Goal: Task Accomplishment & Management: Use online tool/utility

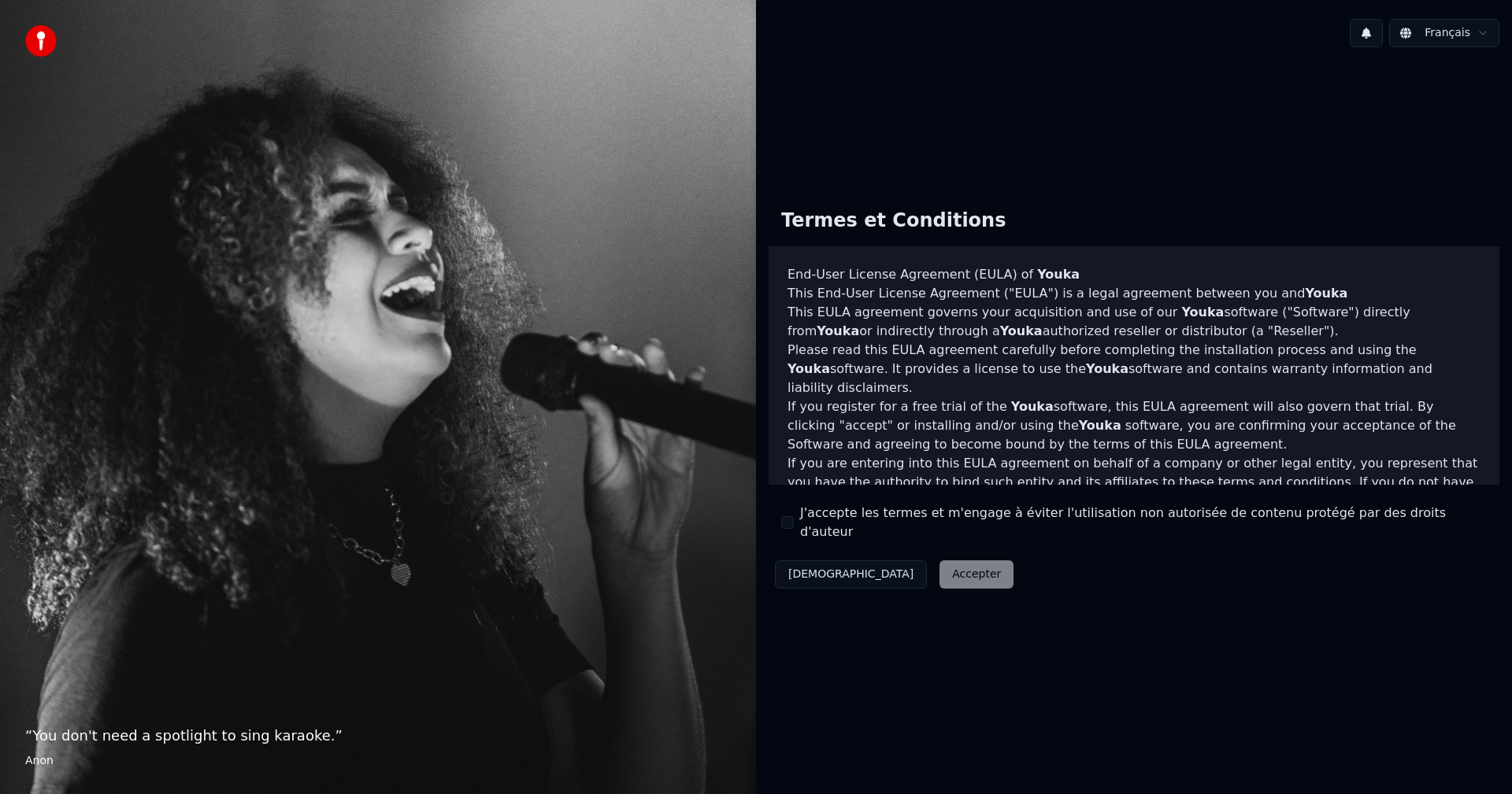
click at [795, 522] on div "J'accepte les termes et m'engage à éviter l'utilisation non autorisée de conten…" at bounding box center [1133, 522] width 705 height 38
click at [785, 522] on button "J'accepte les termes et m'engage à éviter l'utilisation non autorisée de conten…" at bounding box center [787, 522] width 12 height 12
click at [940, 562] on button "Accepter" at bounding box center [977, 574] width 74 height 28
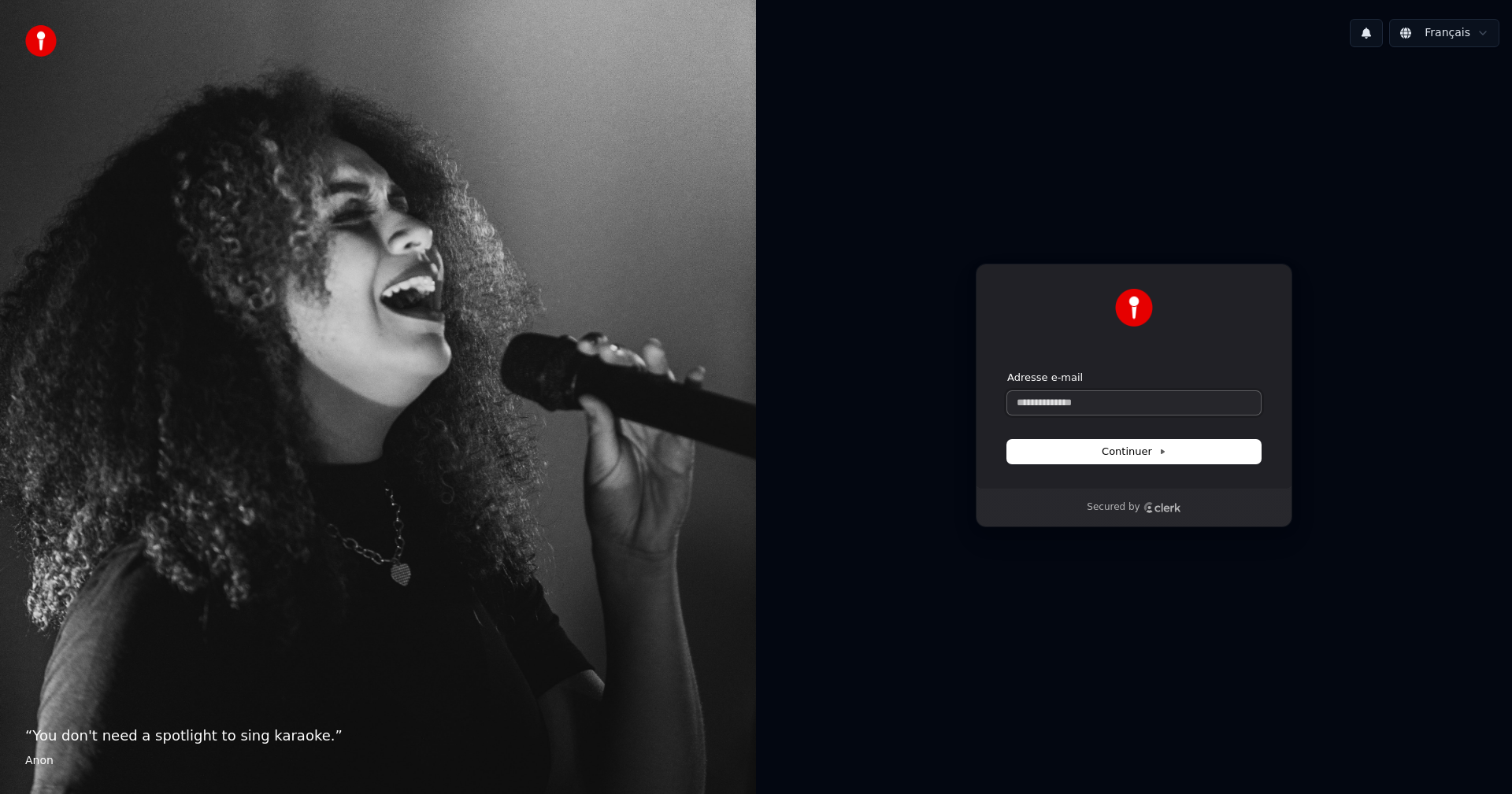
click at [1058, 405] on input "Adresse e-mail" at bounding box center [1134, 403] width 254 height 24
click at [1075, 454] on button "Continuer" at bounding box center [1134, 451] width 254 height 24
type input "**********"
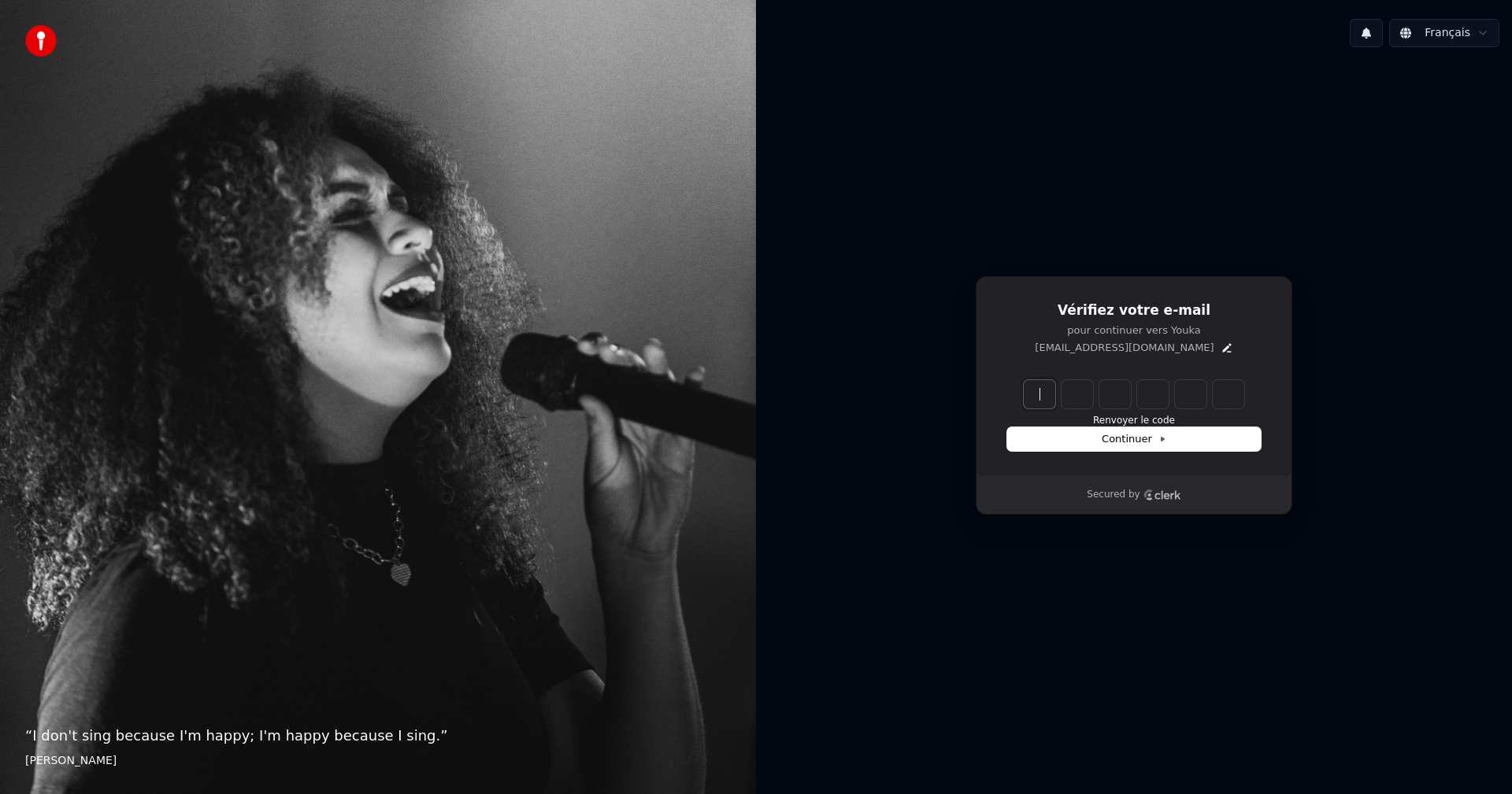
click at [1025, 392] on input "Enter verification code" at bounding box center [1150, 395] width 252 height 28
type input "******"
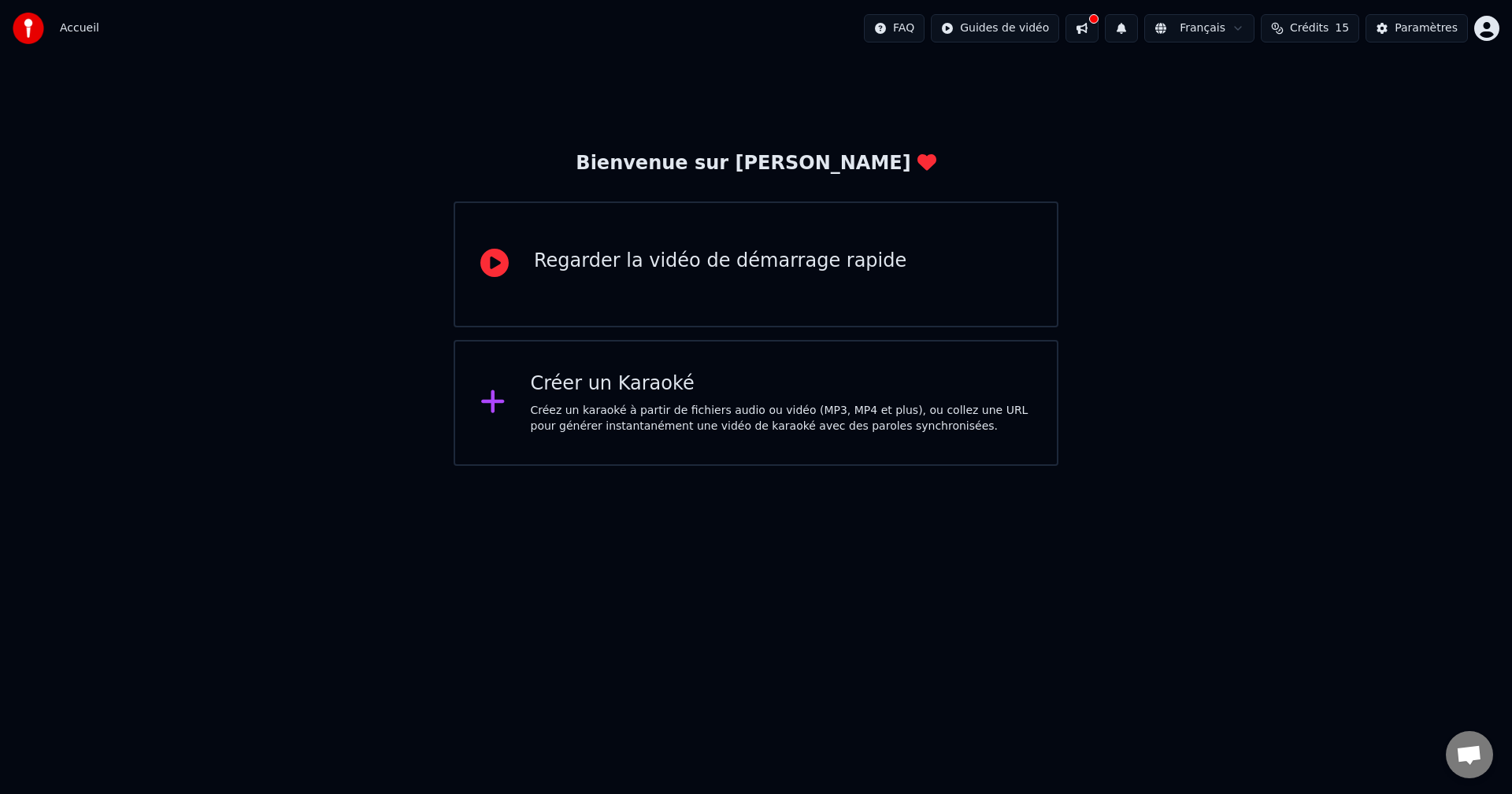
click at [575, 405] on div "Créez un karaoké à partir de fichiers audio ou vidéo (MP3, MP4 et plus), ou col…" at bounding box center [782, 418] width 502 height 31
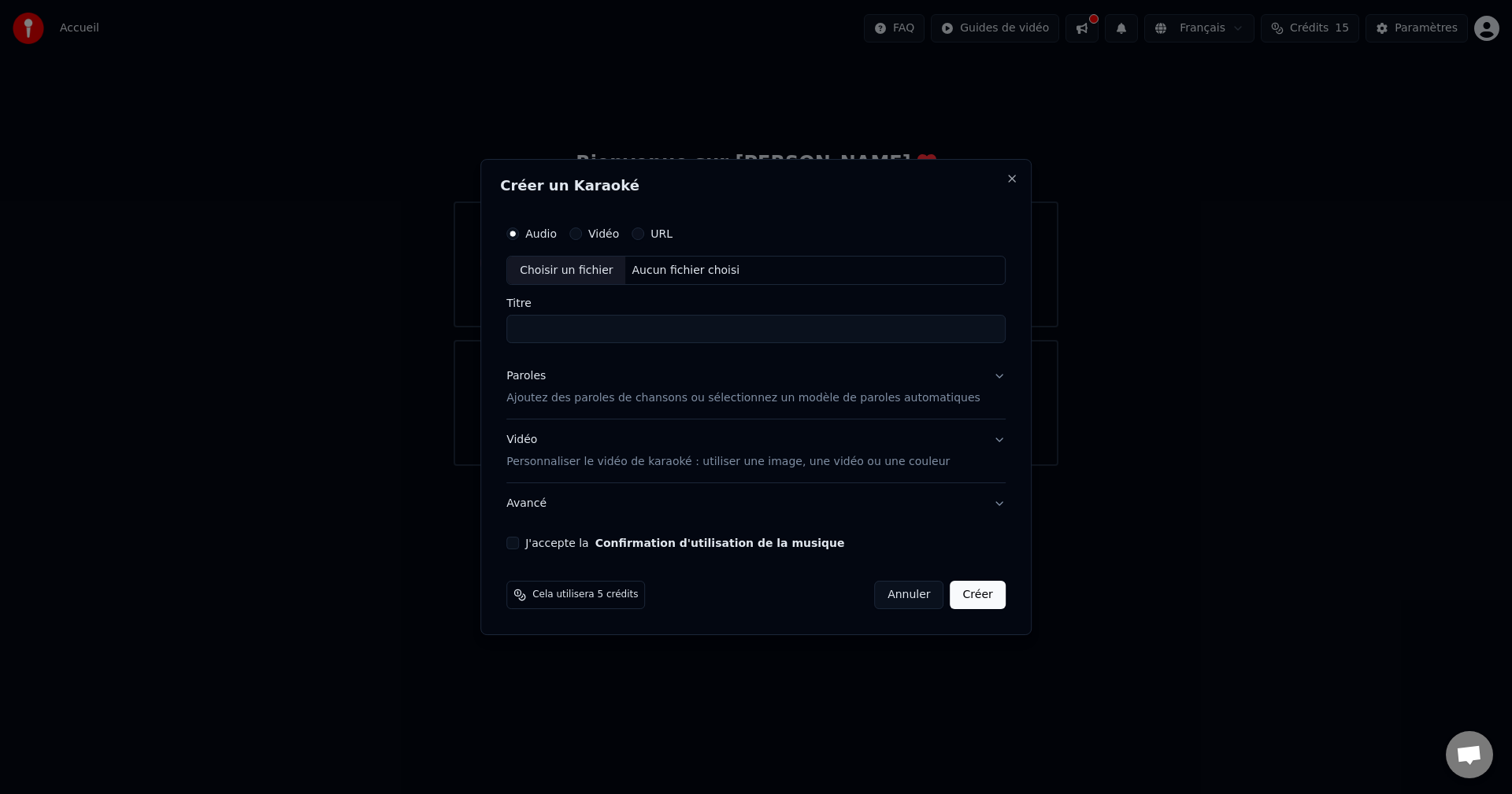
click at [704, 271] on div "Aucun fichier choisi" at bounding box center [685, 271] width 120 height 16
click at [519, 543] on button "J'accepte la Confirmation d'utilisation de la musique" at bounding box center [512, 542] width 12 height 12
drag, startPoint x: 538, startPoint y: 330, endPoint x: 565, endPoint y: 332, distance: 27.1
click at [565, 332] on input "**********" at bounding box center [756, 330] width 499 height 28
type input "**********"
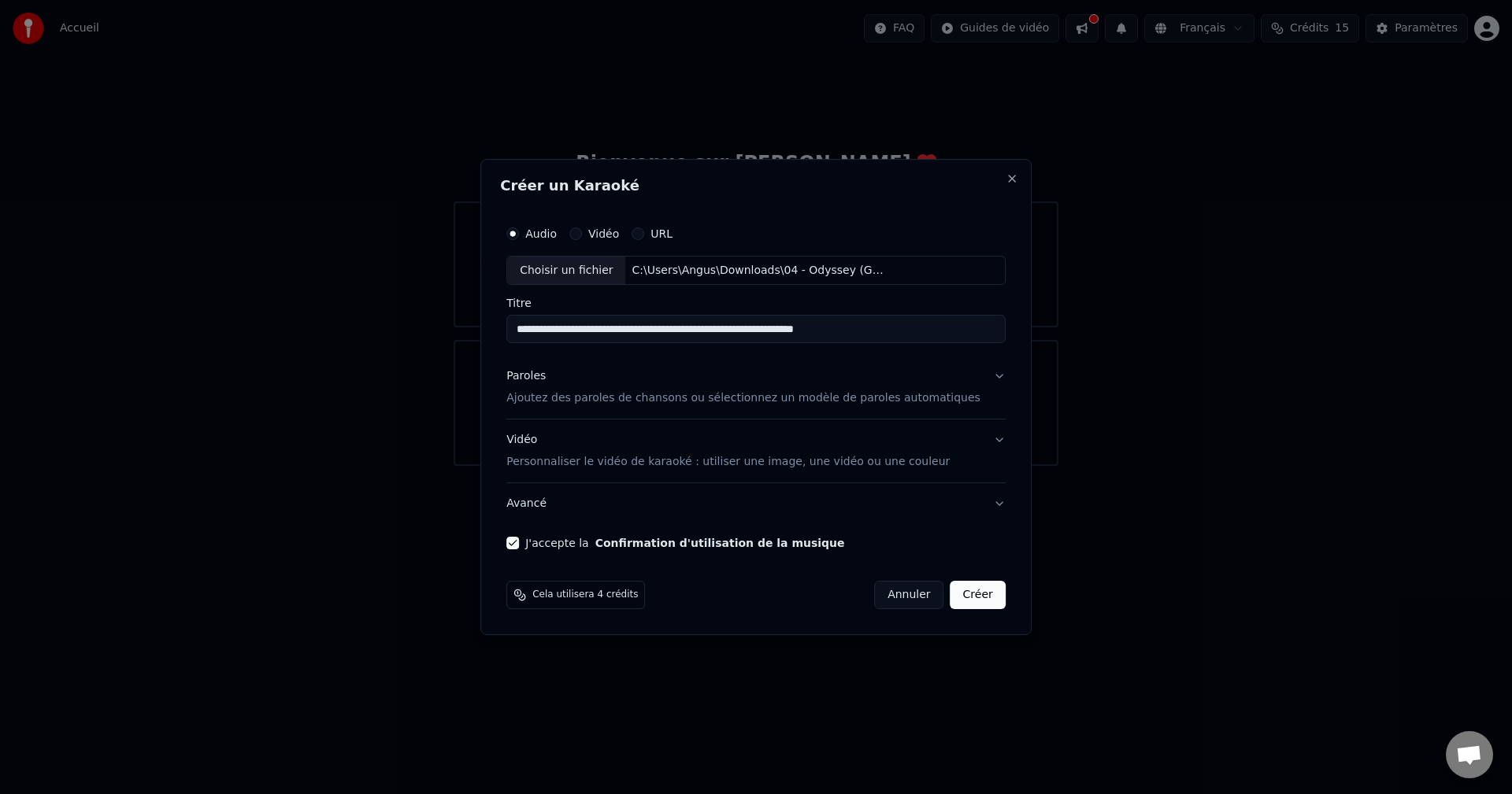
click at [584, 594] on span "Cela utilisera 4 crédits" at bounding box center [584, 594] width 105 height 12
click at [974, 504] on button "Avancé" at bounding box center [756, 503] width 499 height 41
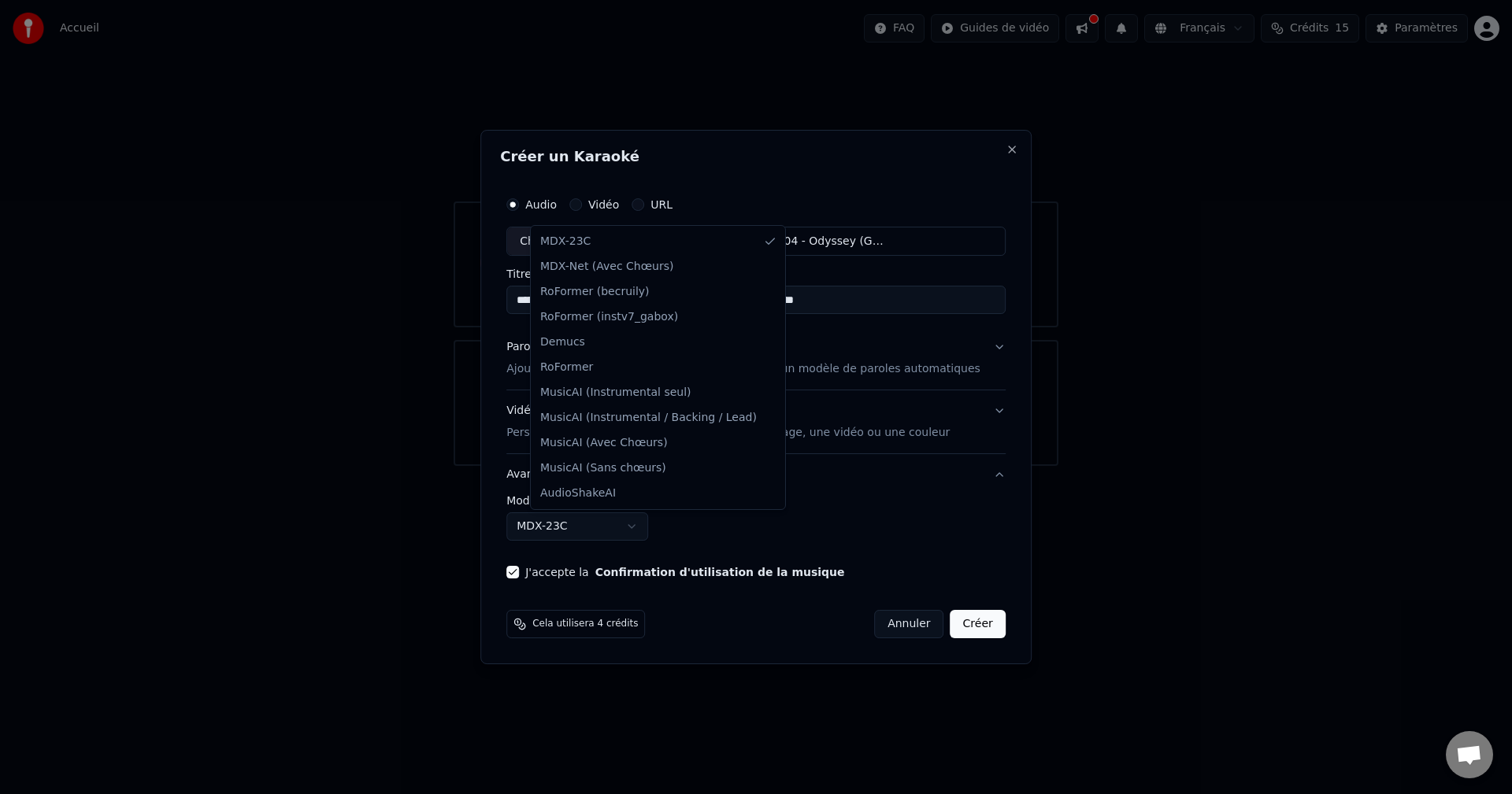
click at [657, 467] on body "**********" at bounding box center [756, 233] width 1512 height 467
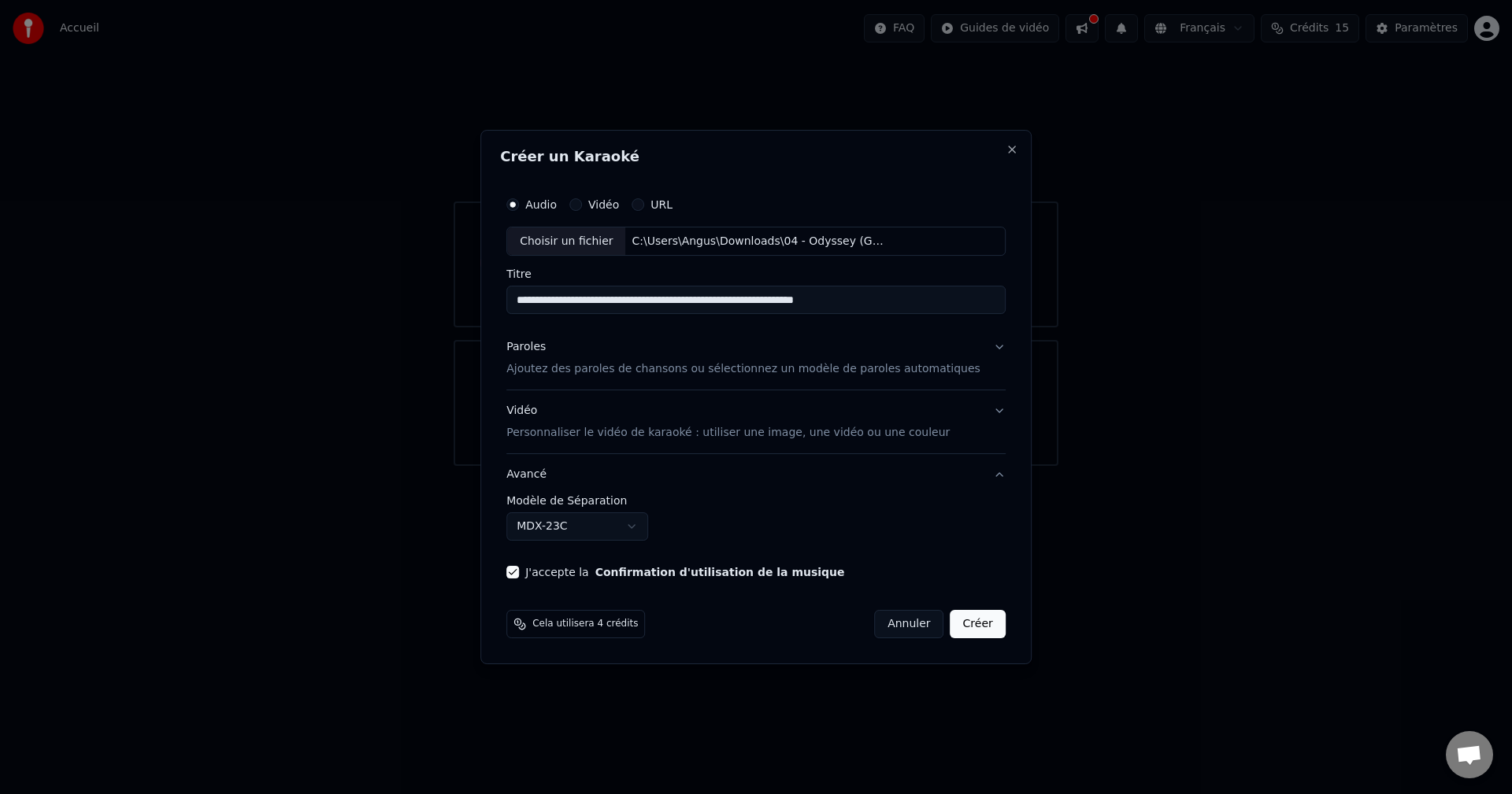
click at [900, 467] on body "**********" at bounding box center [756, 233] width 1512 height 467
click at [963, 621] on button "Créer" at bounding box center [978, 625] width 55 height 28
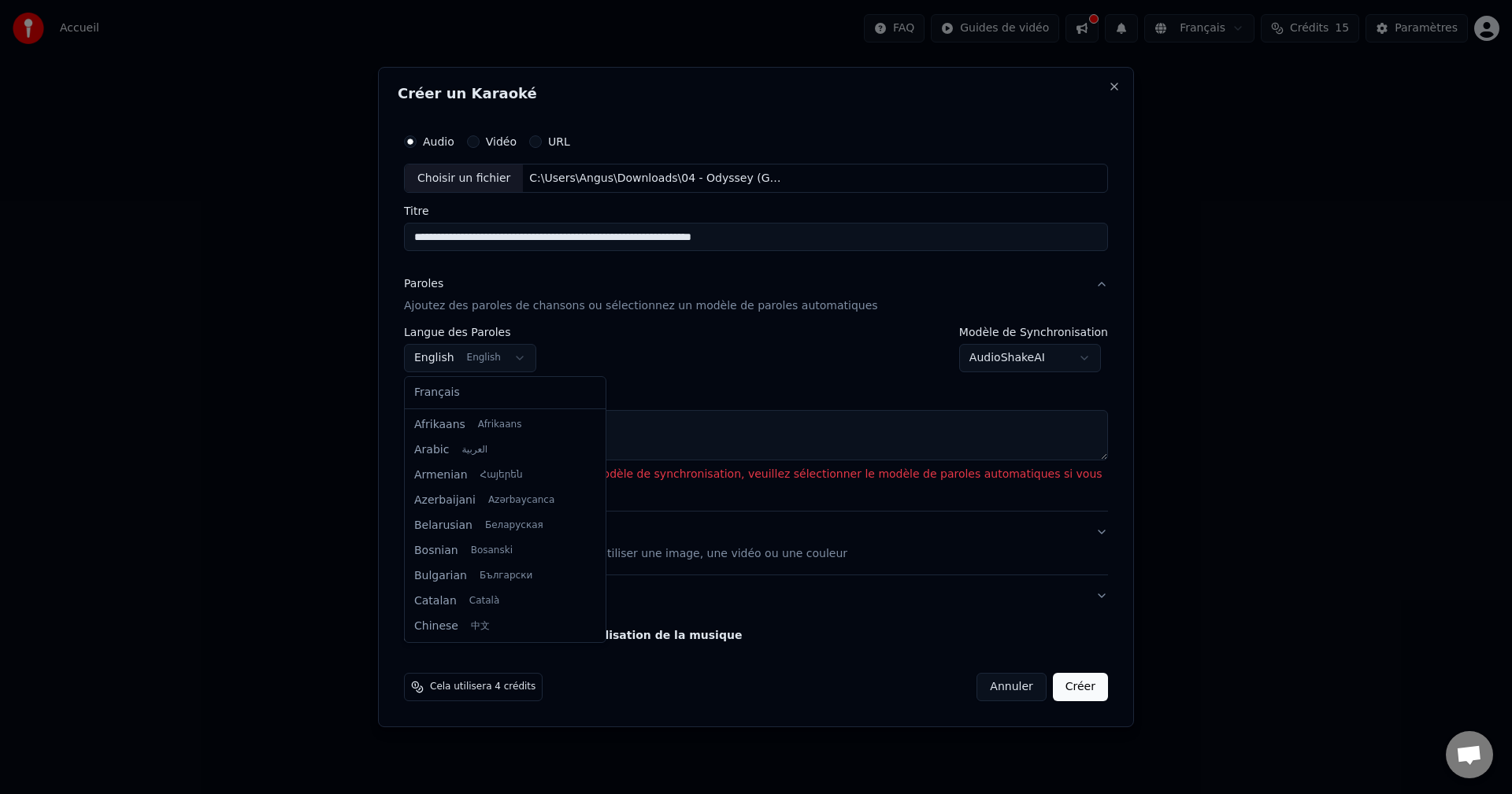
click at [506, 362] on body "**********" at bounding box center [756, 233] width 1512 height 467
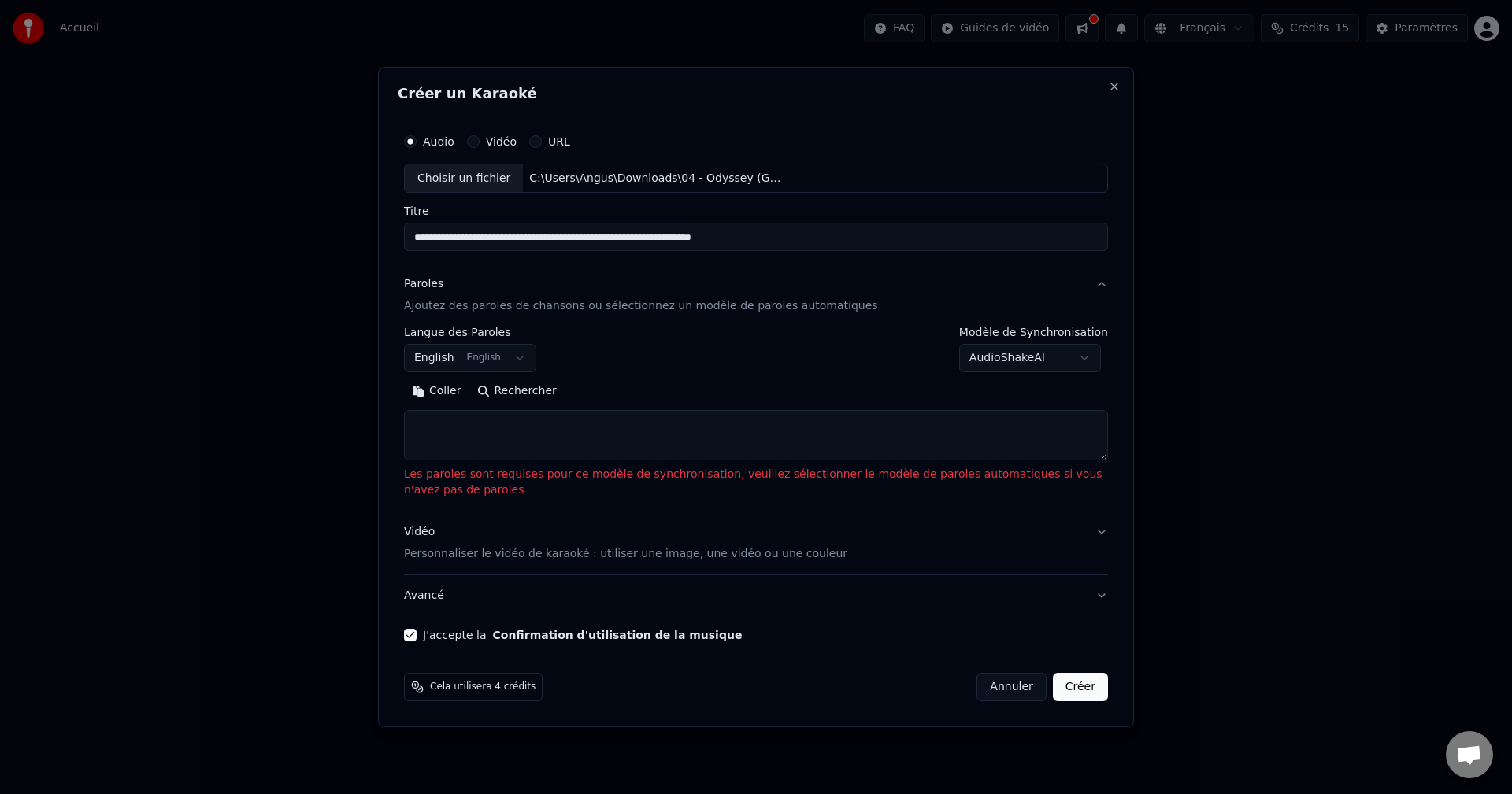
click at [506, 362] on body "**********" at bounding box center [756, 233] width 1512 height 467
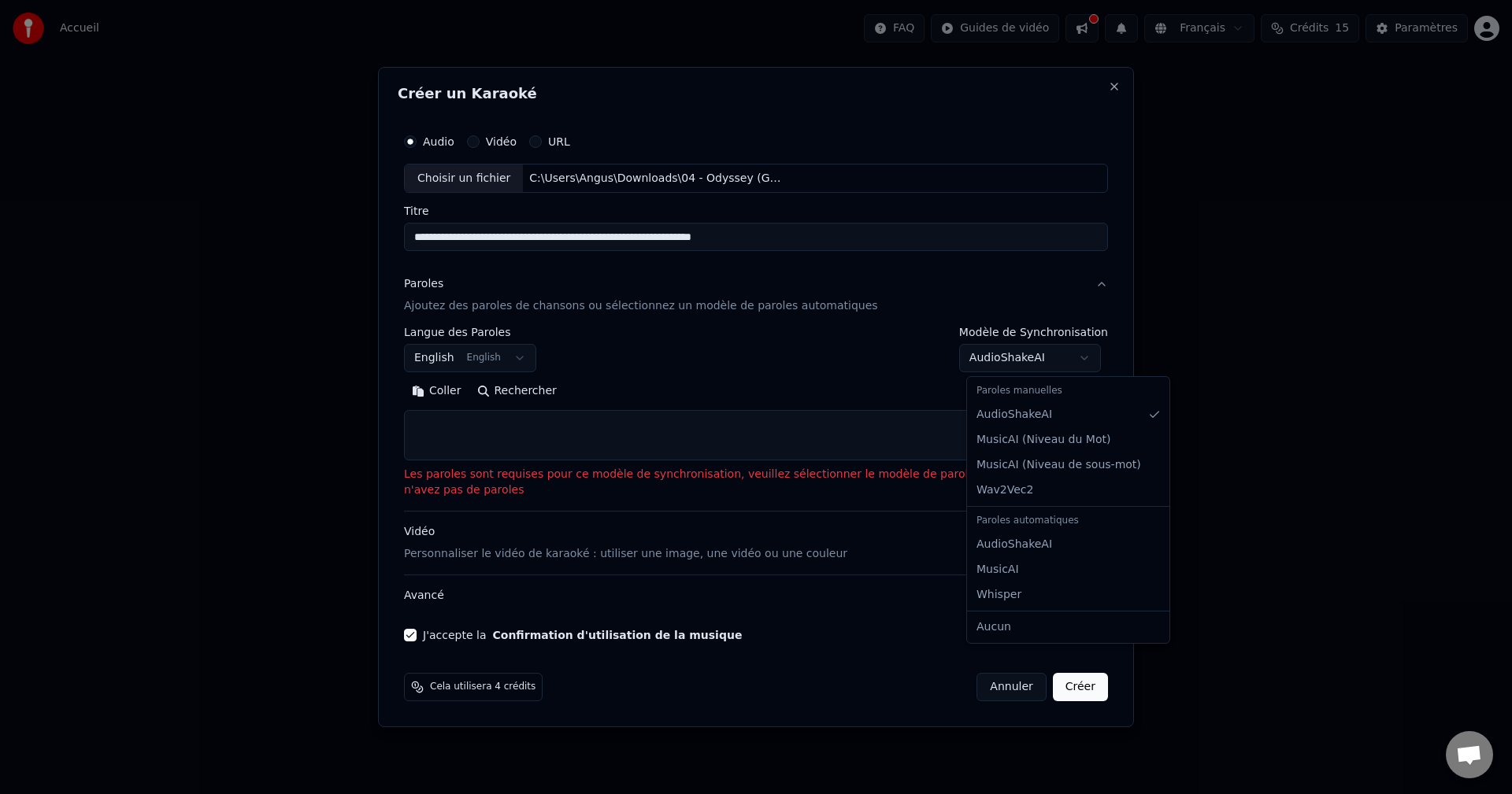
click at [1094, 359] on body "**********" at bounding box center [756, 233] width 1512 height 467
select select "**********"
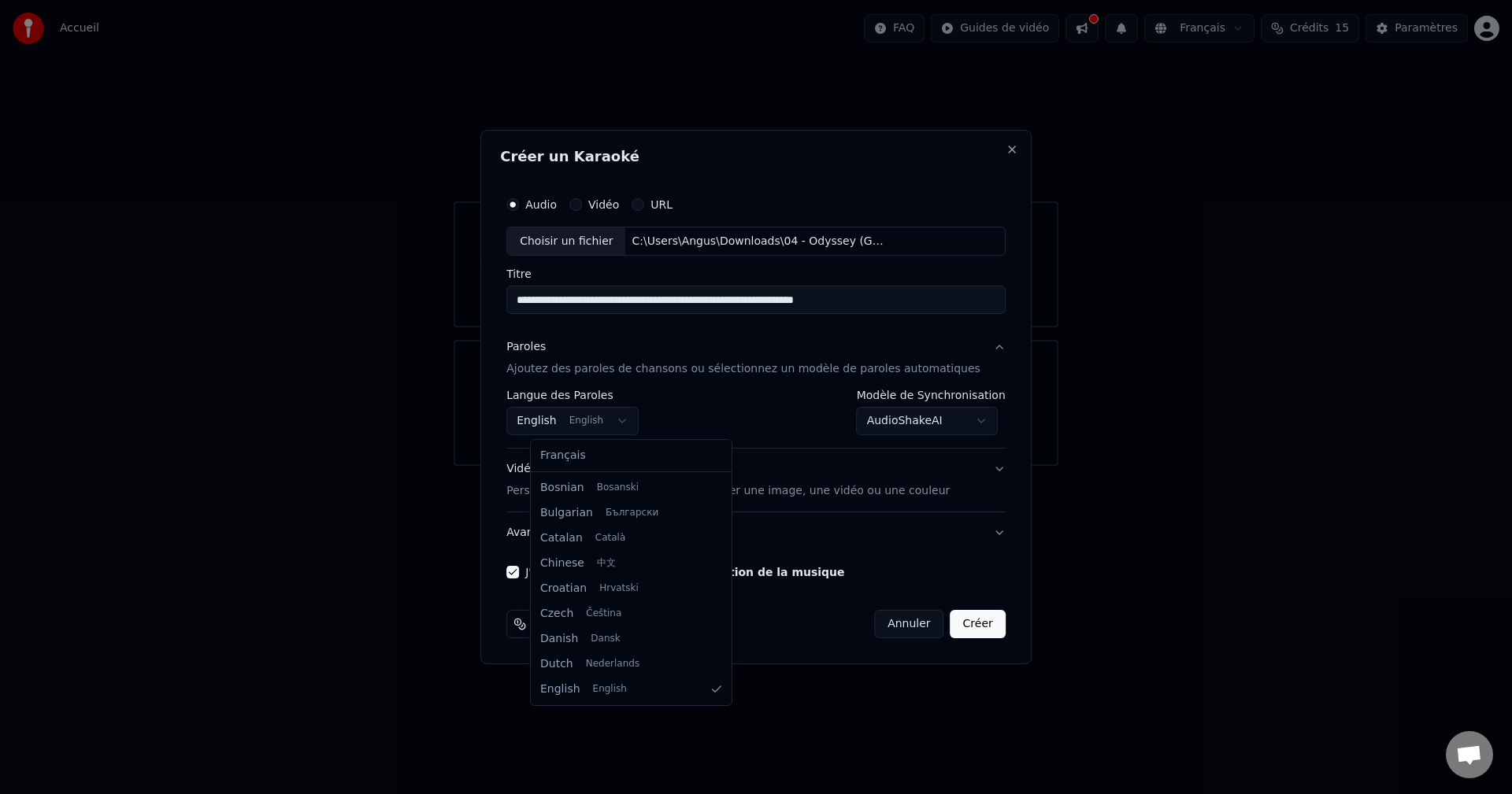
click at [631, 419] on body "**********" at bounding box center [756, 233] width 1512 height 467
select select "**"
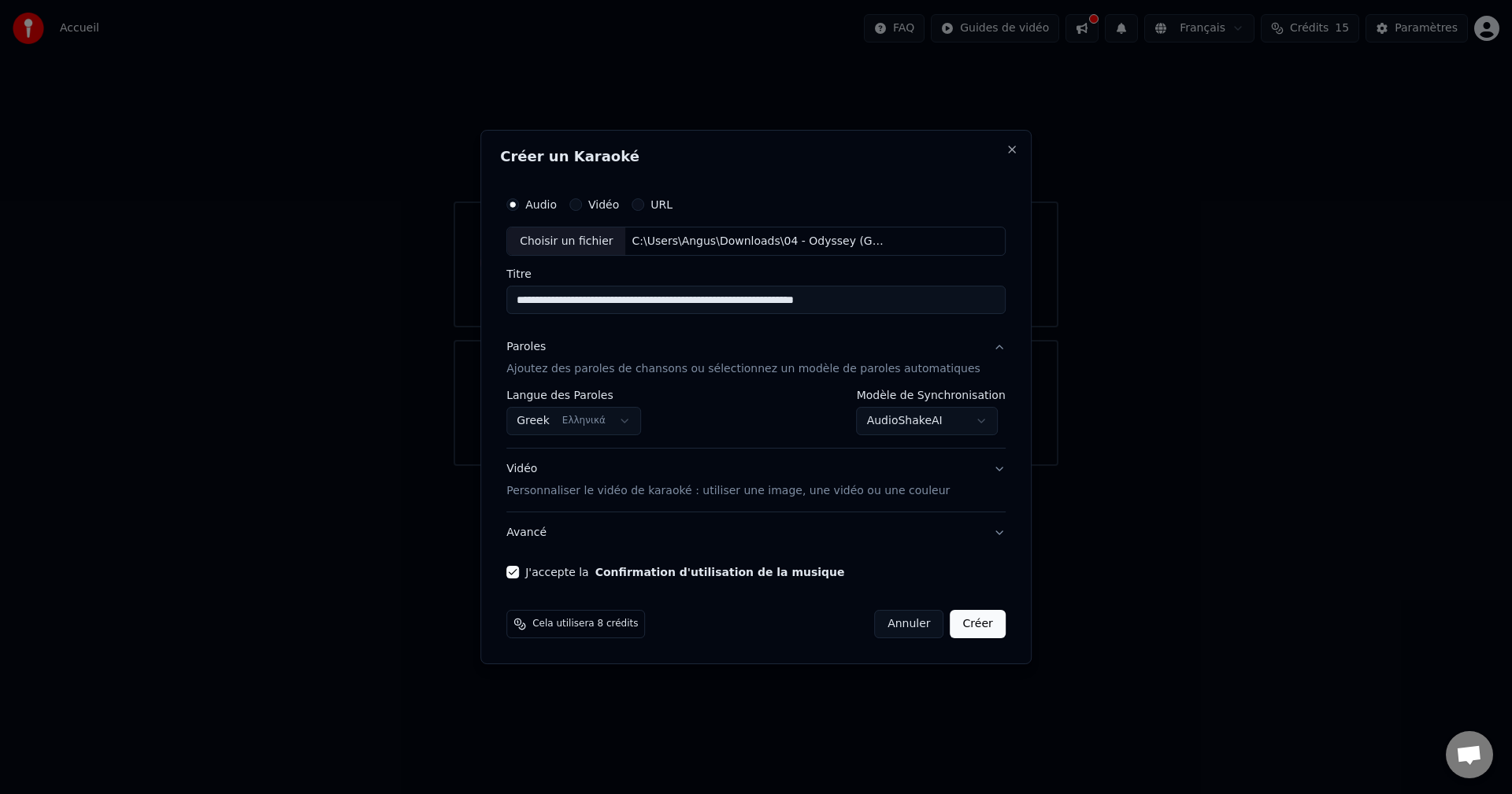
click at [880, 624] on button "Annuler" at bounding box center [909, 625] width 69 height 28
select select "**********"
select select
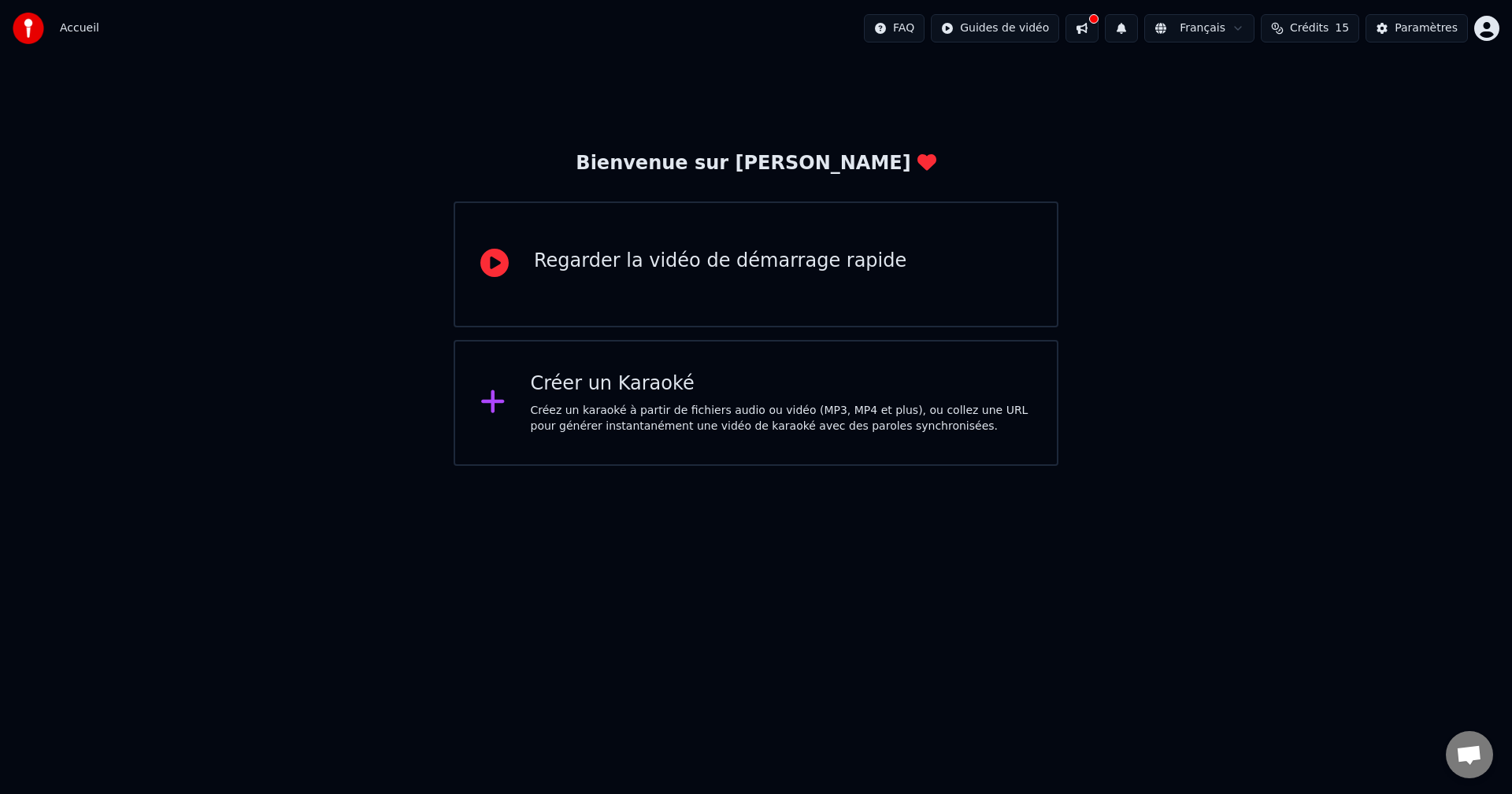
click at [1098, 30] on button at bounding box center [1082, 28] width 33 height 28
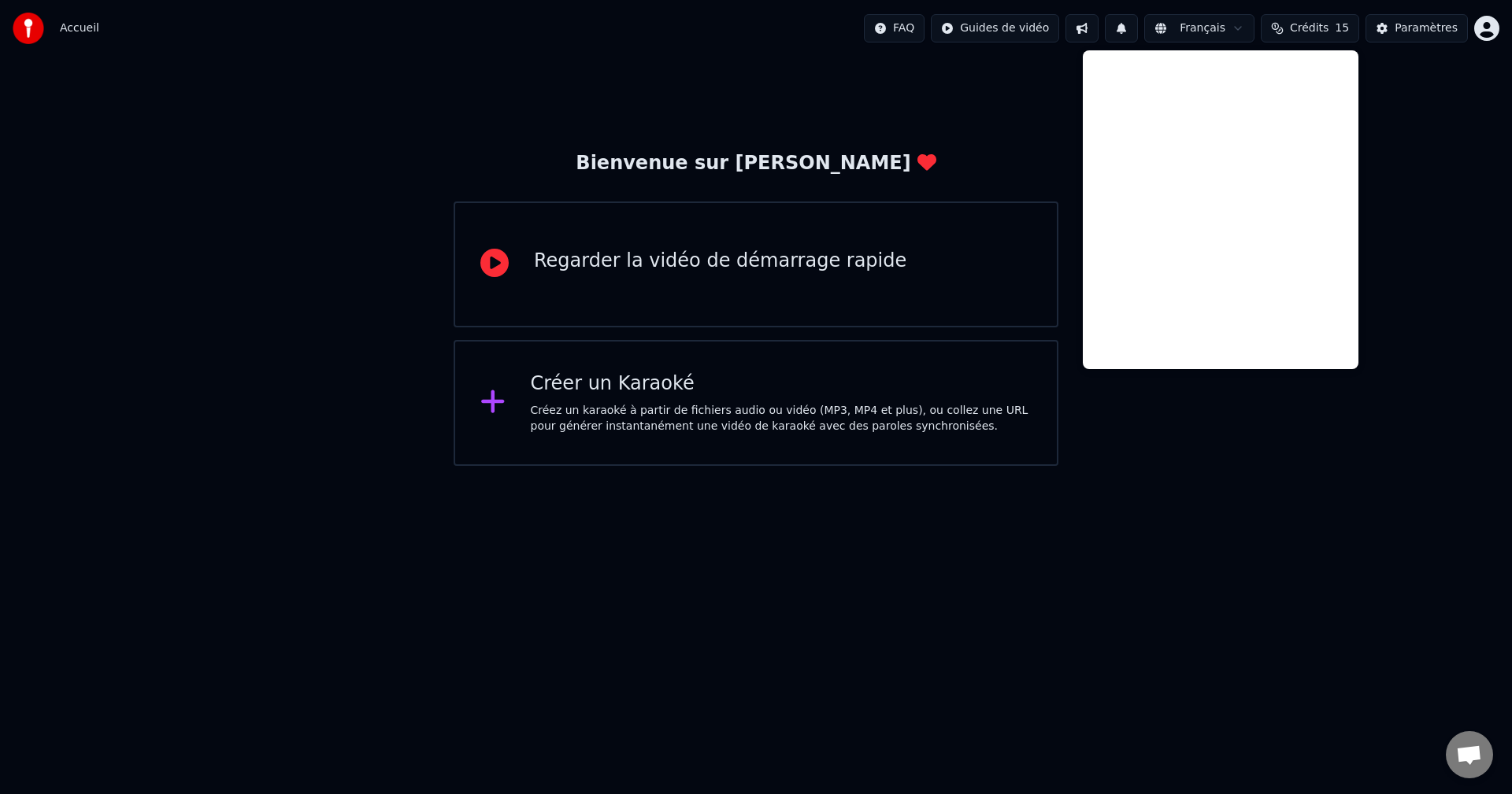
click at [985, 119] on div "Bienvenue sur Youka Regarder la vidéo de démarrage rapide Créer un Karaoké Crée…" at bounding box center [756, 261] width 1512 height 410
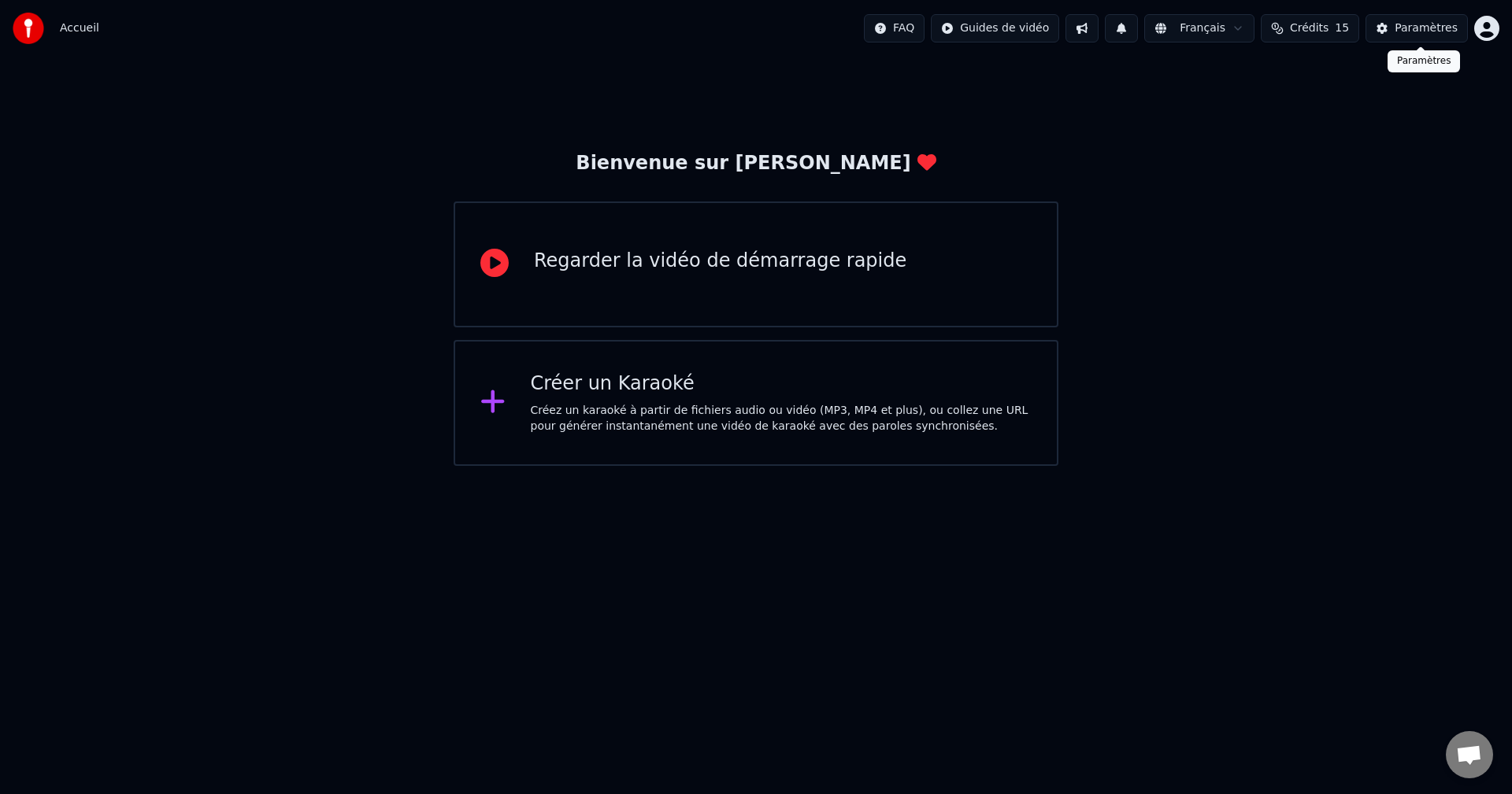
click at [1432, 29] on div "Paramètres" at bounding box center [1426, 28] width 63 height 16
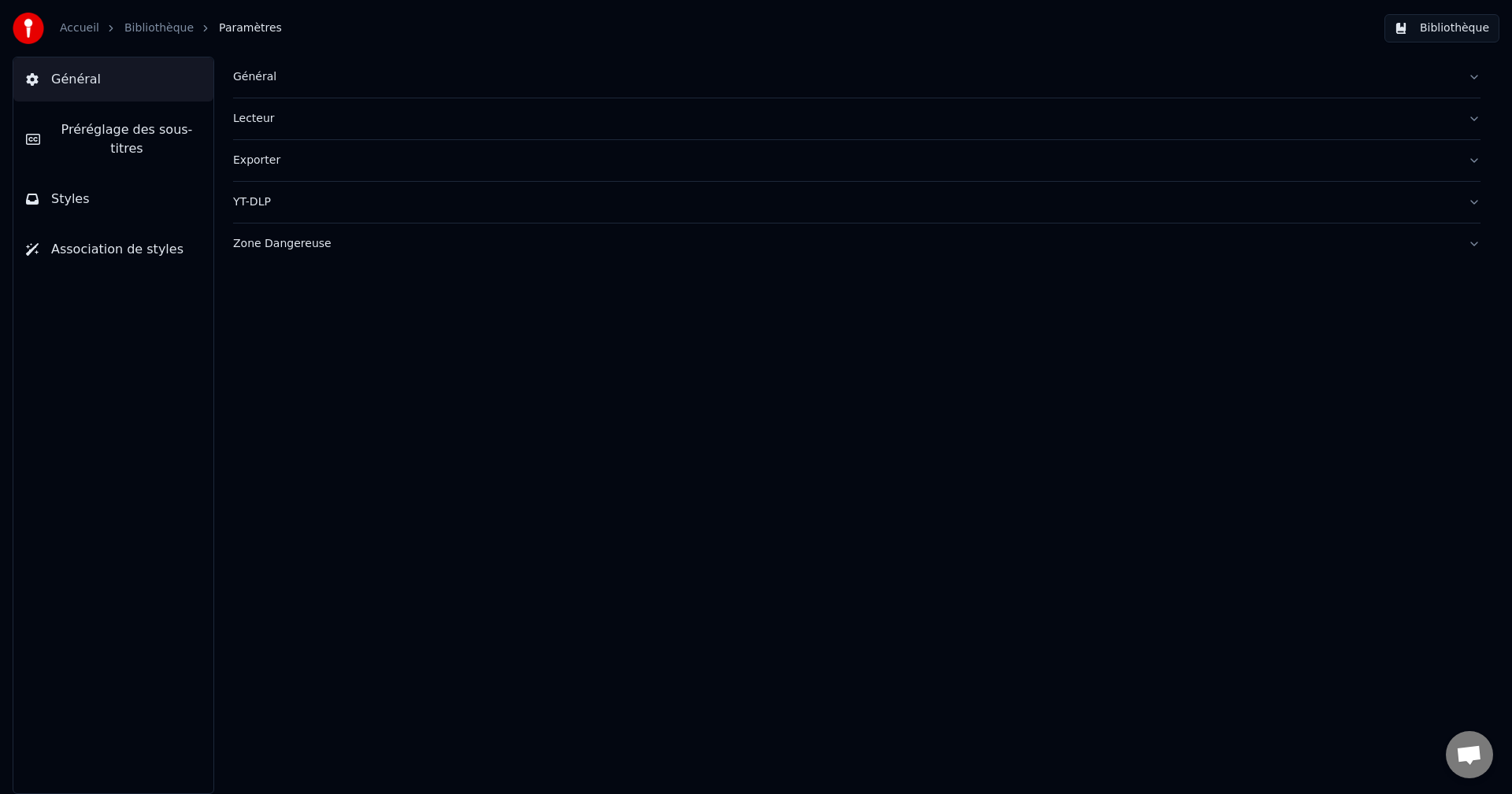
click at [1464, 84] on button "Général" at bounding box center [857, 77] width 1248 height 41
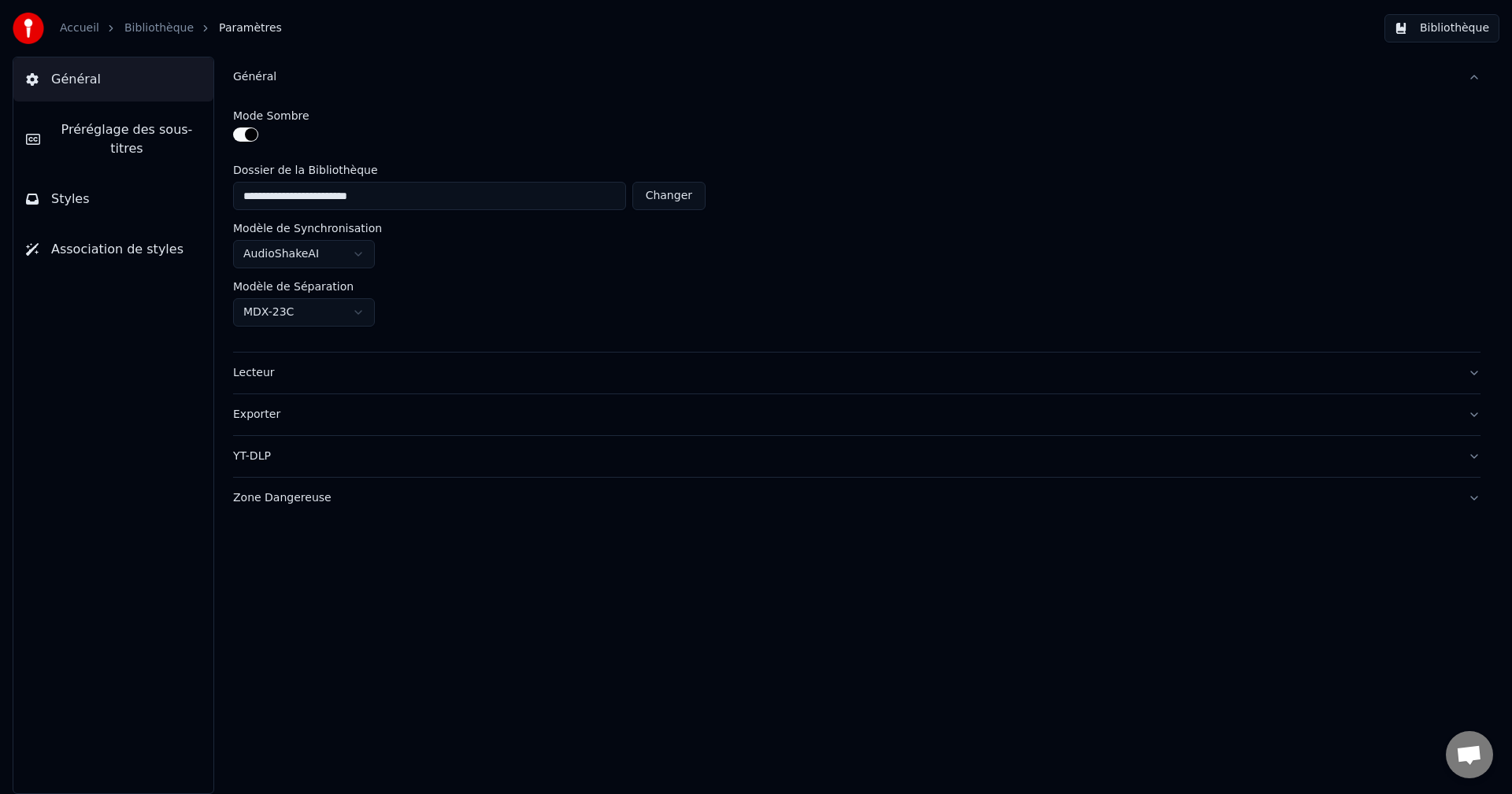
click at [486, 373] on div "Lecteur" at bounding box center [844, 373] width 1222 height 16
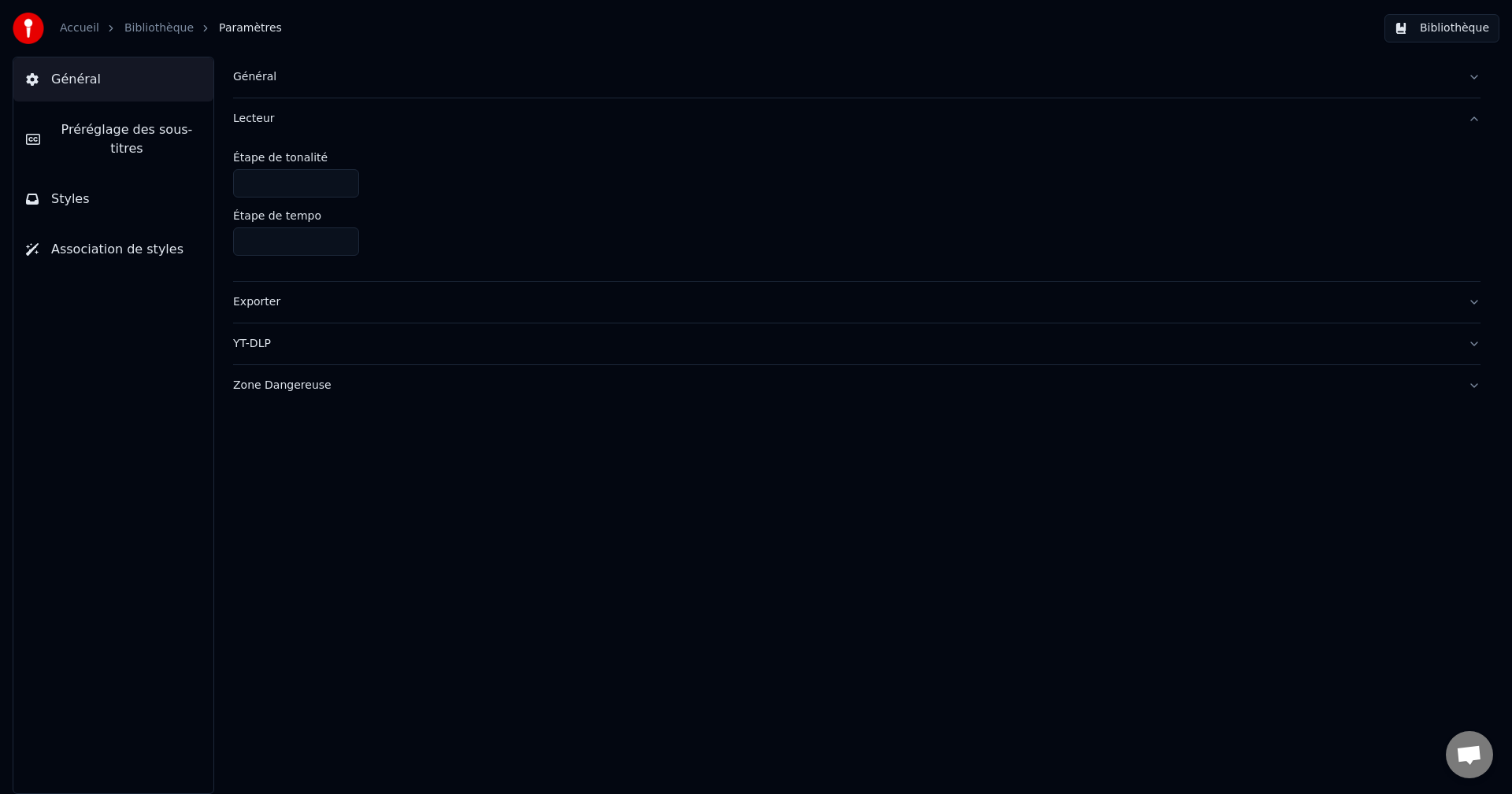
click at [468, 303] on div "Exporter" at bounding box center [844, 302] width 1222 height 16
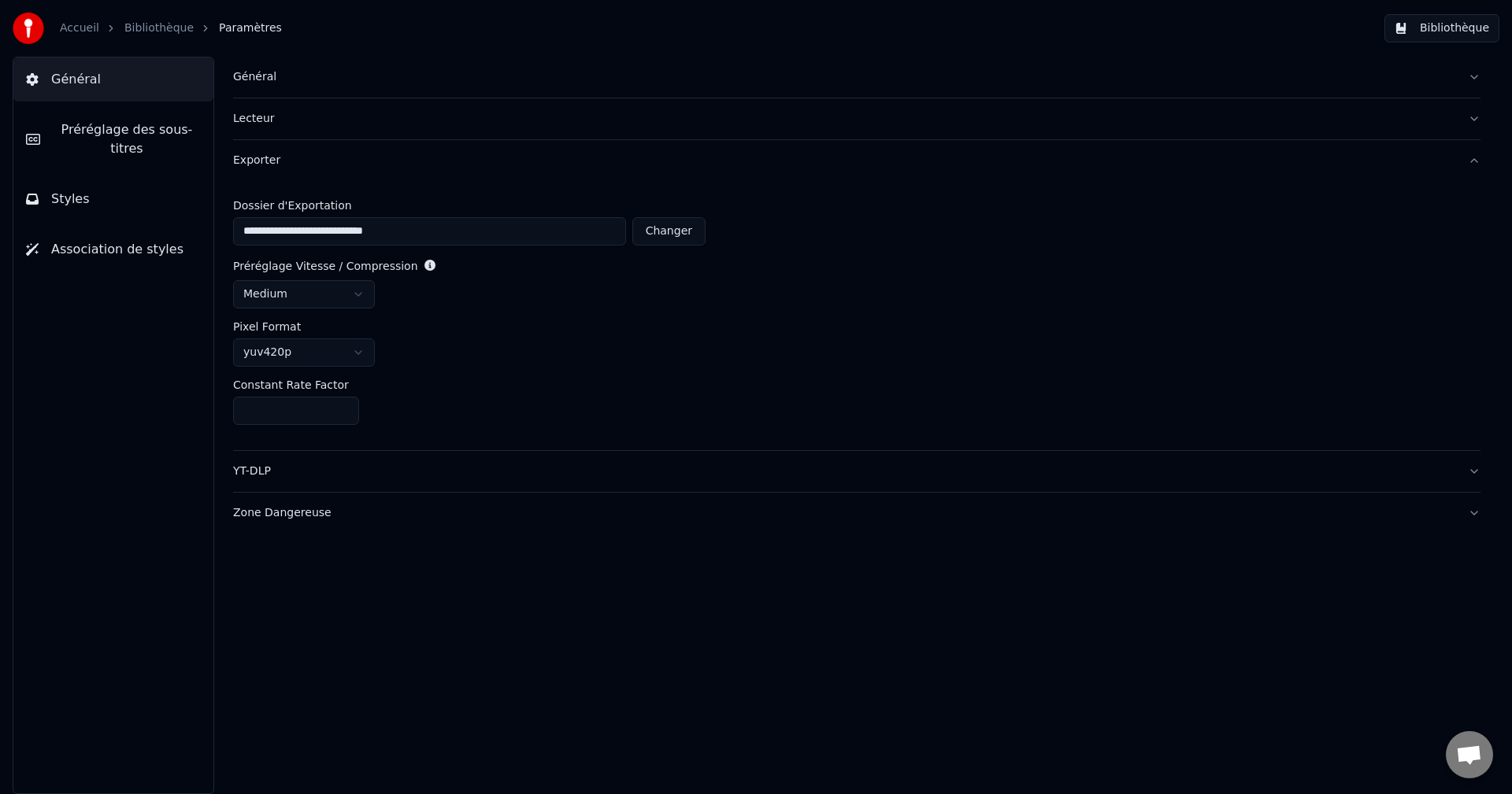
click at [507, 481] on button "YT-DLP" at bounding box center [857, 471] width 1248 height 41
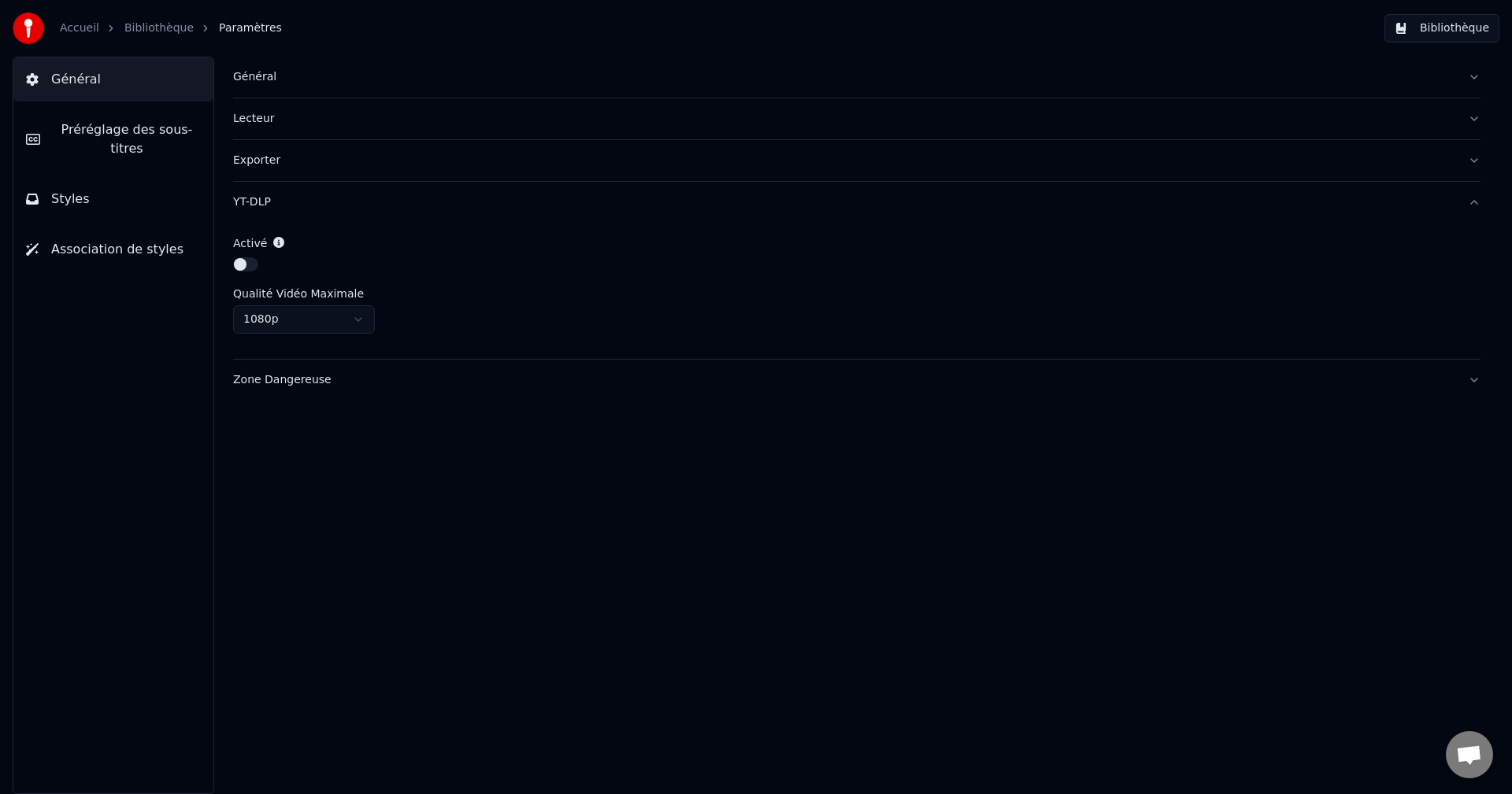
click at [436, 380] on div "Zone Dangereuse" at bounding box center [844, 380] width 1222 height 16
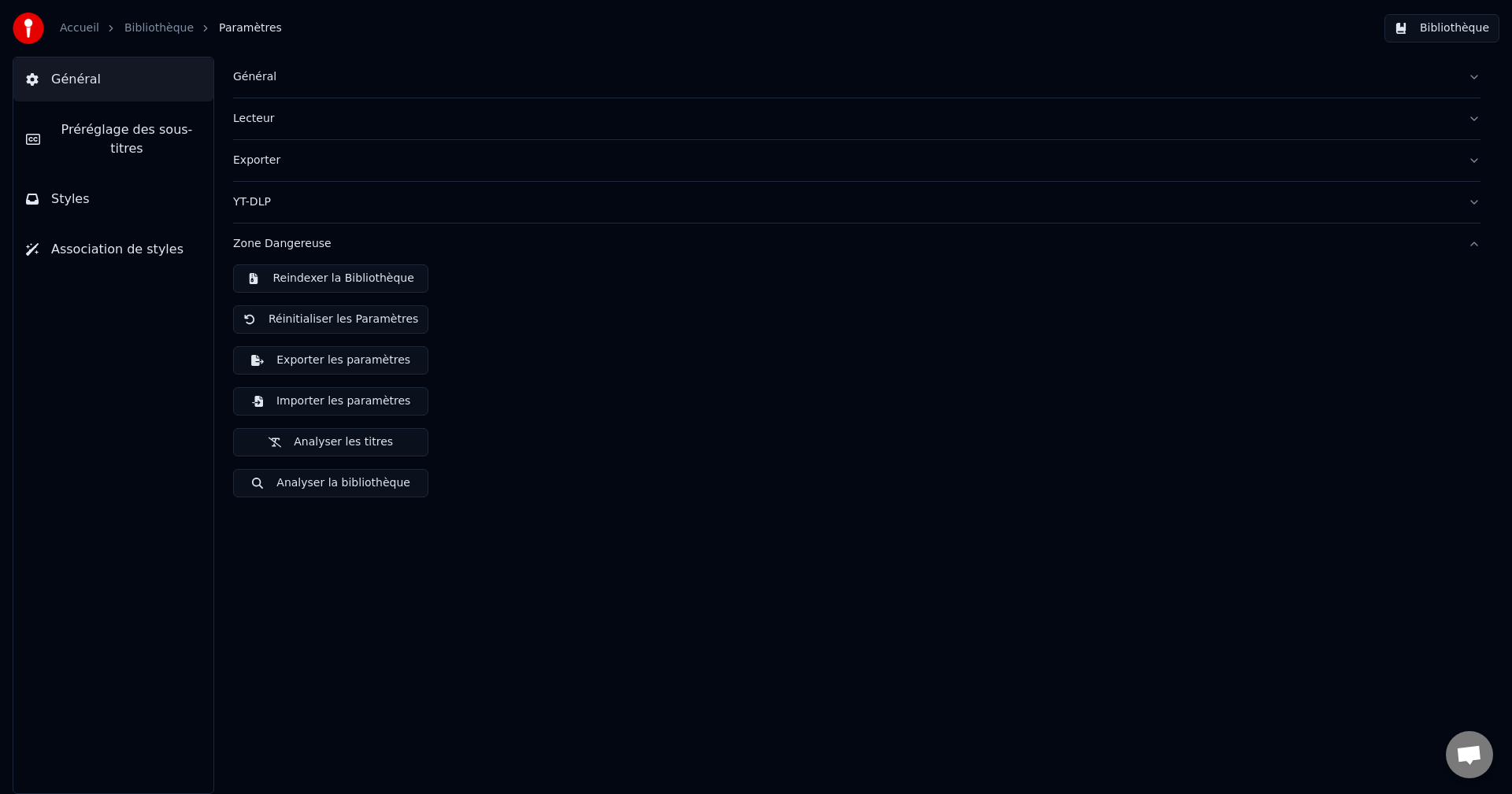
click at [110, 133] on span "Préréglage des sous-titres" at bounding box center [127, 139] width 148 height 38
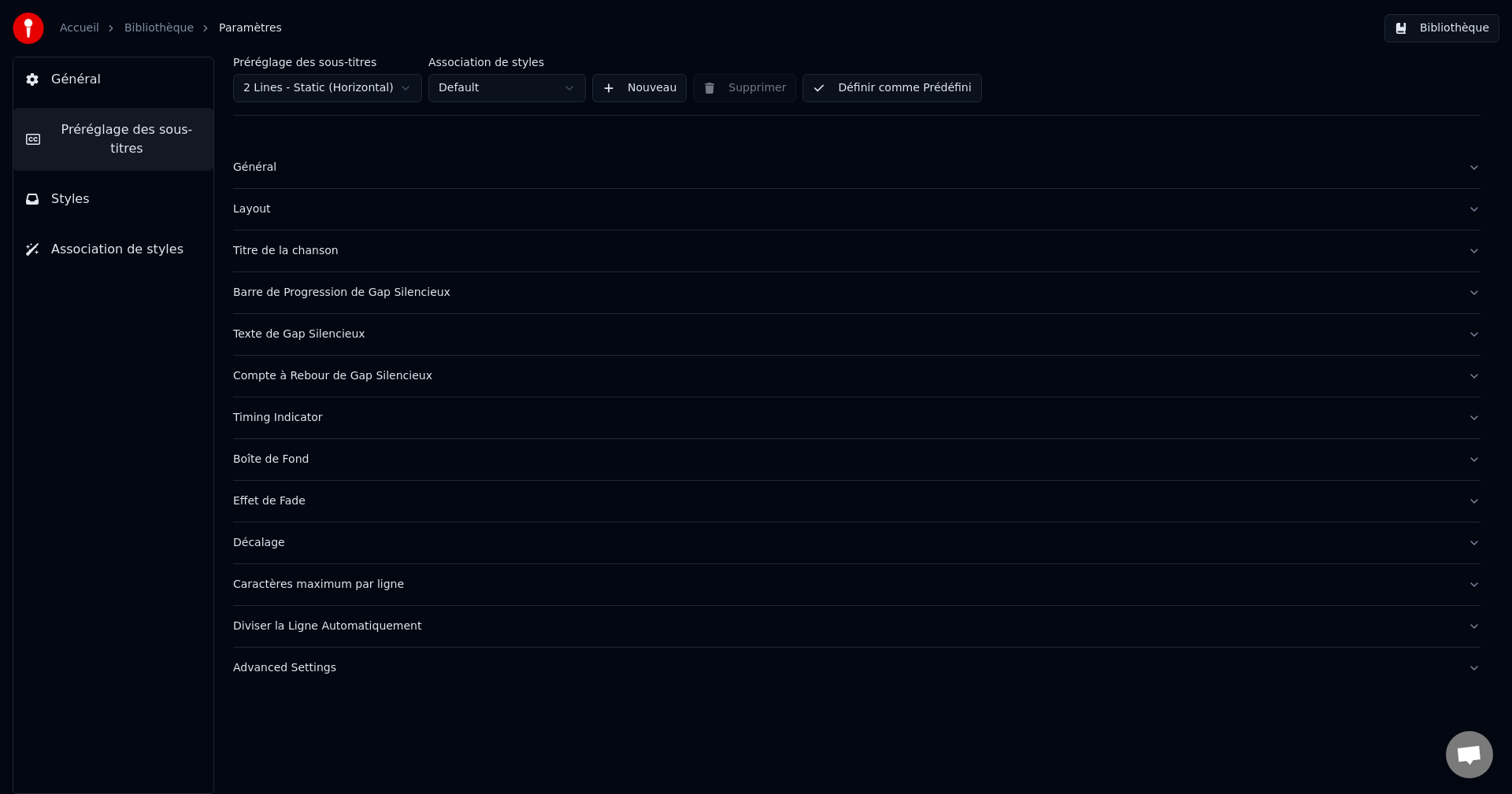
click at [94, 192] on button "Styles" at bounding box center [113, 199] width 200 height 44
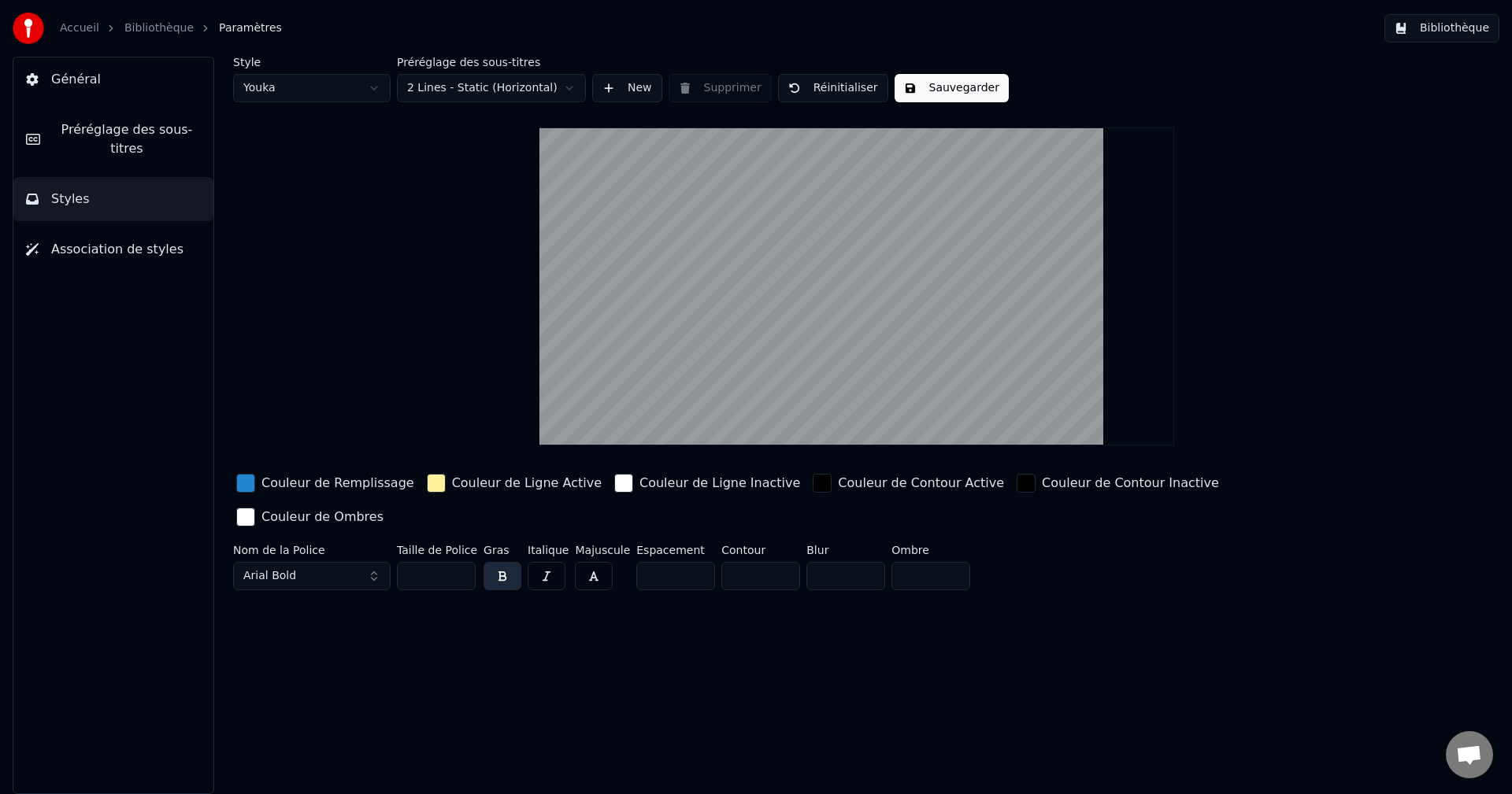
click at [74, 240] on span "Association de styles" at bounding box center [117, 250] width 133 height 19
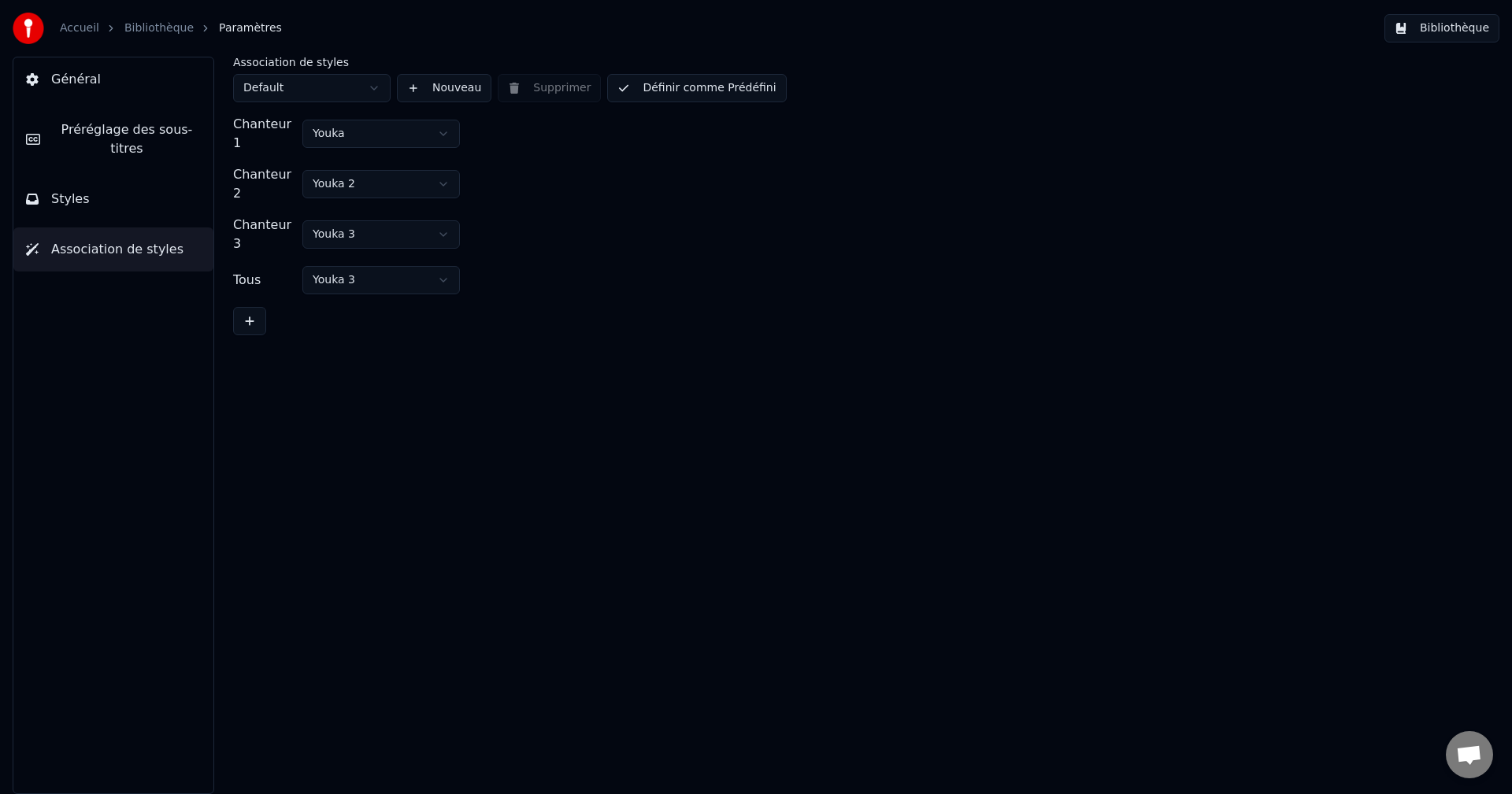
click at [92, 72] on span "Général" at bounding box center [76, 79] width 49 height 19
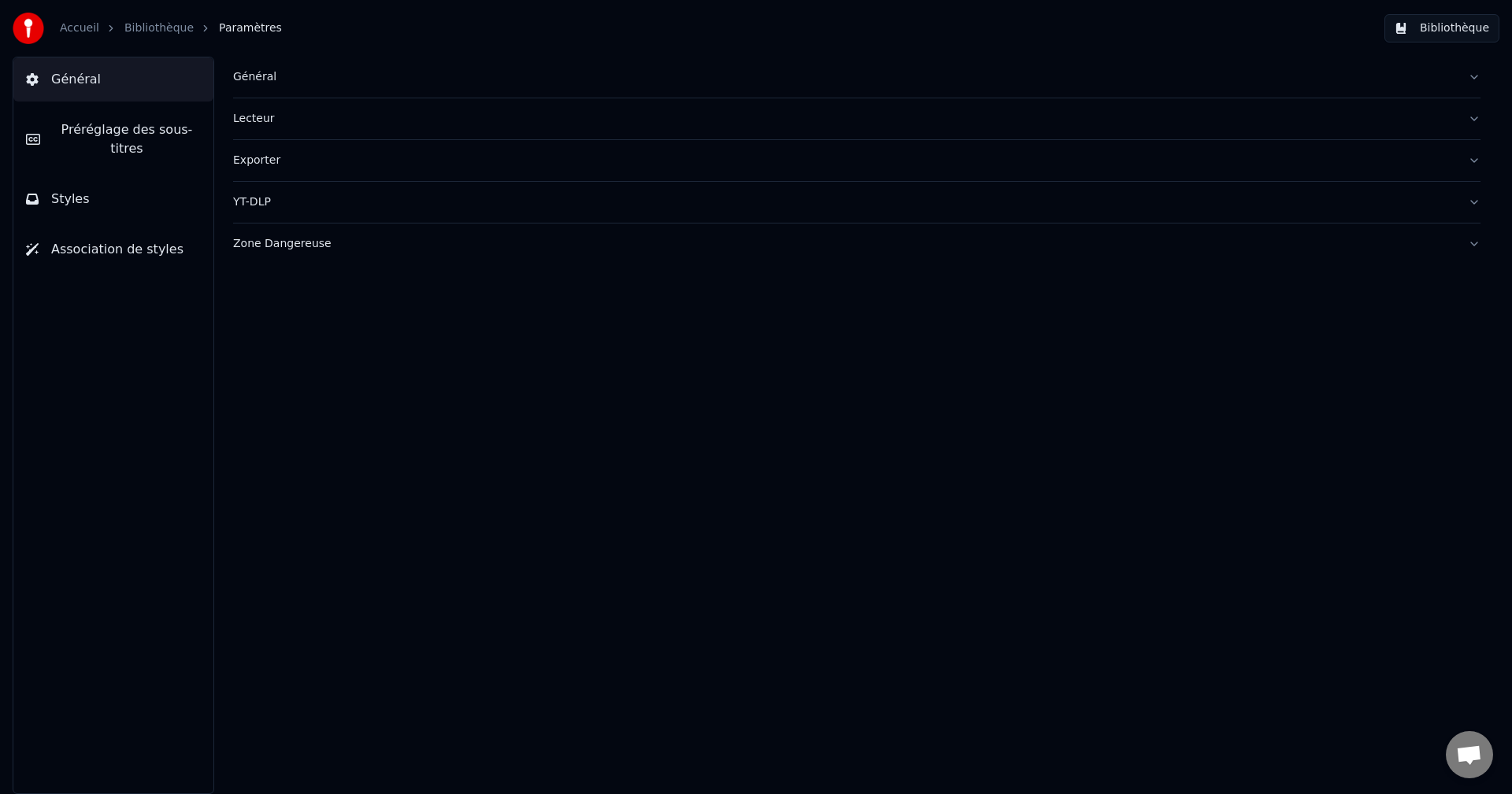
click at [129, 23] on link "Bibliothèque" at bounding box center [158, 28] width 69 height 16
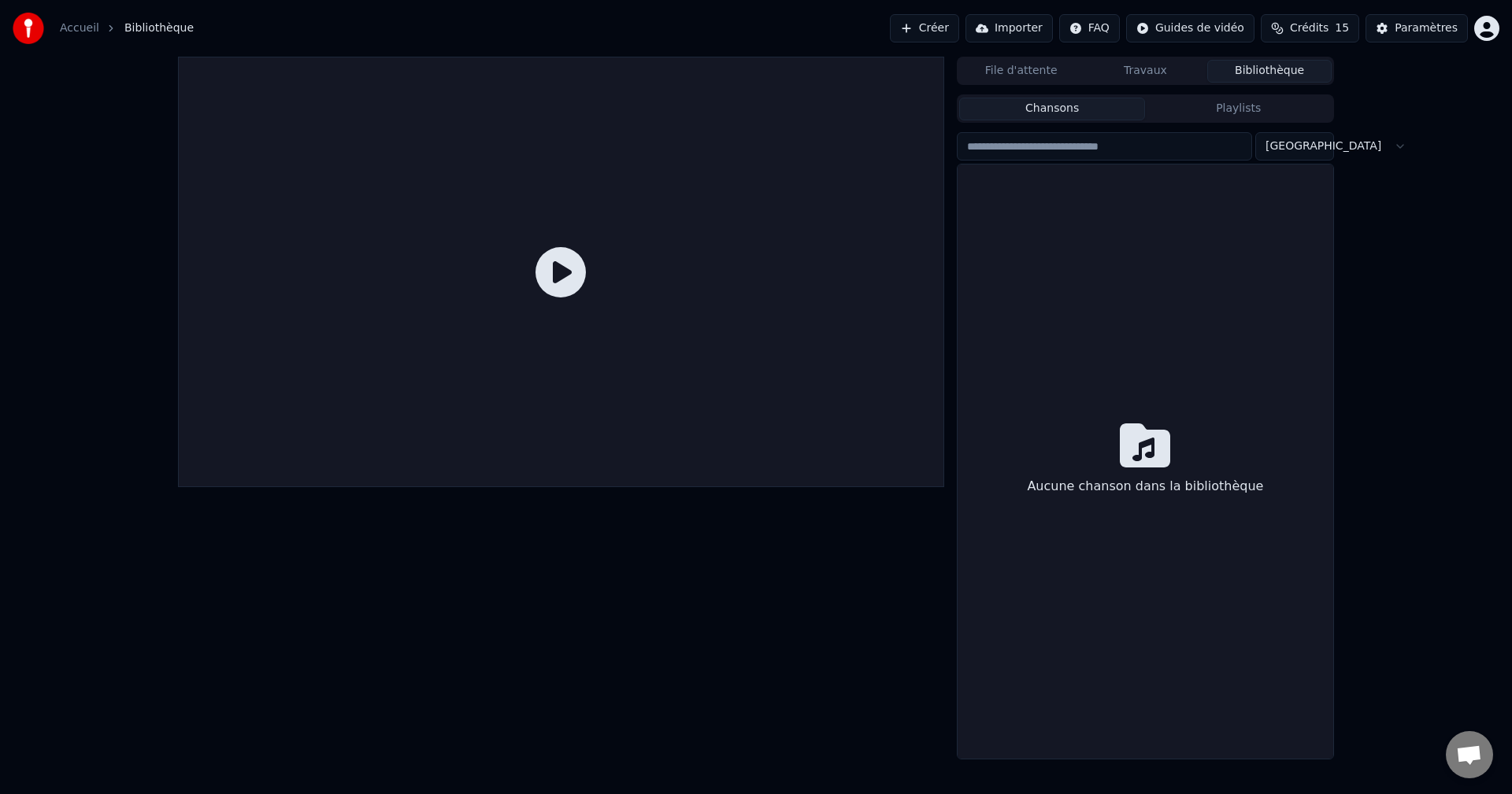
click at [937, 26] on button "Créer" at bounding box center [924, 28] width 69 height 28
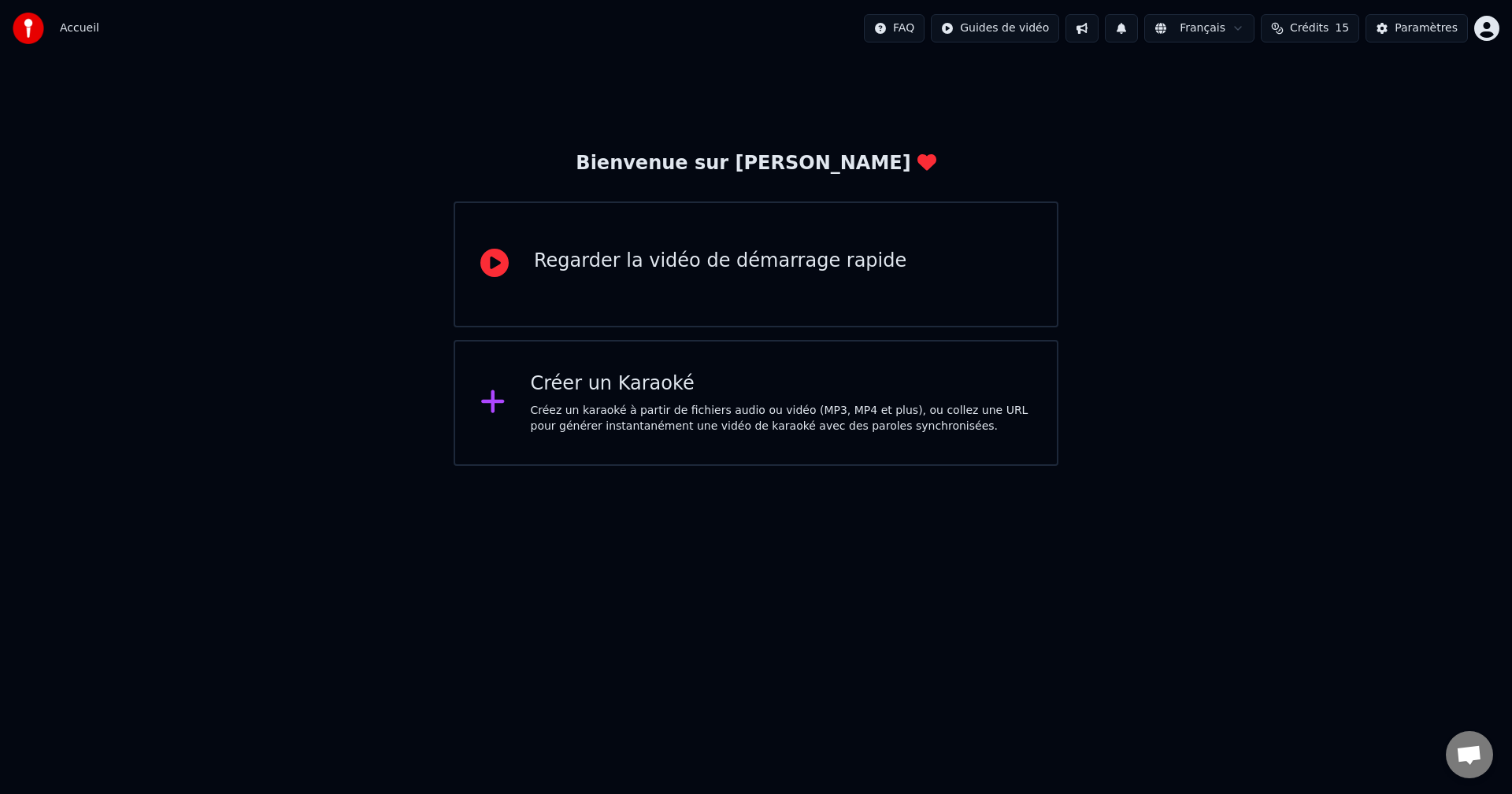
click at [513, 273] on div at bounding box center [501, 264] width 41 height 31
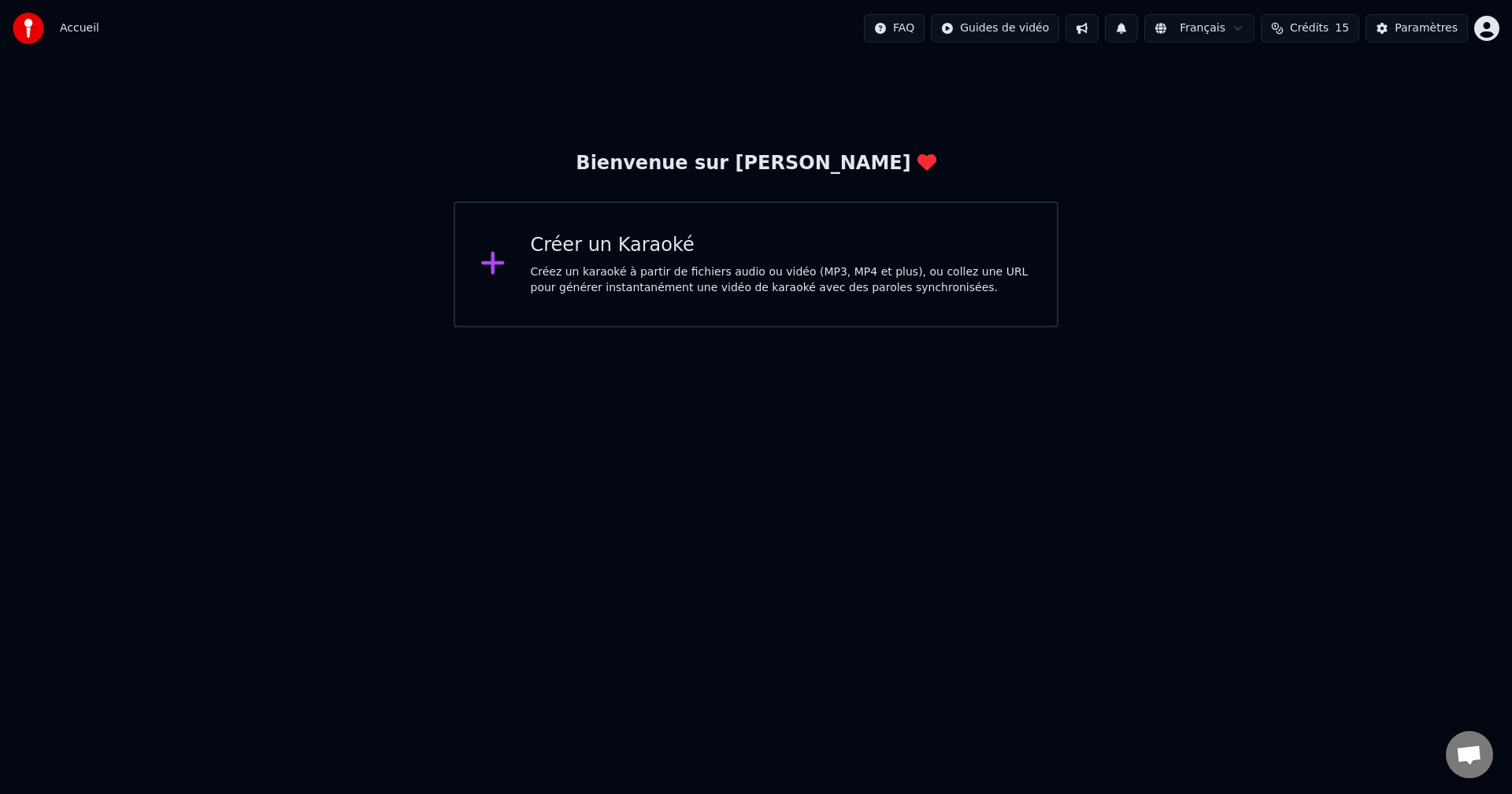
click at [688, 282] on div "Créez un karaoké à partir de fichiers audio ou vidéo (MP3, MP4 et plus), ou col…" at bounding box center [782, 280] width 502 height 31
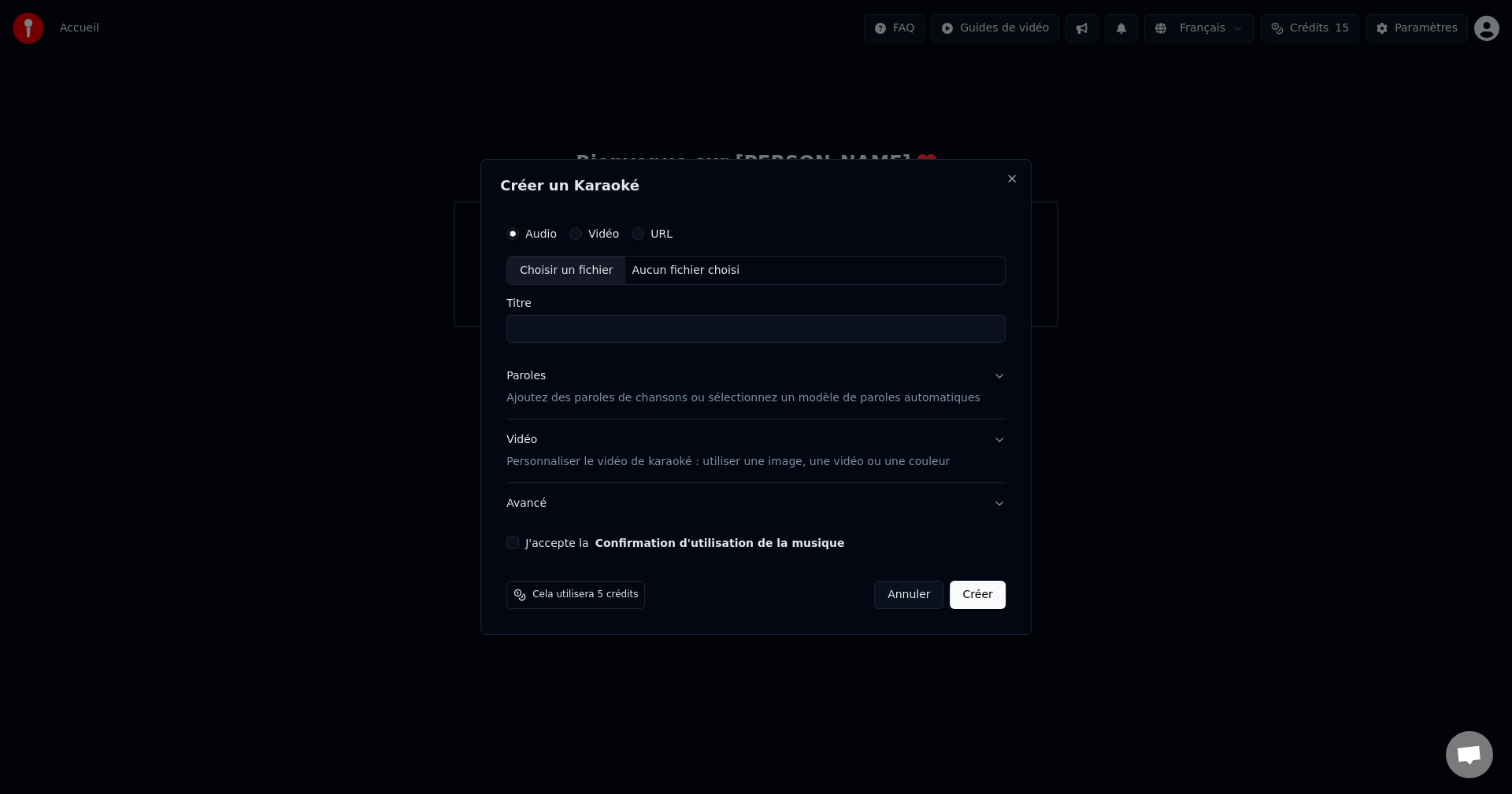
click at [645, 232] on button "URL" at bounding box center [637, 233] width 12 height 12
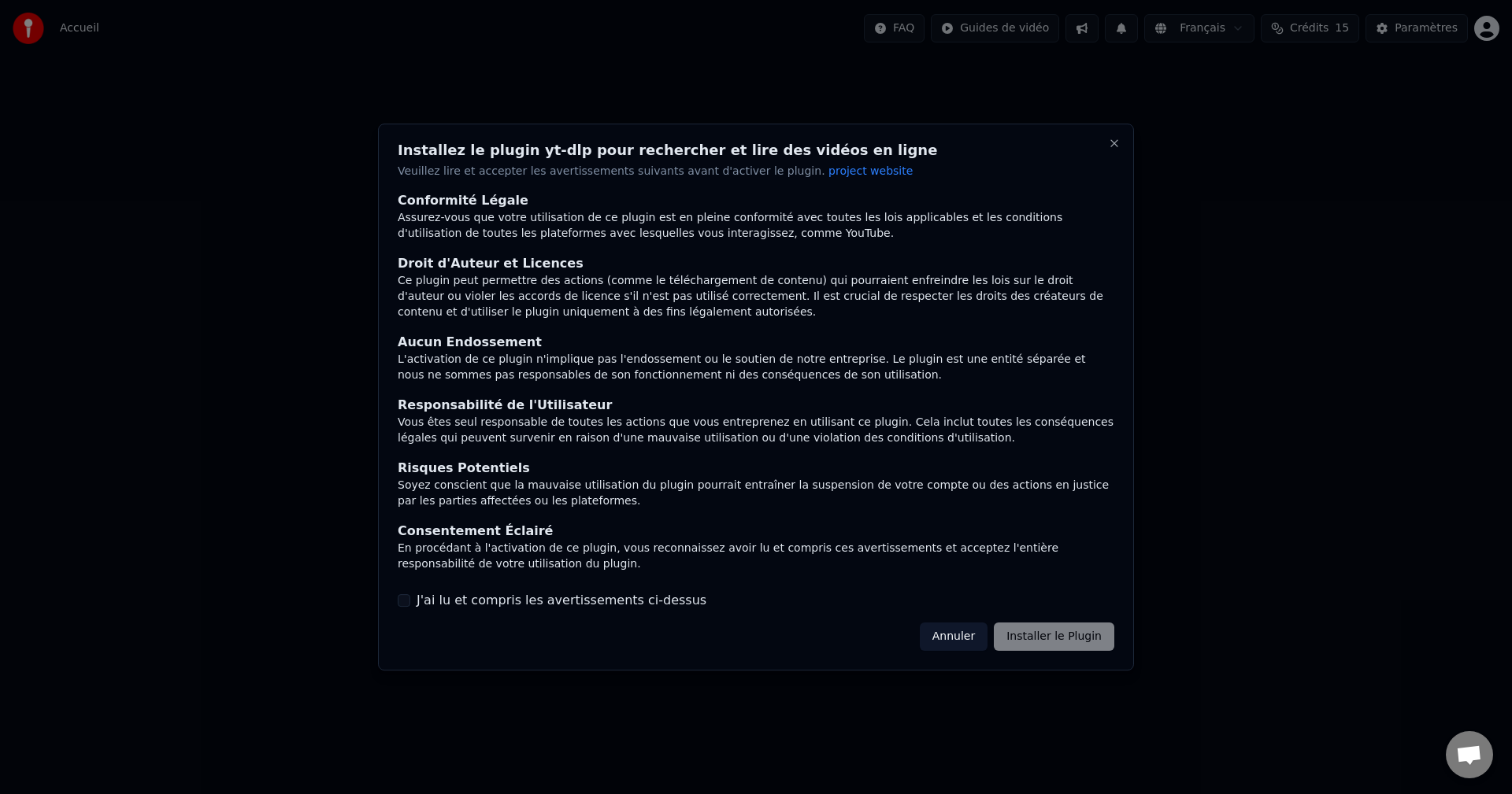
click at [402, 598] on button "J'ai lu et compris les avertissements ci-dessus" at bounding box center [403, 600] width 12 height 12
click at [1065, 634] on button "Installer le Plugin" at bounding box center [1054, 637] width 120 height 28
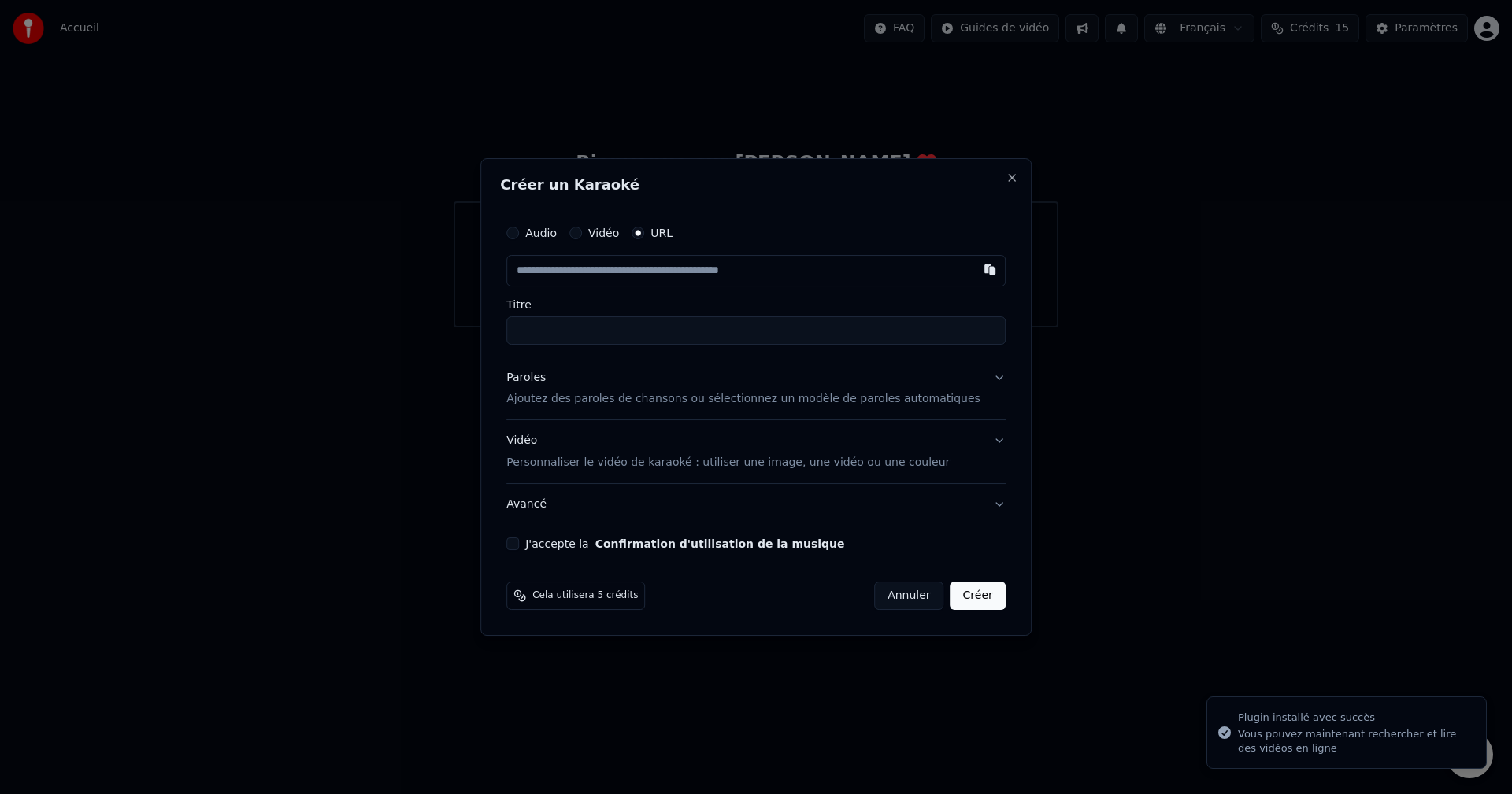
click at [746, 273] on input "text" at bounding box center [756, 271] width 499 height 31
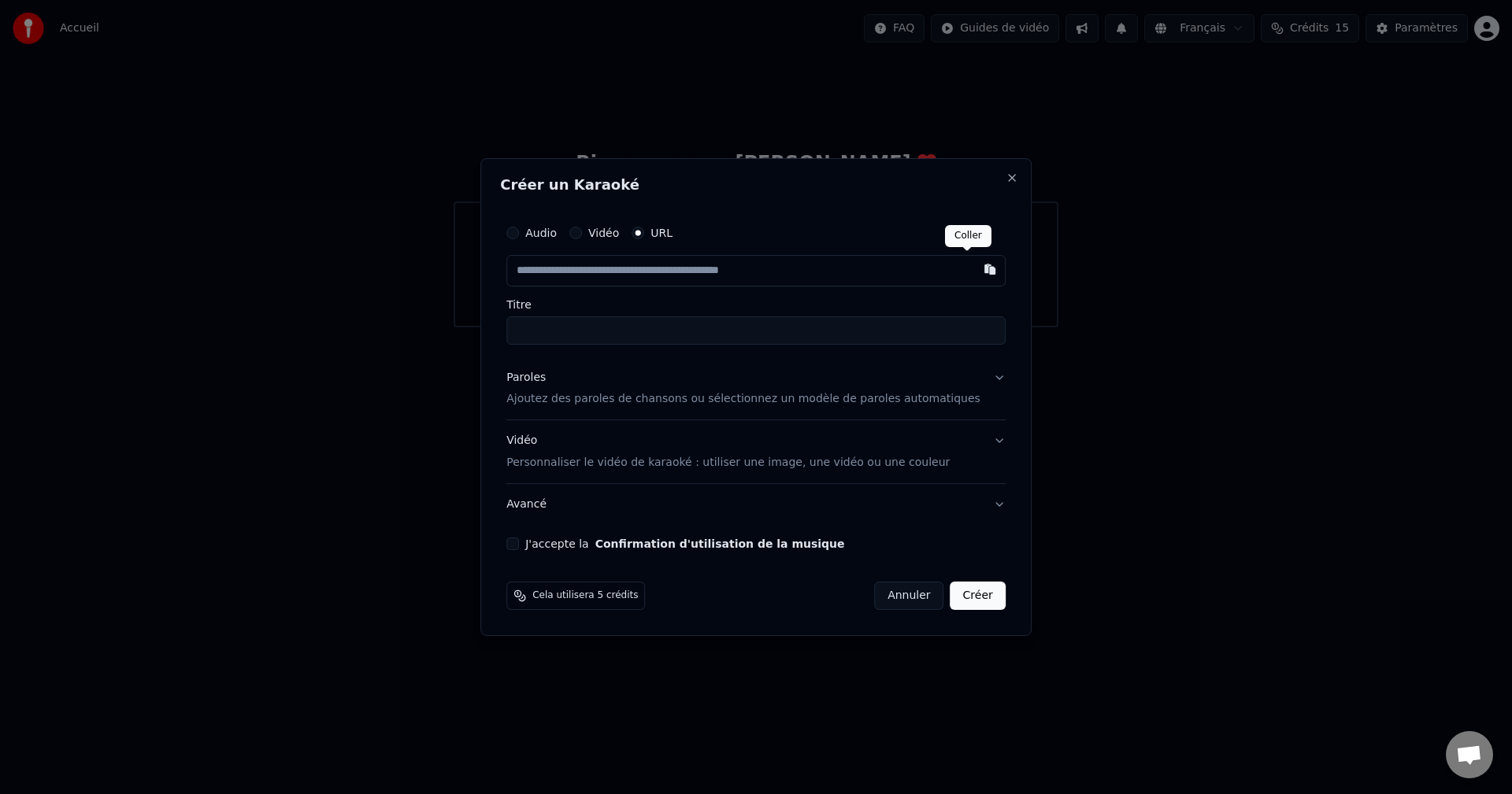
click at [974, 268] on button "button" at bounding box center [989, 270] width 31 height 28
type input "**********"
click at [974, 380] on button "Paroles Ajoutez des paroles de chansons ou sélectionnez un modèle de paroles au…" at bounding box center [756, 389] width 499 height 63
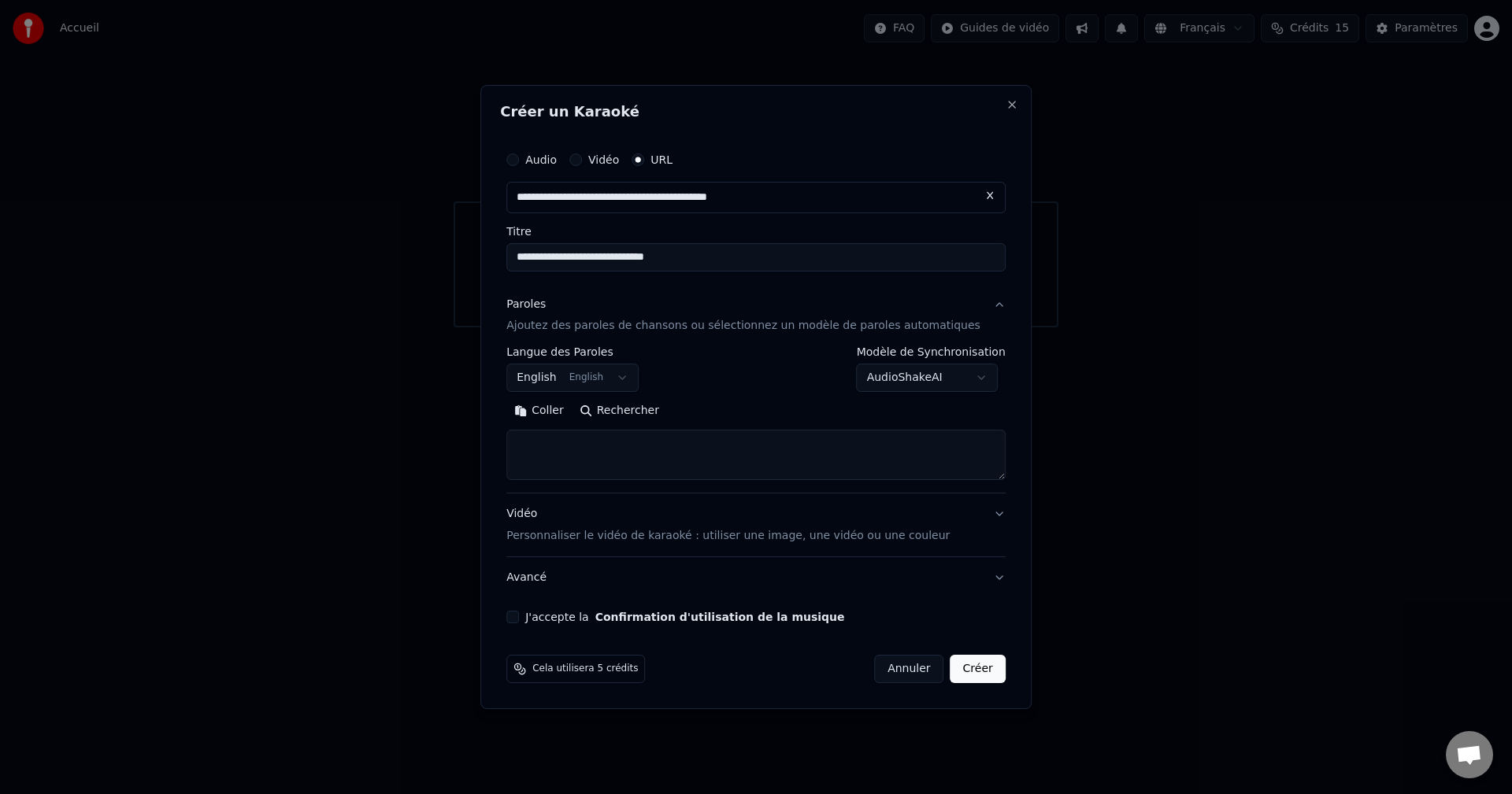
click at [647, 414] on button "Rechercher" at bounding box center [619, 412] width 96 height 26
type textarea "**********"
click at [979, 515] on button "Vidéo Personnaliser le vidéo de karaoké : utiliser une image, une vidéo ou une …" at bounding box center [756, 526] width 499 height 63
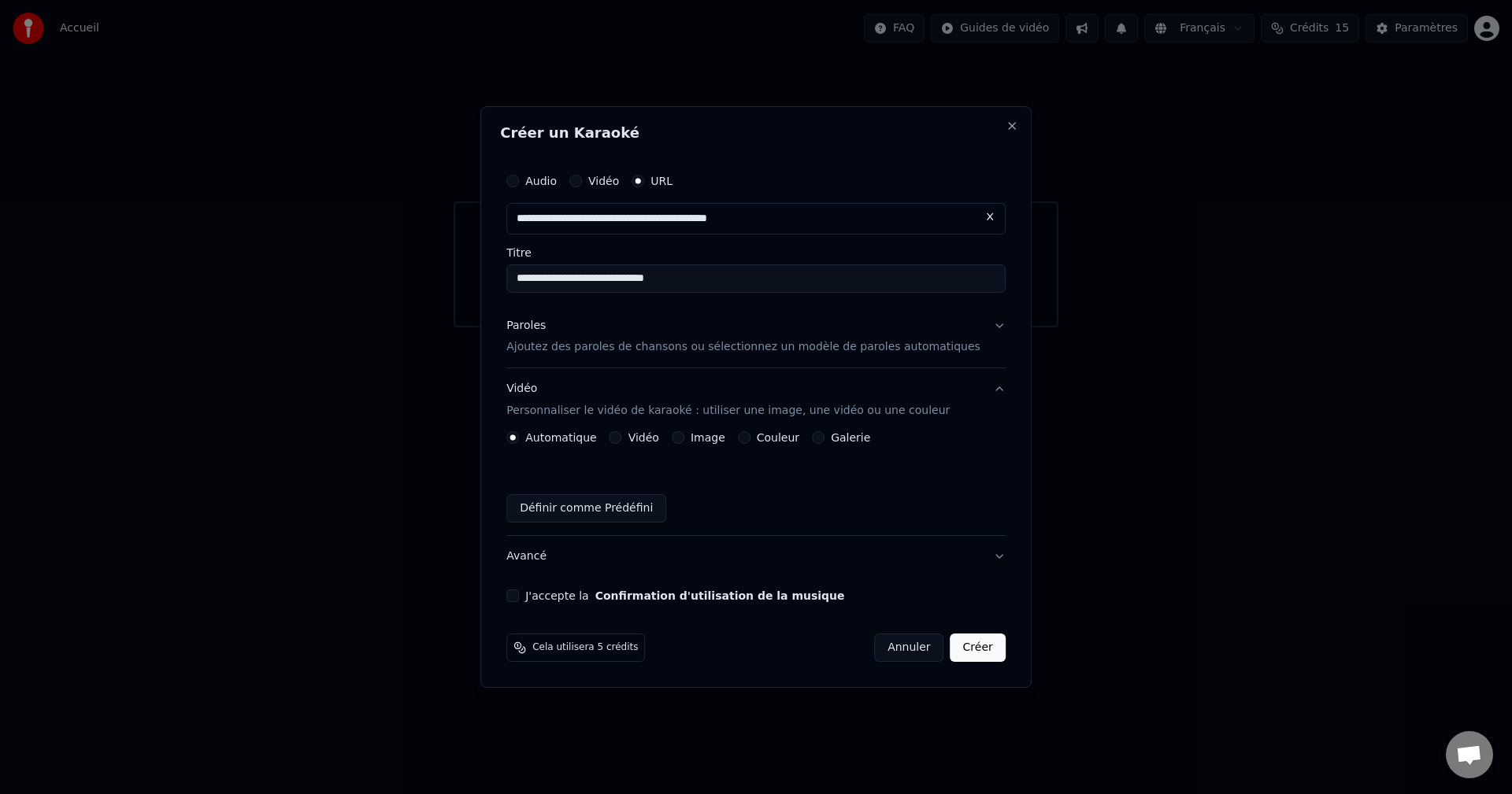
click at [519, 591] on button "J'accepte la Confirmation d'utilisation de la musique" at bounding box center [512, 595] width 12 height 12
click at [957, 651] on button "Créer" at bounding box center [978, 648] width 55 height 28
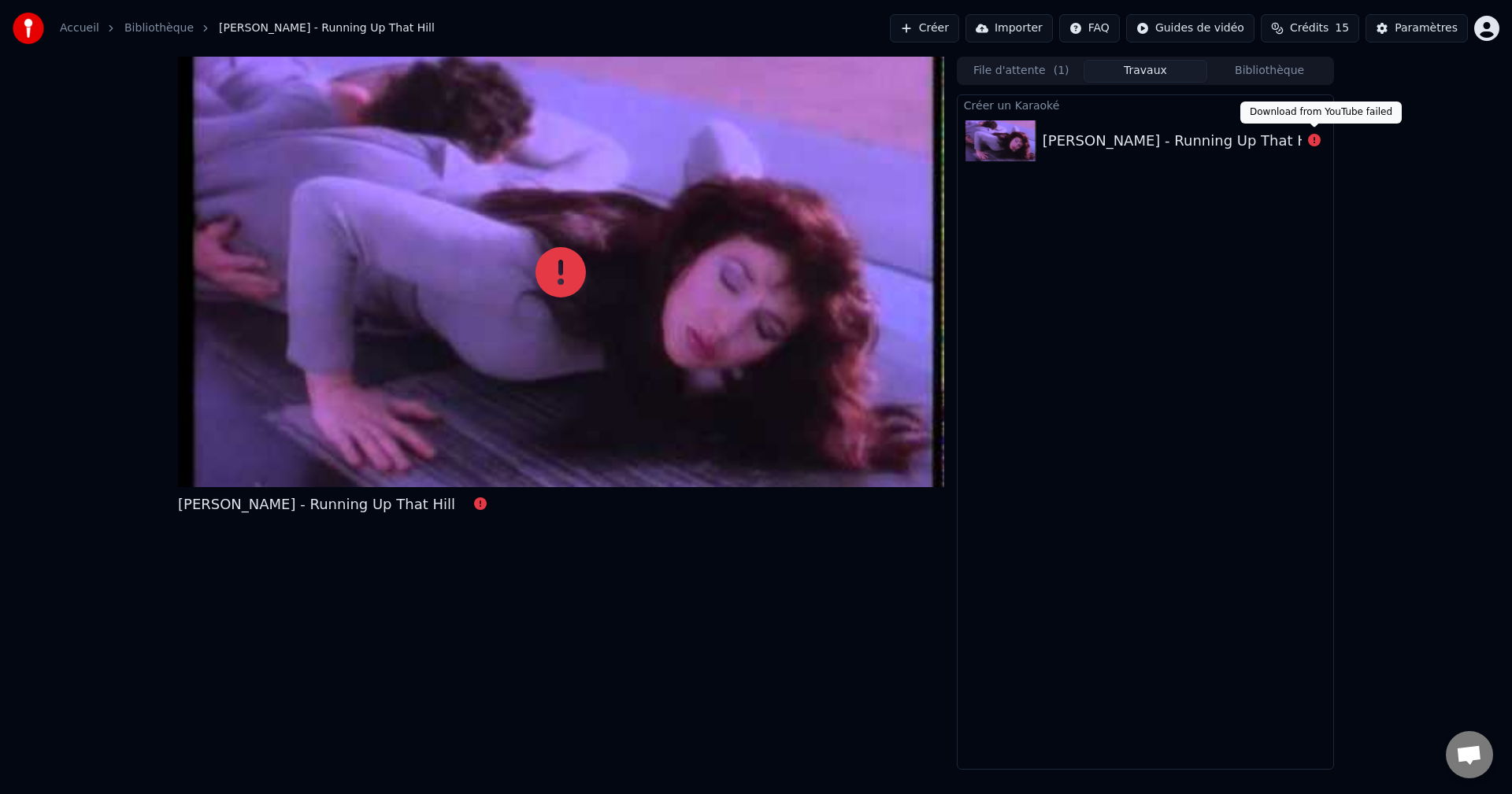
click at [1313, 138] on icon at bounding box center [1314, 139] width 12 height 12
click at [1086, 139] on div "[PERSON_NAME] - Running Up That Hill" at bounding box center [1182, 140] width 277 height 22
click at [280, 503] on div "[PERSON_NAME] - Running Up That Hill" at bounding box center [316, 504] width 277 height 22
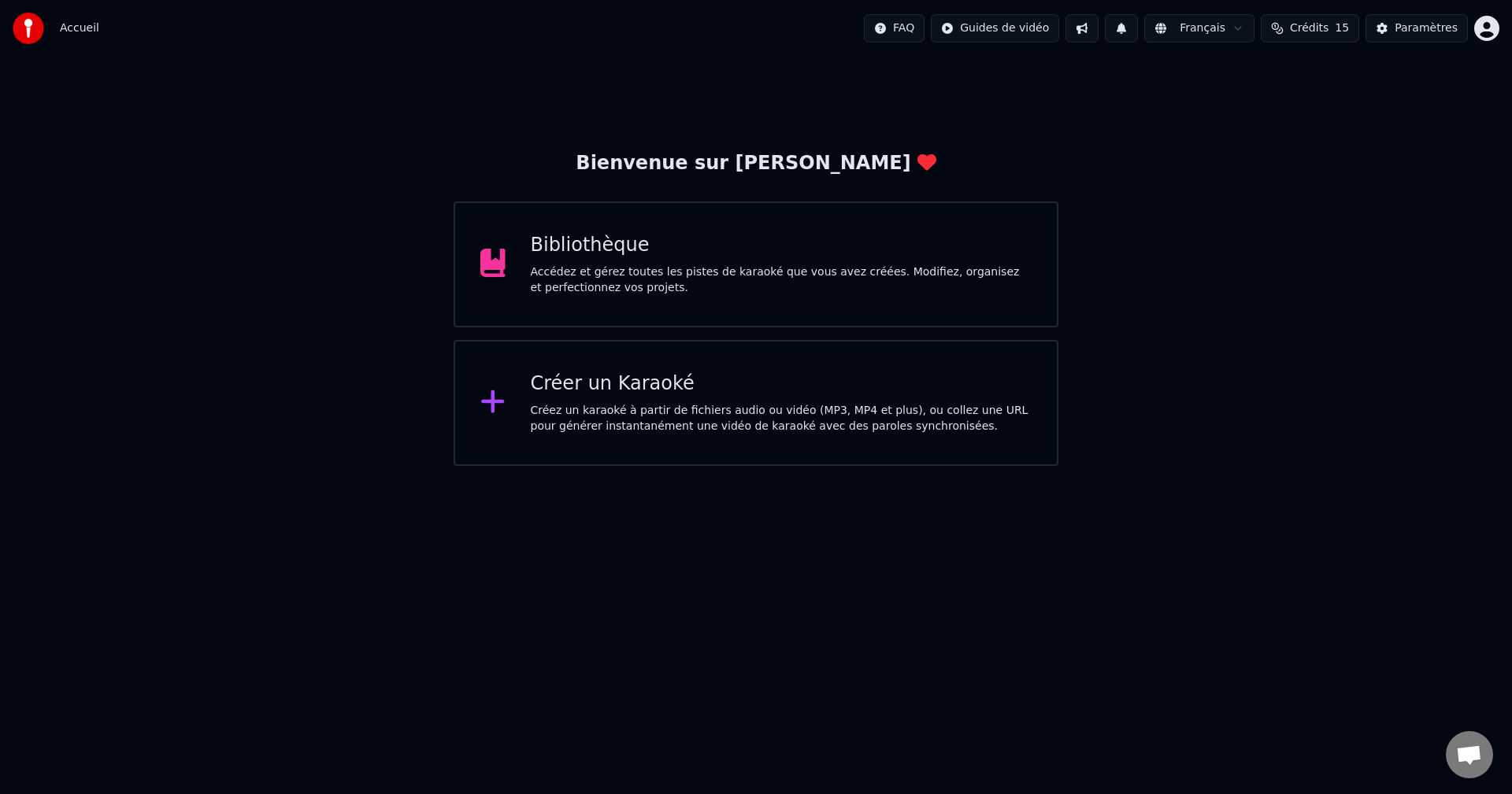
click at [655, 307] on div "Bibliothèque Accédez et gérez toutes les pistes de karaoké que vous avez créées…" at bounding box center [756, 264] width 605 height 126
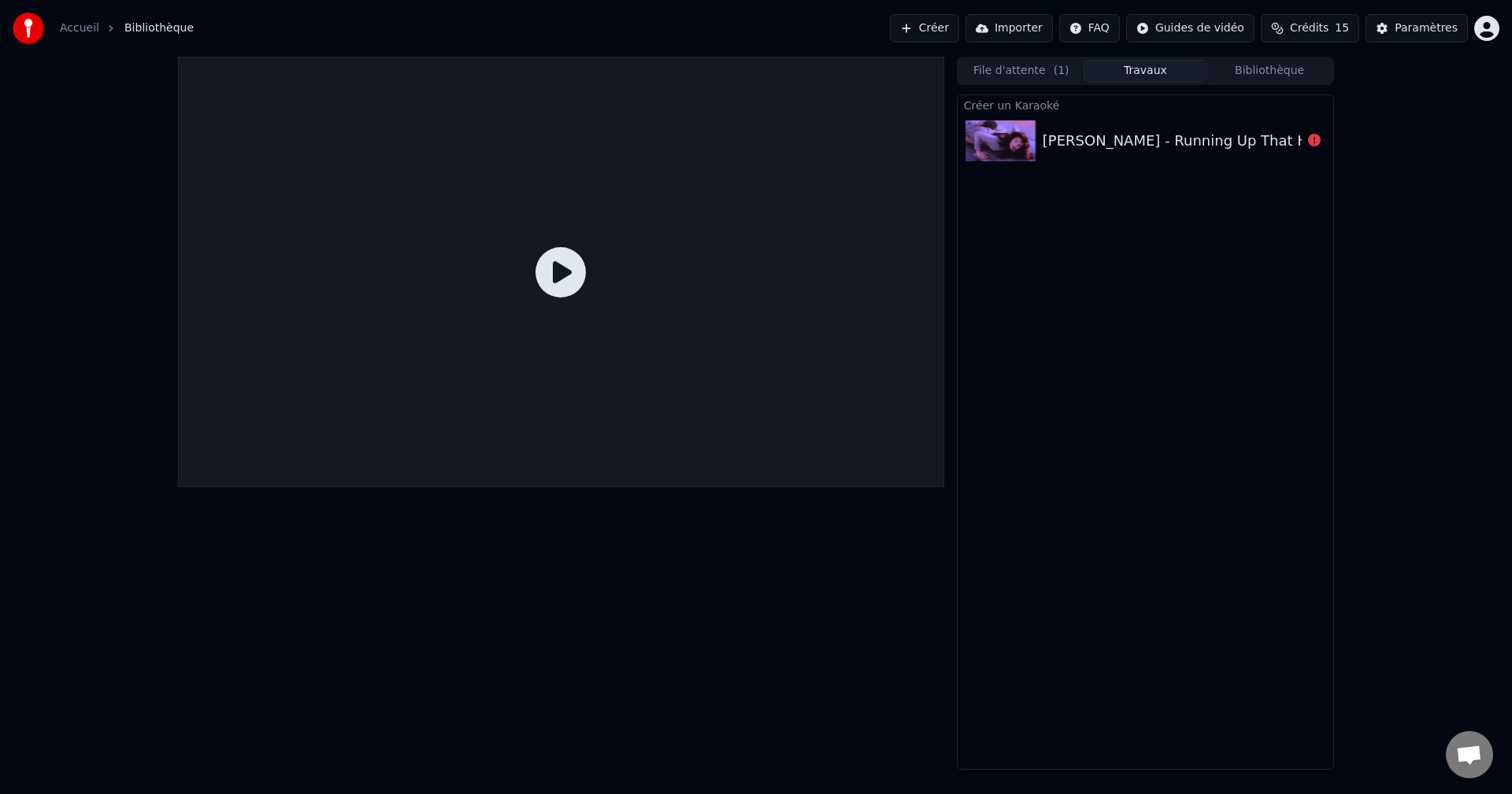
click at [537, 274] on div at bounding box center [561, 272] width 767 height 431
click at [554, 273] on icon at bounding box center [560, 272] width 50 height 50
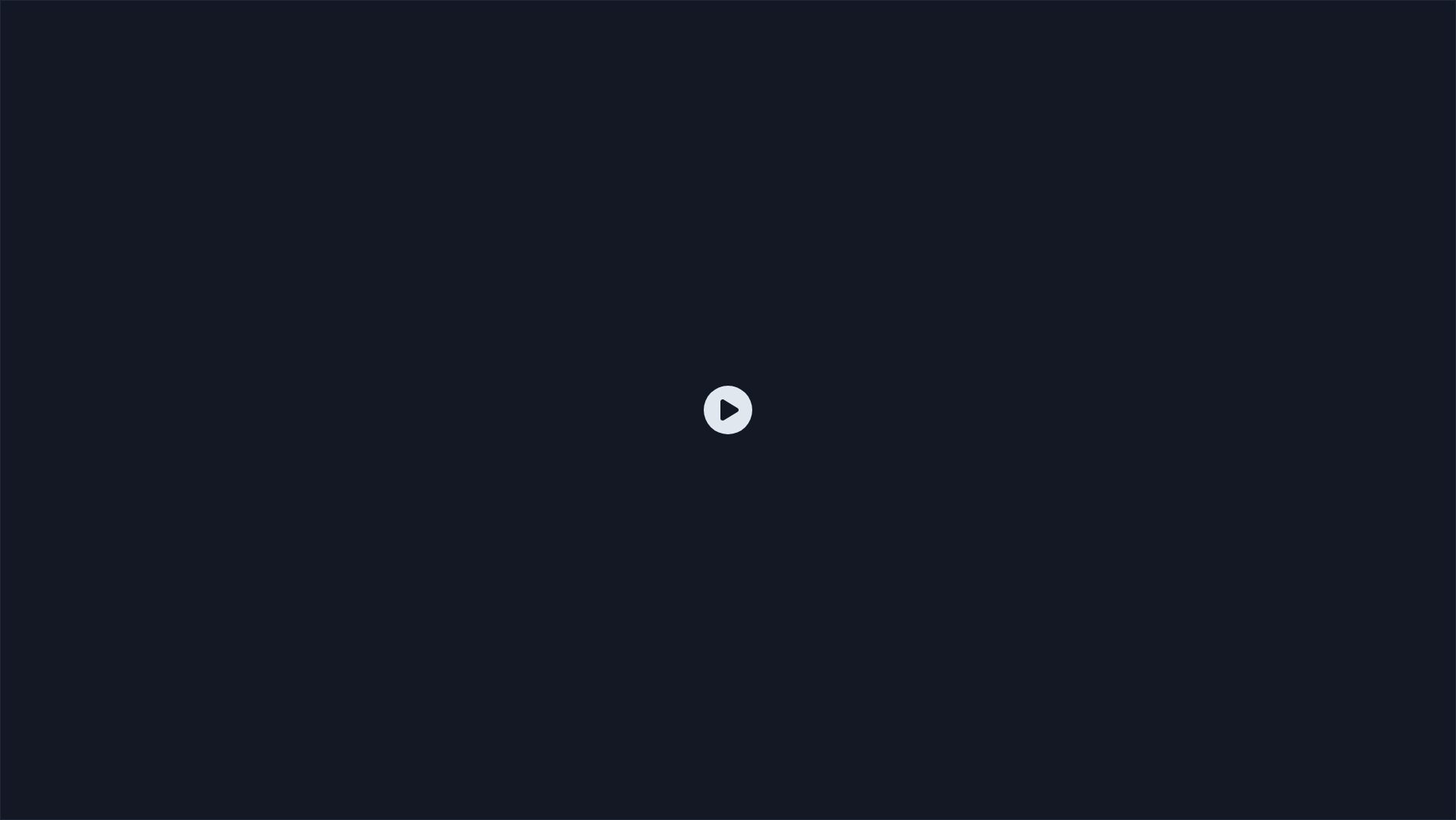
click at [533, 281] on div at bounding box center [728, 410] width 1456 height 820
click at [727, 405] on icon at bounding box center [728, 410] width 48 height 48
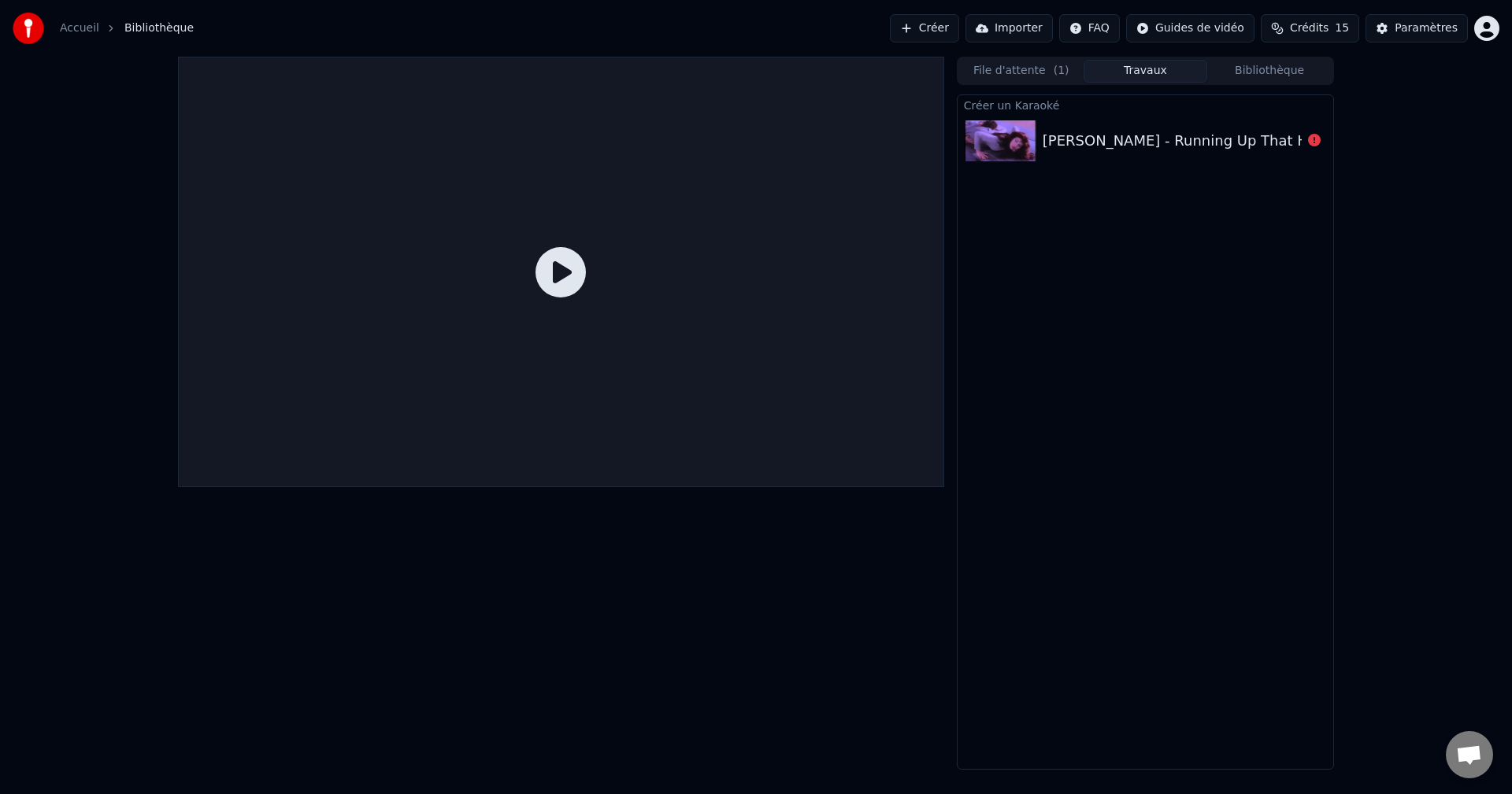
click at [755, 402] on div at bounding box center [561, 272] width 767 height 431
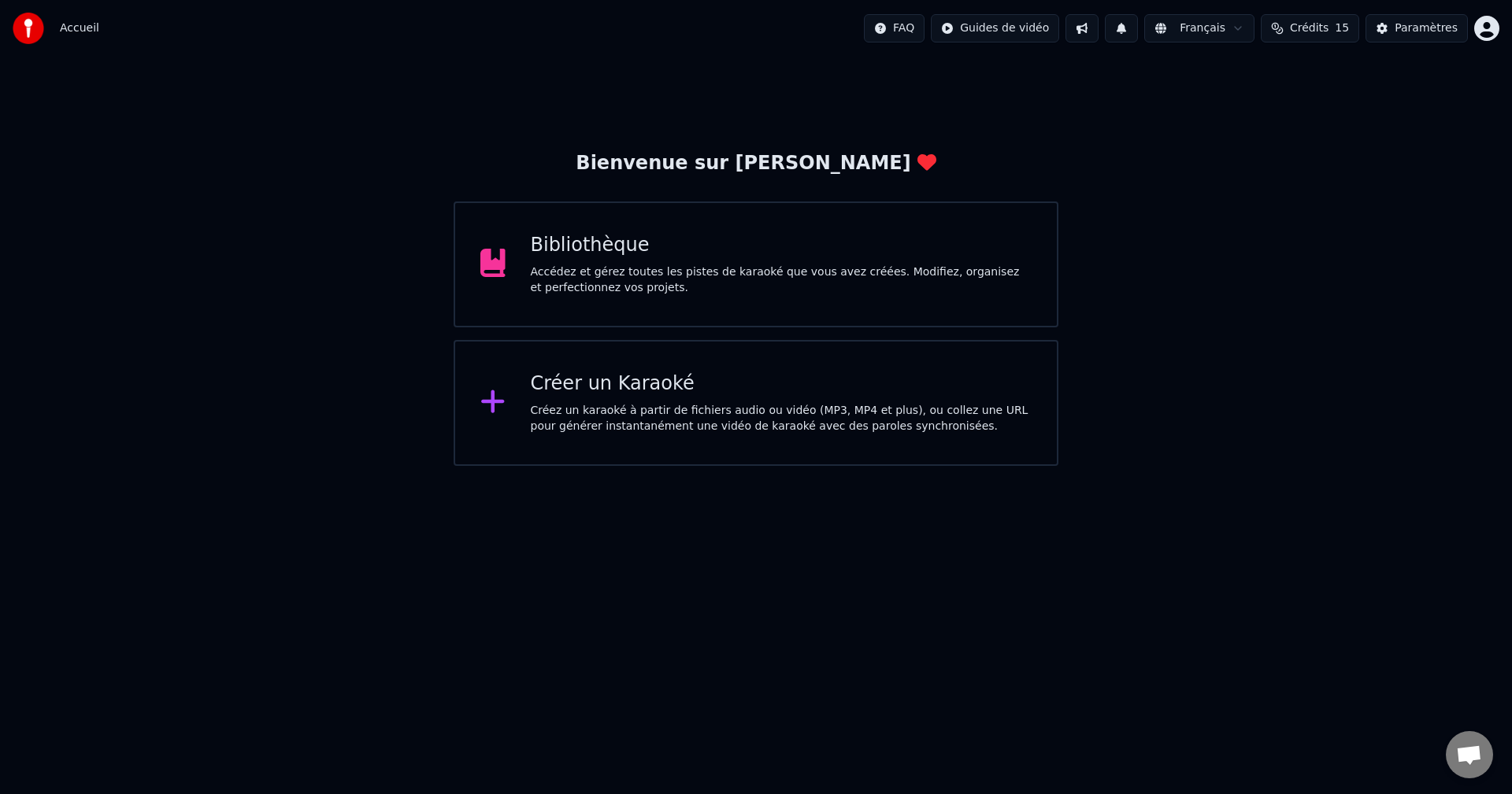
click at [946, 297] on div "Bibliothèque Accédez et gérez toutes les pistes de karaoké que vous avez créées…" at bounding box center [756, 264] width 605 height 126
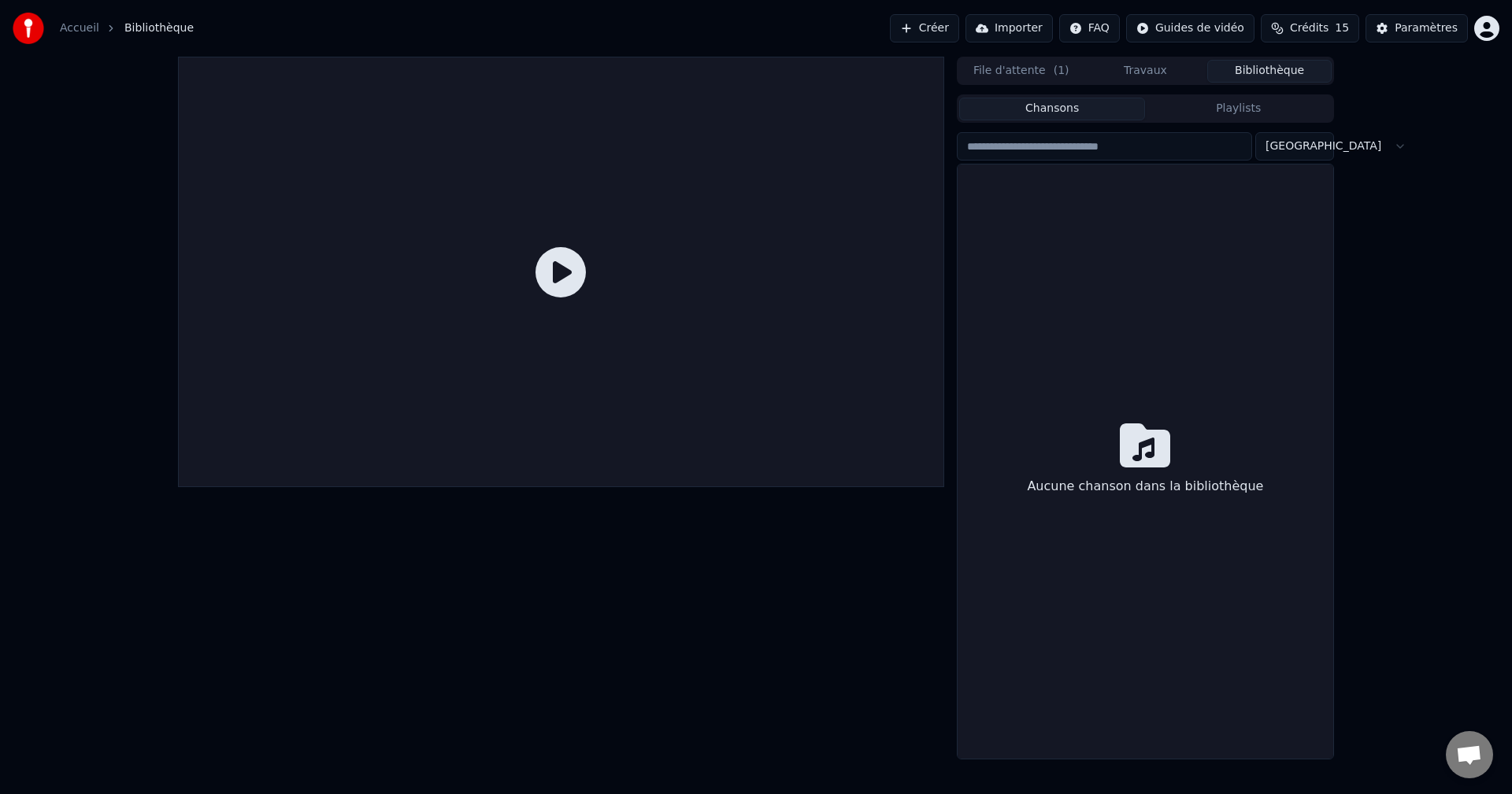
click at [1276, 79] on button "Bibliothèque" at bounding box center [1269, 71] width 124 height 23
click at [1120, 68] on button "Travaux" at bounding box center [1146, 71] width 124 height 23
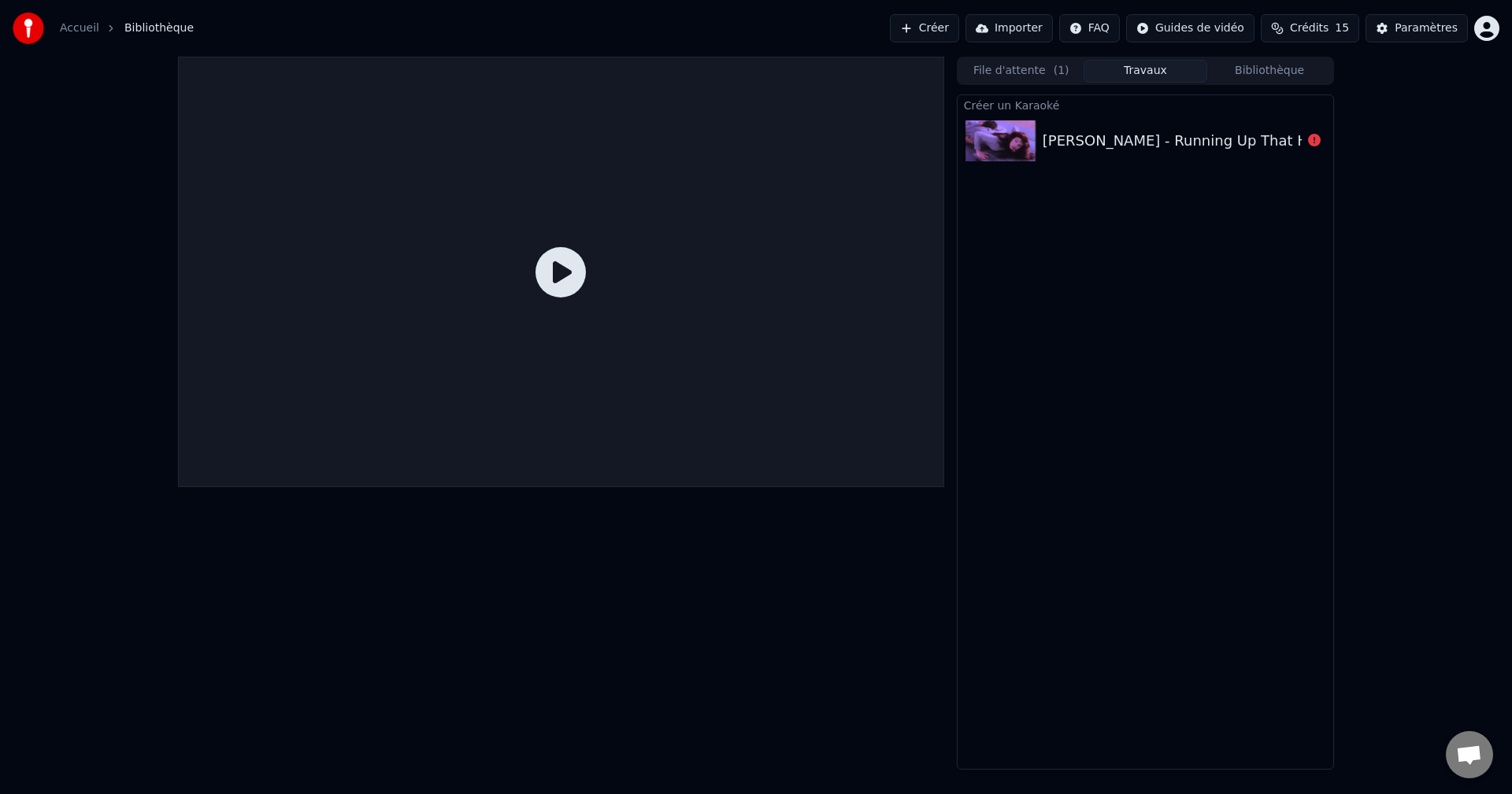
click at [1008, 64] on button "File d'attente ( 1 )" at bounding box center [1021, 71] width 124 height 23
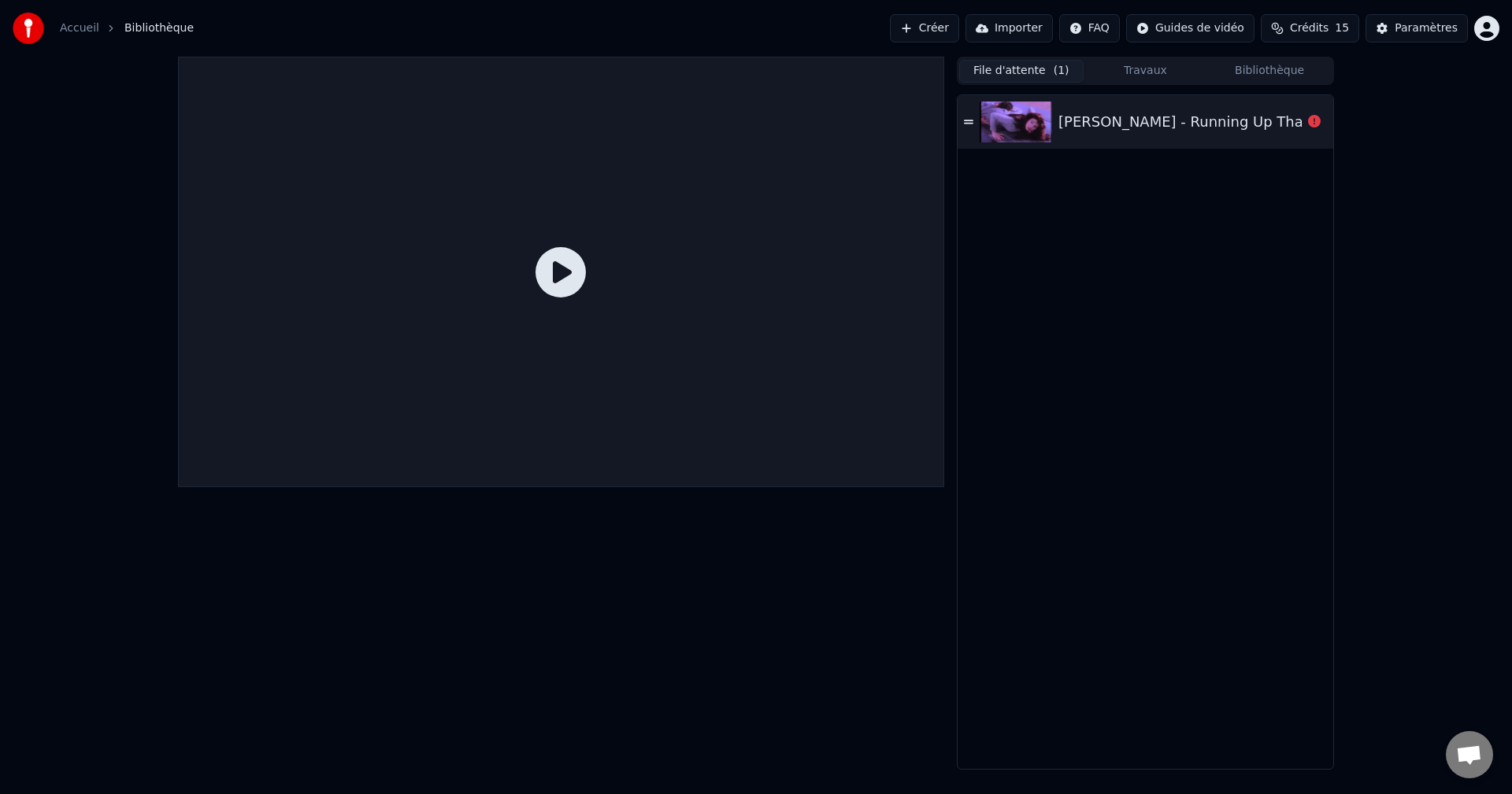
click at [971, 125] on icon at bounding box center [969, 122] width 9 height 11
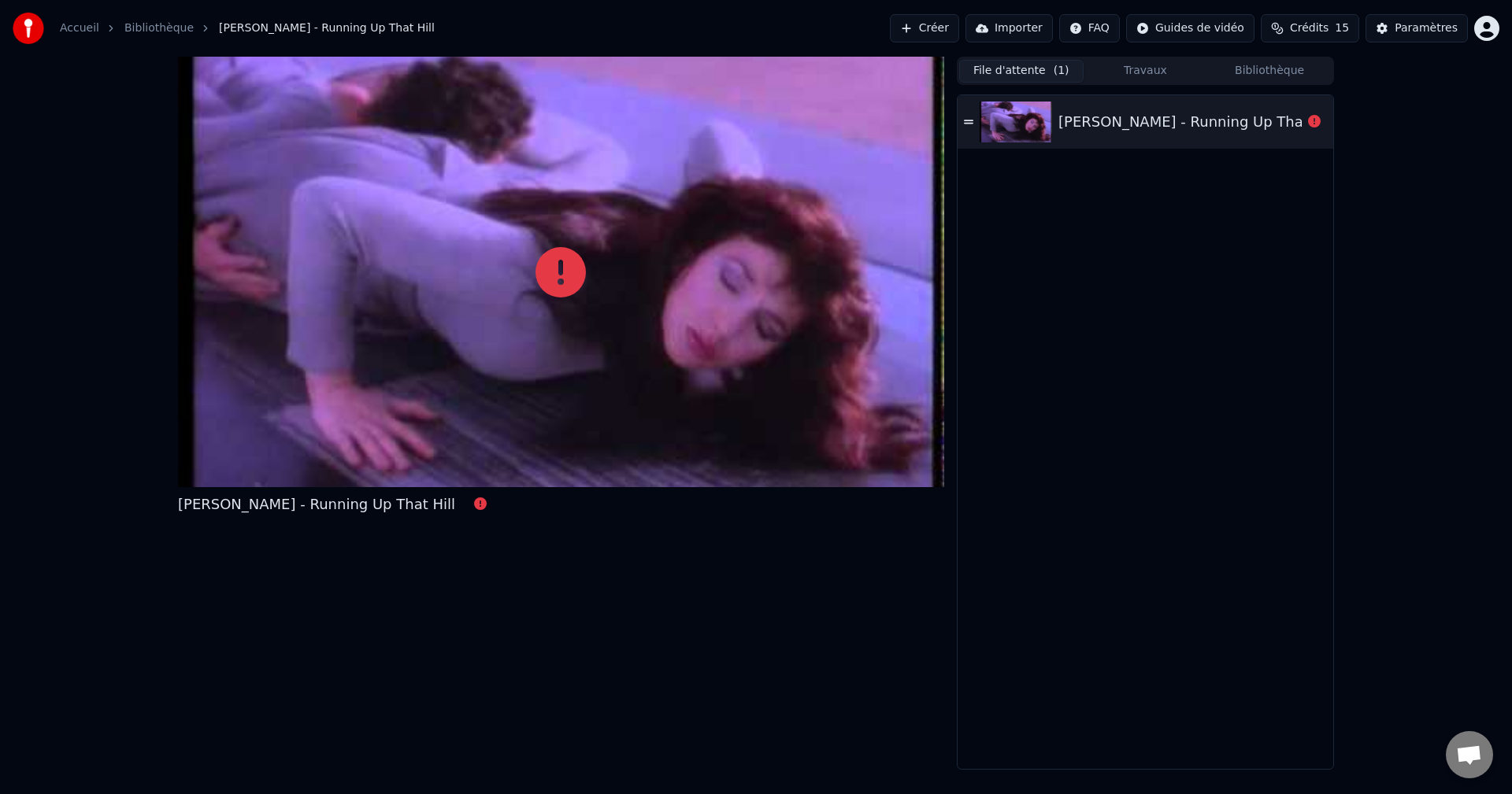
click at [971, 125] on icon at bounding box center [969, 122] width 9 height 11
click at [1016, 115] on img at bounding box center [1016, 121] width 73 height 41
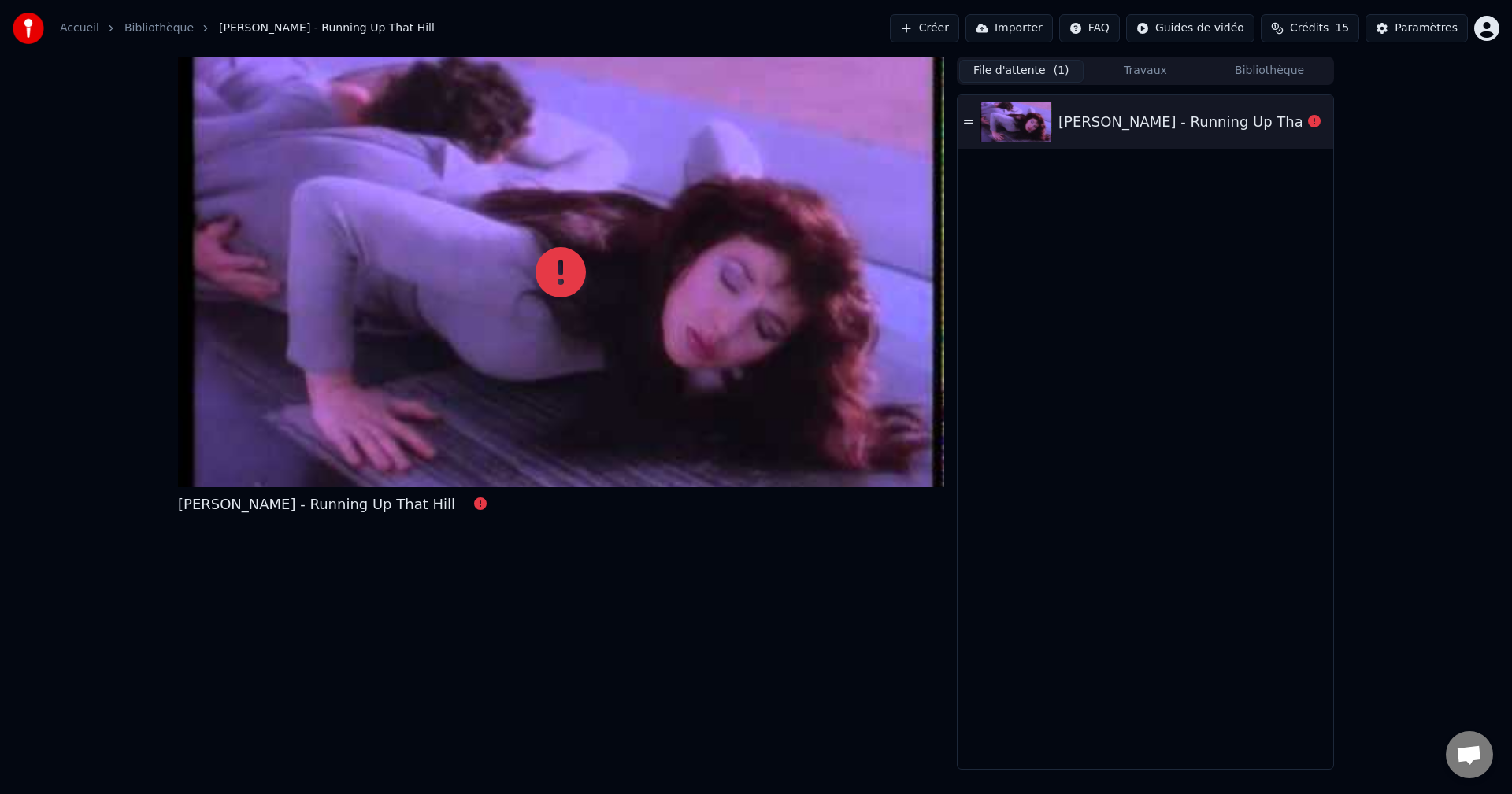
click at [1123, 126] on div "[PERSON_NAME] - Running Up That Hill" at bounding box center [1197, 121] width 277 height 22
click at [936, 23] on button "Créer" at bounding box center [924, 28] width 69 height 28
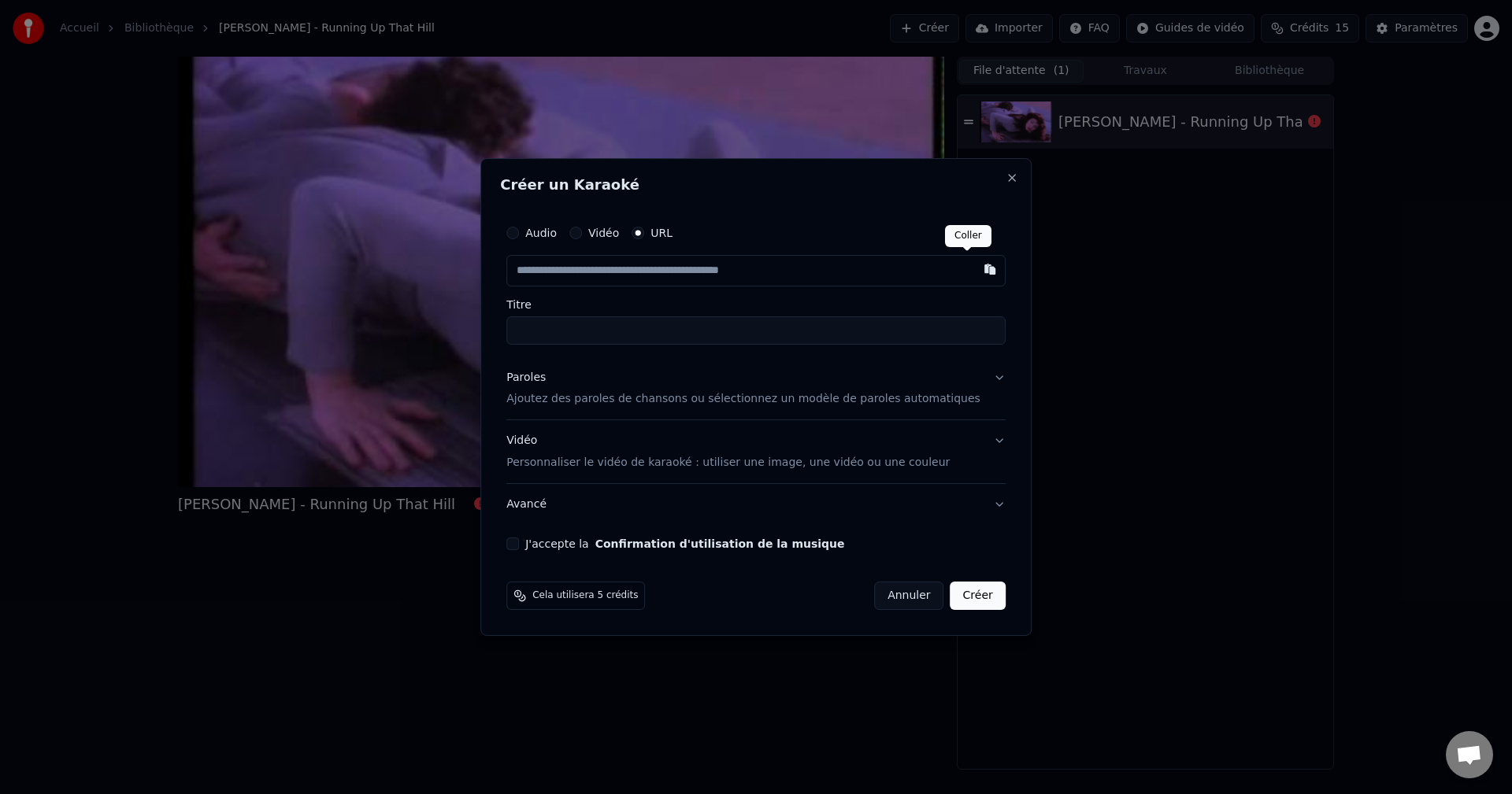
click at [974, 269] on button "button" at bounding box center [989, 270] width 31 height 28
type input "**********"
click at [819, 404] on p "Ajoutez des paroles de chansons ou sélectionnez un modèle de paroles automatiqu…" at bounding box center [743, 399] width 474 height 16
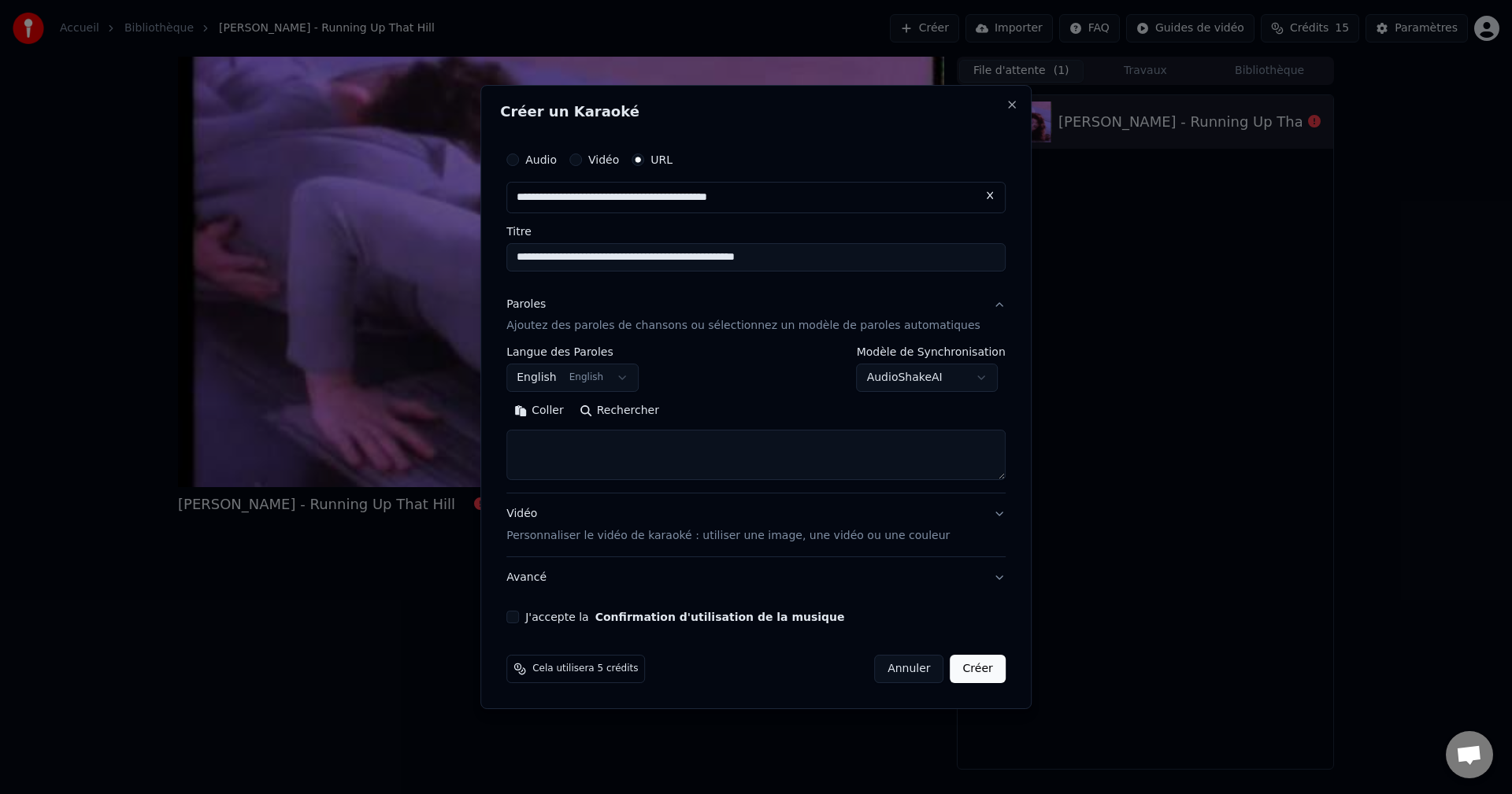
click at [665, 405] on button "Rechercher" at bounding box center [619, 412] width 96 height 26
click at [641, 407] on button "Rechercher" at bounding box center [619, 412] width 96 height 26
click at [974, 199] on button at bounding box center [989, 196] width 31 height 28
drag, startPoint x: 823, startPoint y: 256, endPoint x: 406, endPoint y: 251, distance: 417.0
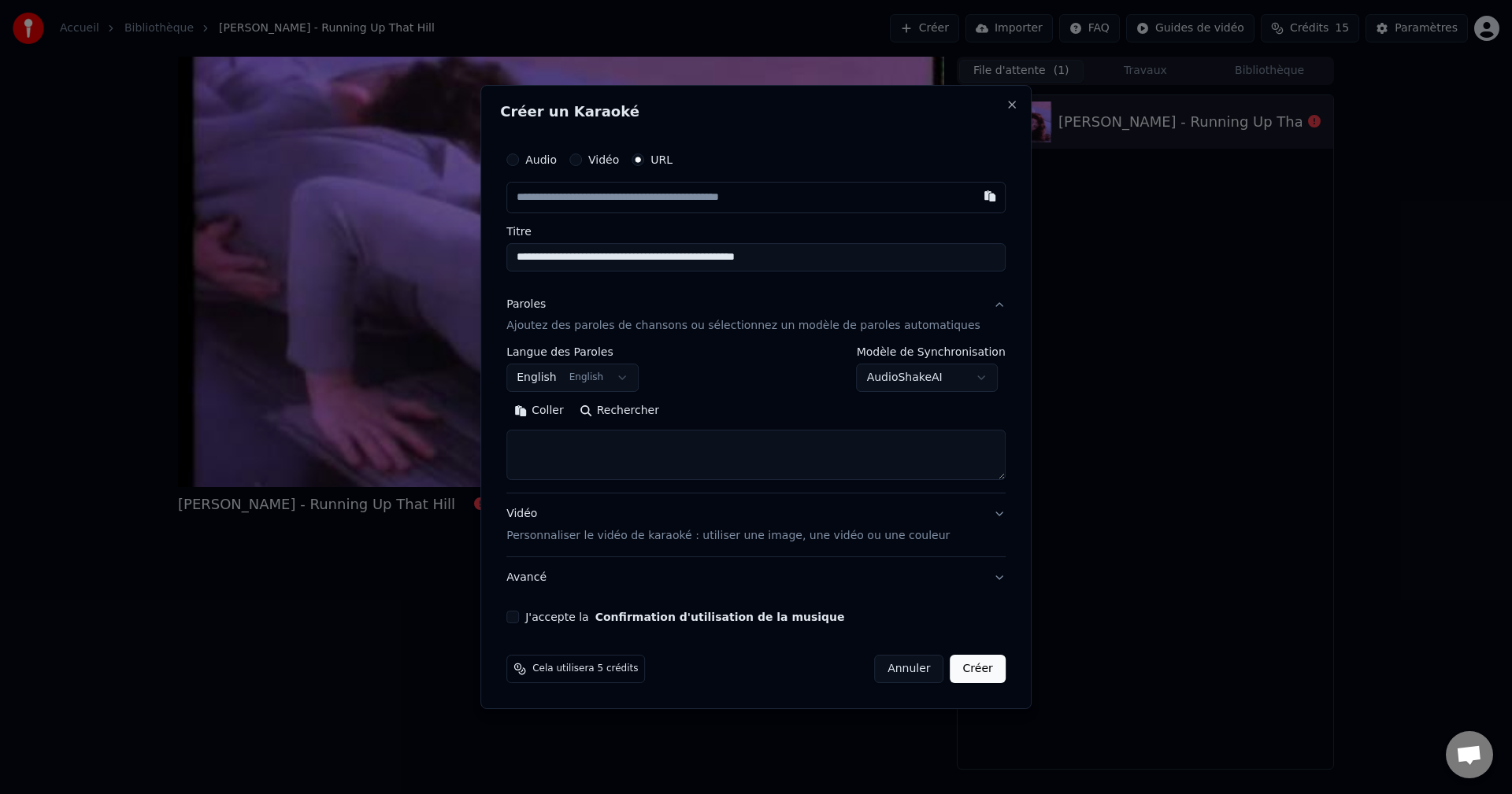
click at [406, 251] on body "**********" at bounding box center [756, 397] width 1512 height 794
click at [1005, 107] on button "Close" at bounding box center [1011, 104] width 12 height 12
select select
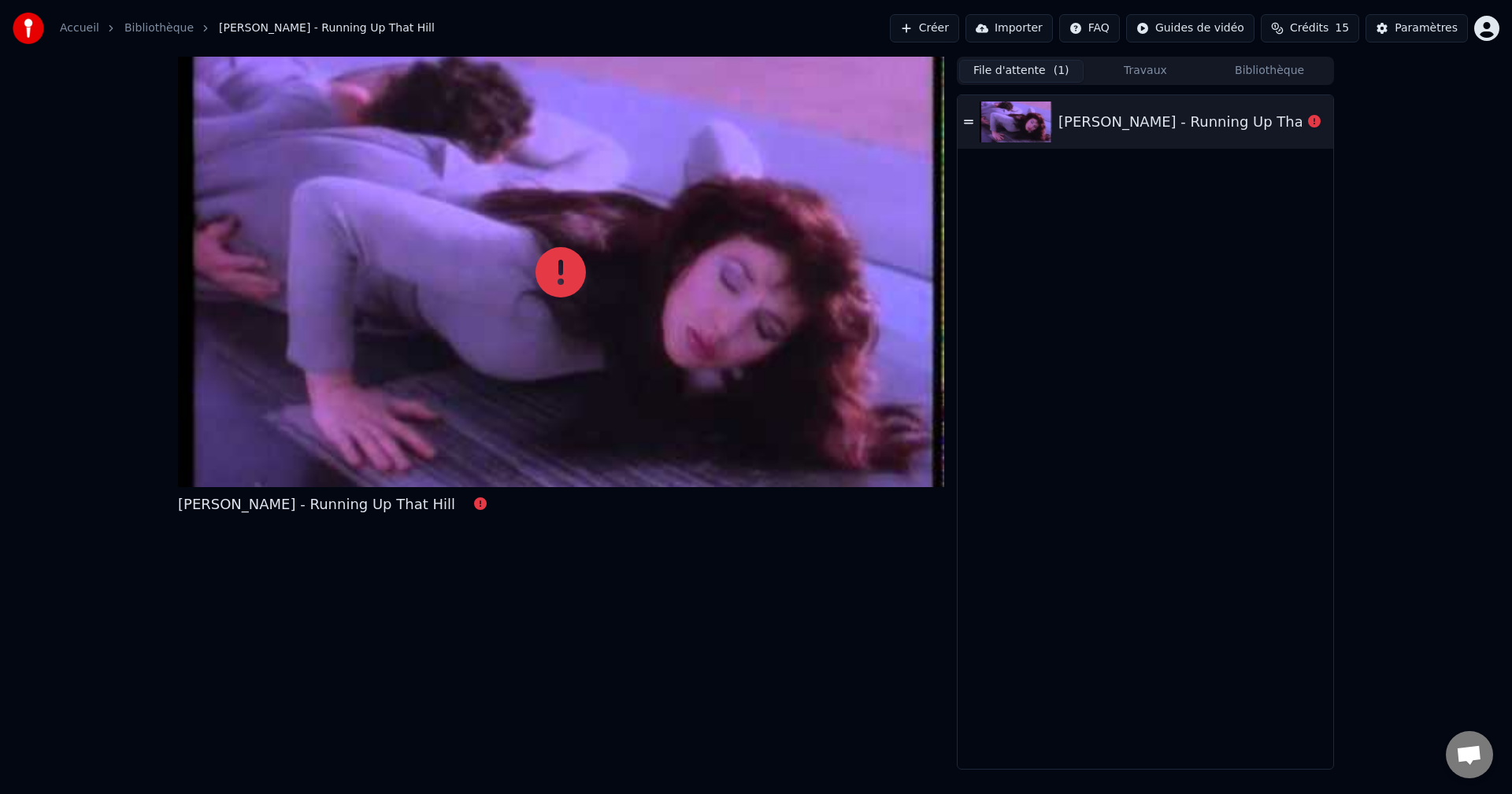
click at [952, 26] on button "Créer" at bounding box center [924, 28] width 69 height 28
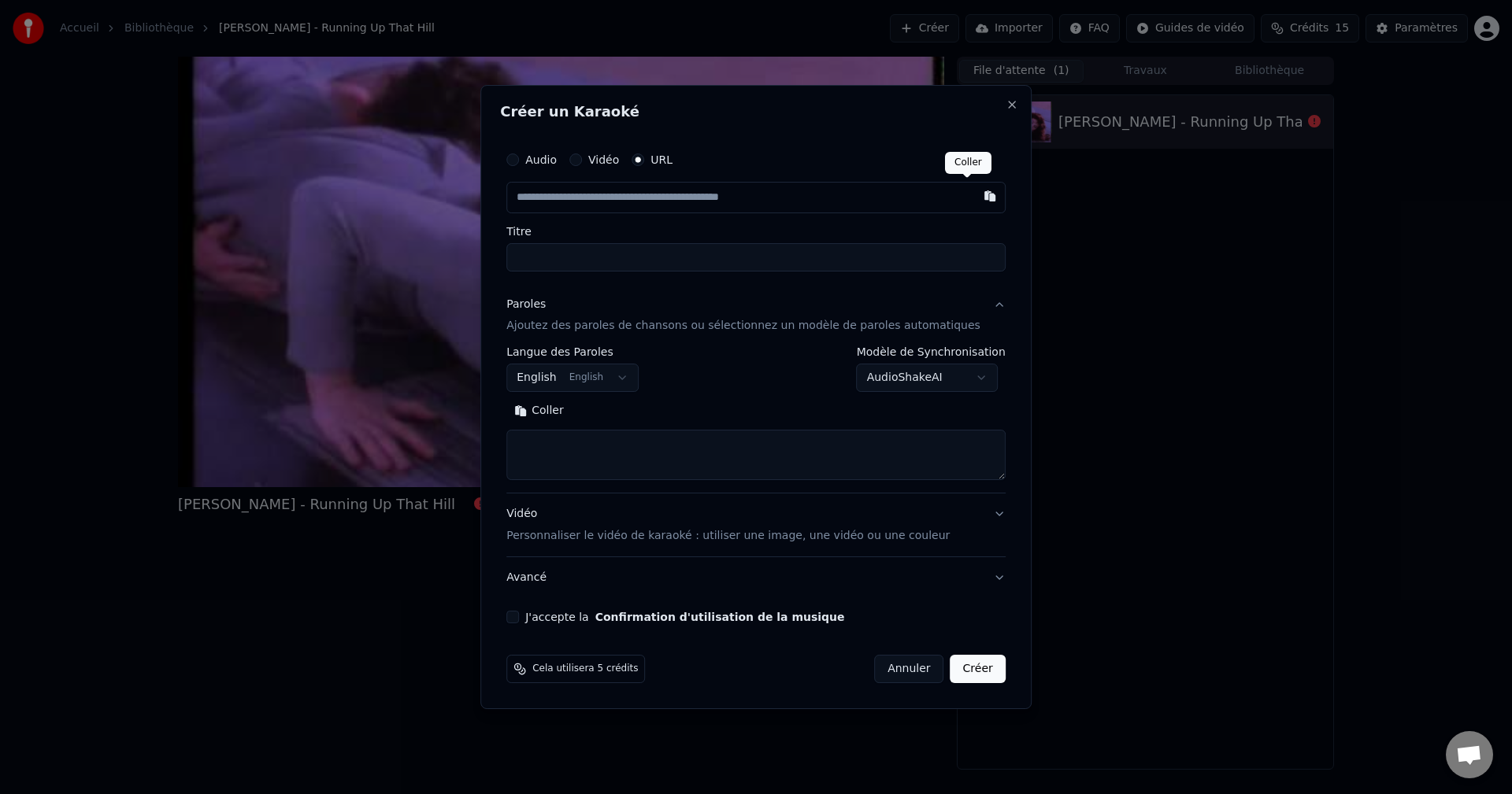
click at [974, 205] on button "button" at bounding box center [989, 196] width 31 height 28
type input "**********"
click at [628, 418] on button "Rechercher" at bounding box center [619, 412] width 96 height 26
type textarea "**********"
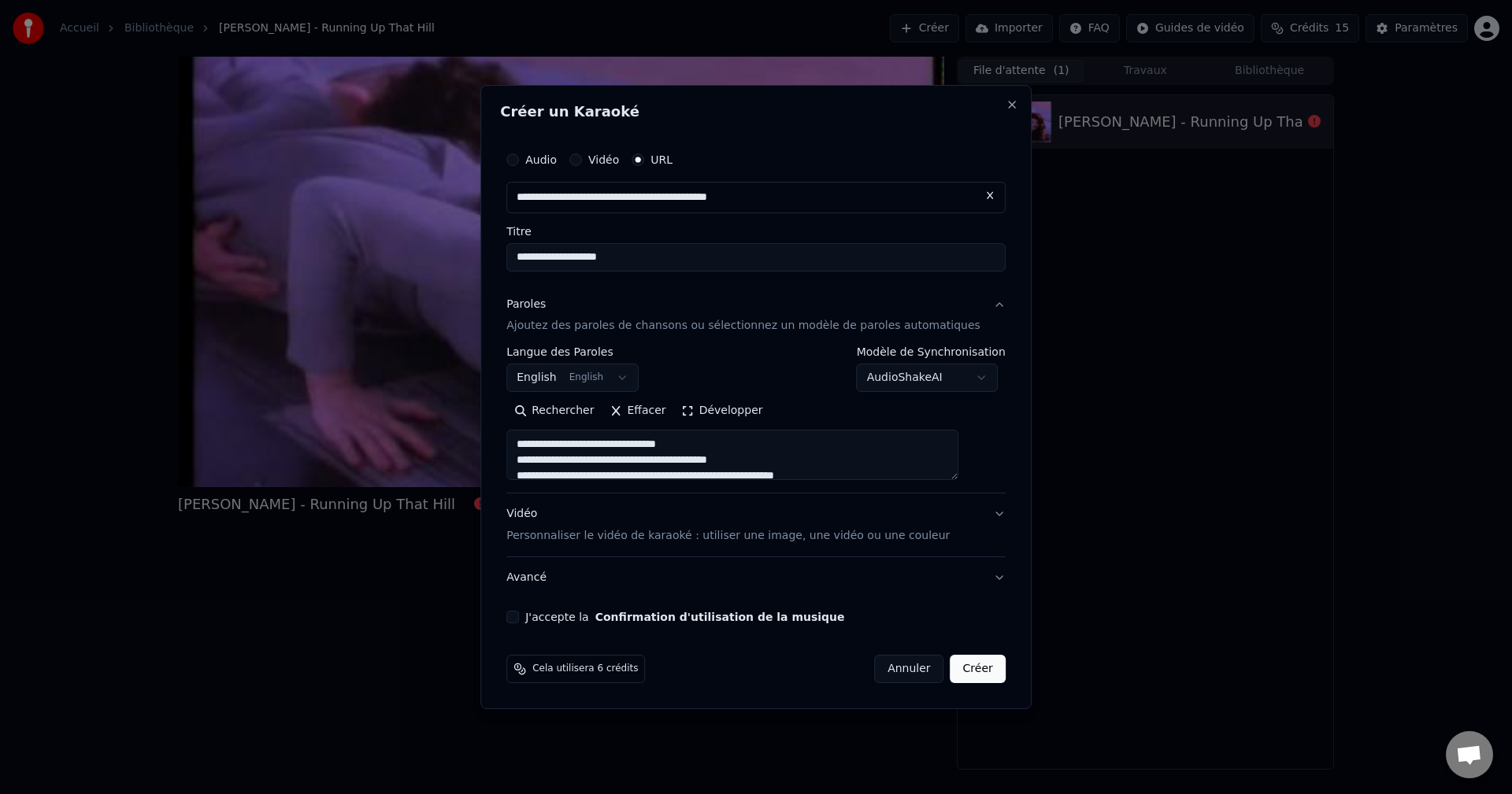
click at [519, 615] on button "J'accepte la Confirmation d'utilisation de la musique" at bounding box center [512, 617] width 12 height 12
drag, startPoint x: 955, startPoint y: 677, endPoint x: 937, endPoint y: 608, distance: 71.3
click at [937, 608] on form "**********" at bounding box center [756, 415] width 512 height 553
click at [901, 376] on body "**********" at bounding box center [756, 397] width 1512 height 794
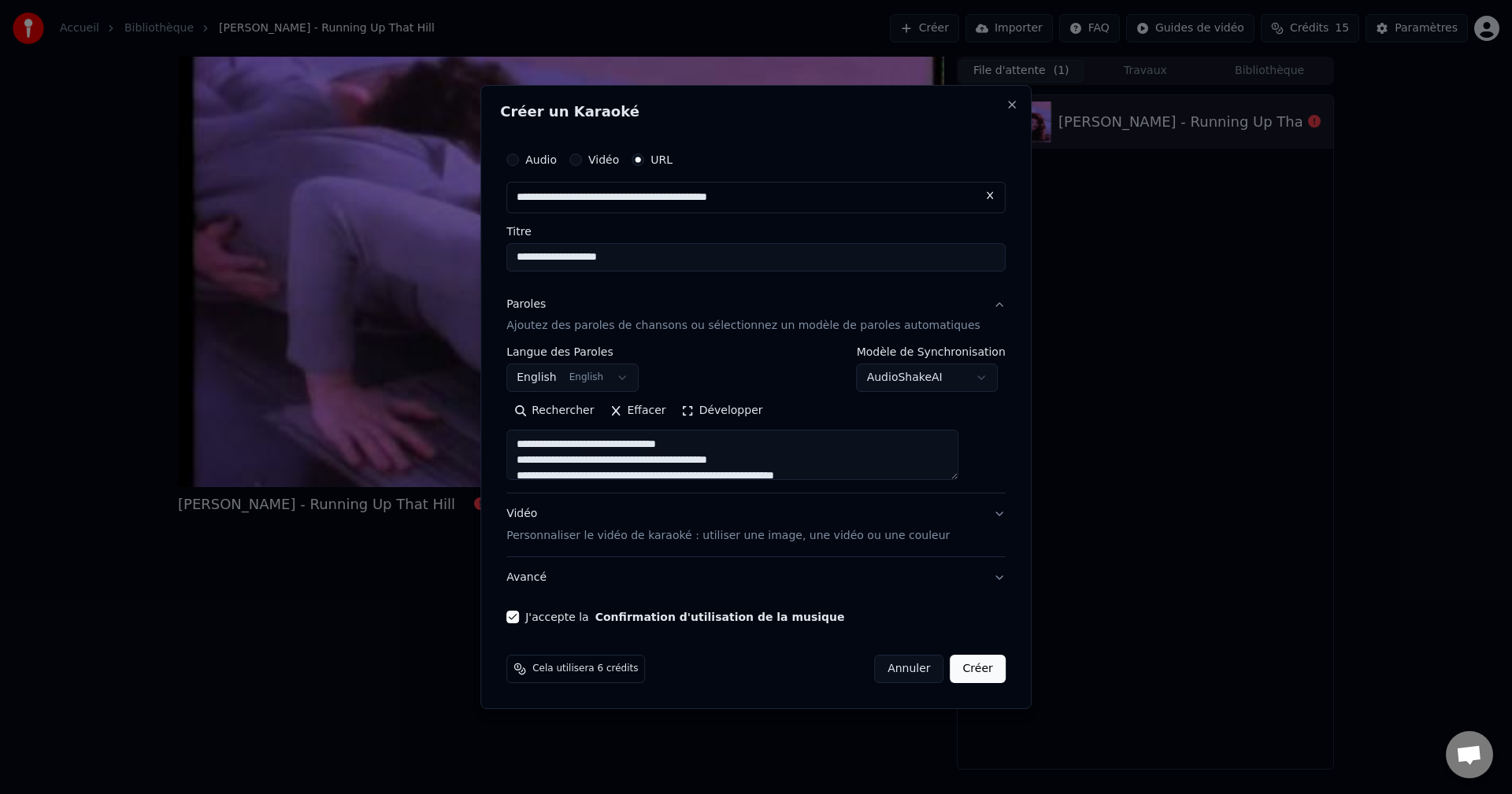
click at [953, 670] on button "Créer" at bounding box center [978, 669] width 55 height 28
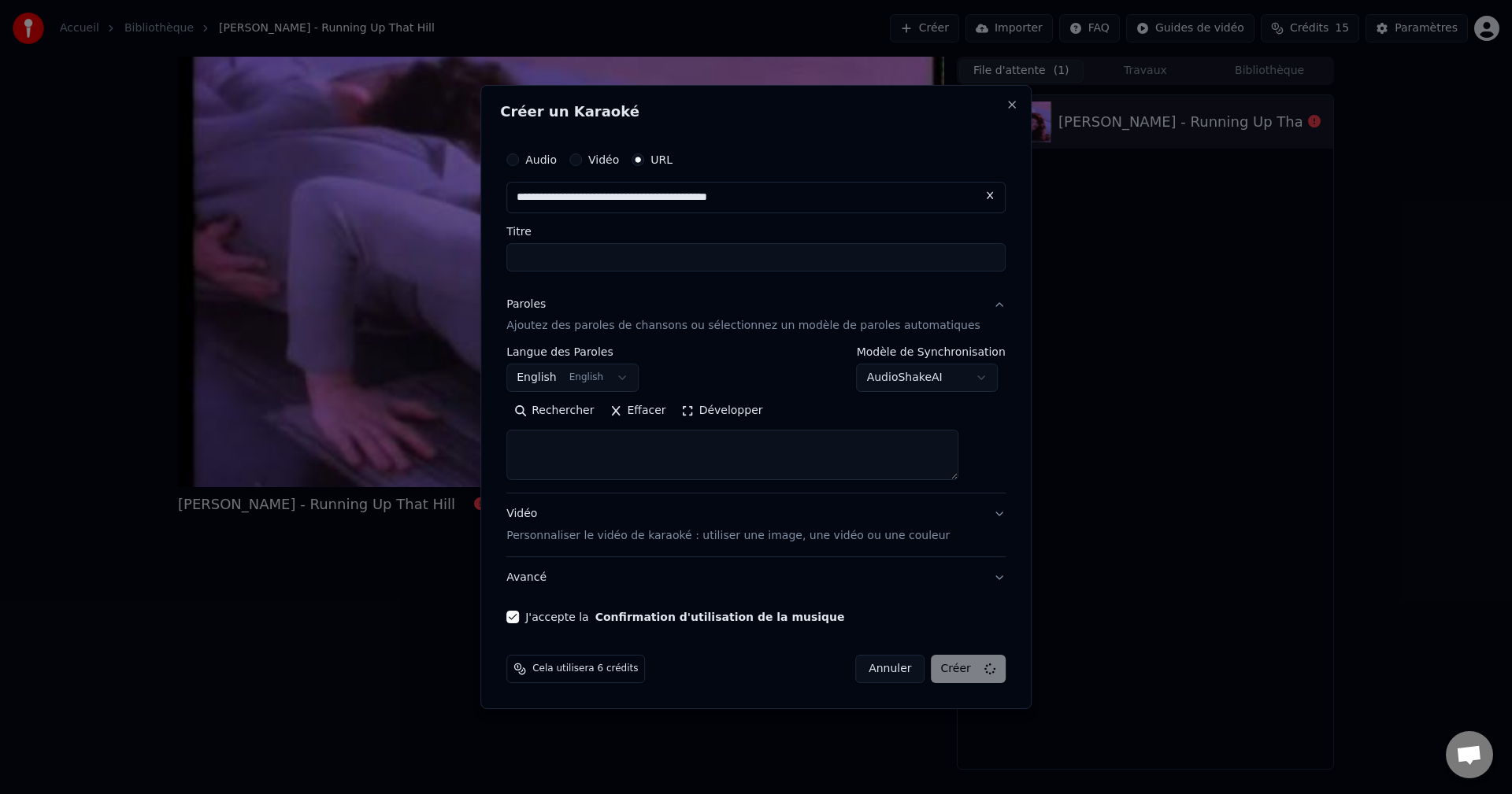
select select
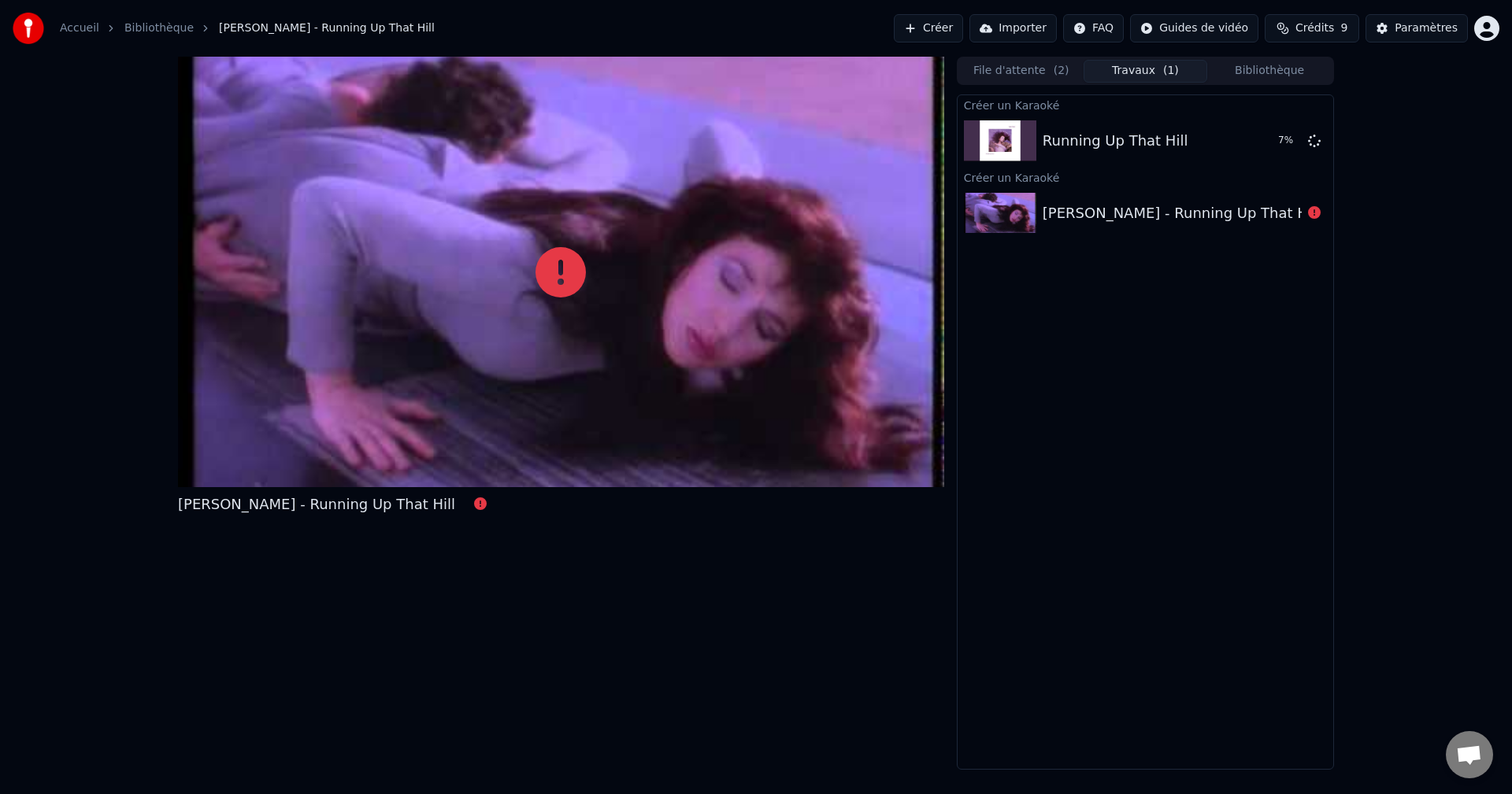
click at [1310, 24] on span "Crédits" at bounding box center [1315, 28] width 39 height 16
click at [1246, 105] on td "15" at bounding box center [1237, 105] width 69 height 28
click at [1234, 78] on th "Recharger" at bounding box center [1237, 74] width 69 height 31
click at [1332, 146] on button "Actualiser" at bounding box center [1319, 146] width 94 height 28
click at [1451, 236] on div "[PERSON_NAME] - Running Up That Hill File d'attente ( 2 ) Travaux ( 1 ) Bibliot…" at bounding box center [756, 414] width 1512 height 714
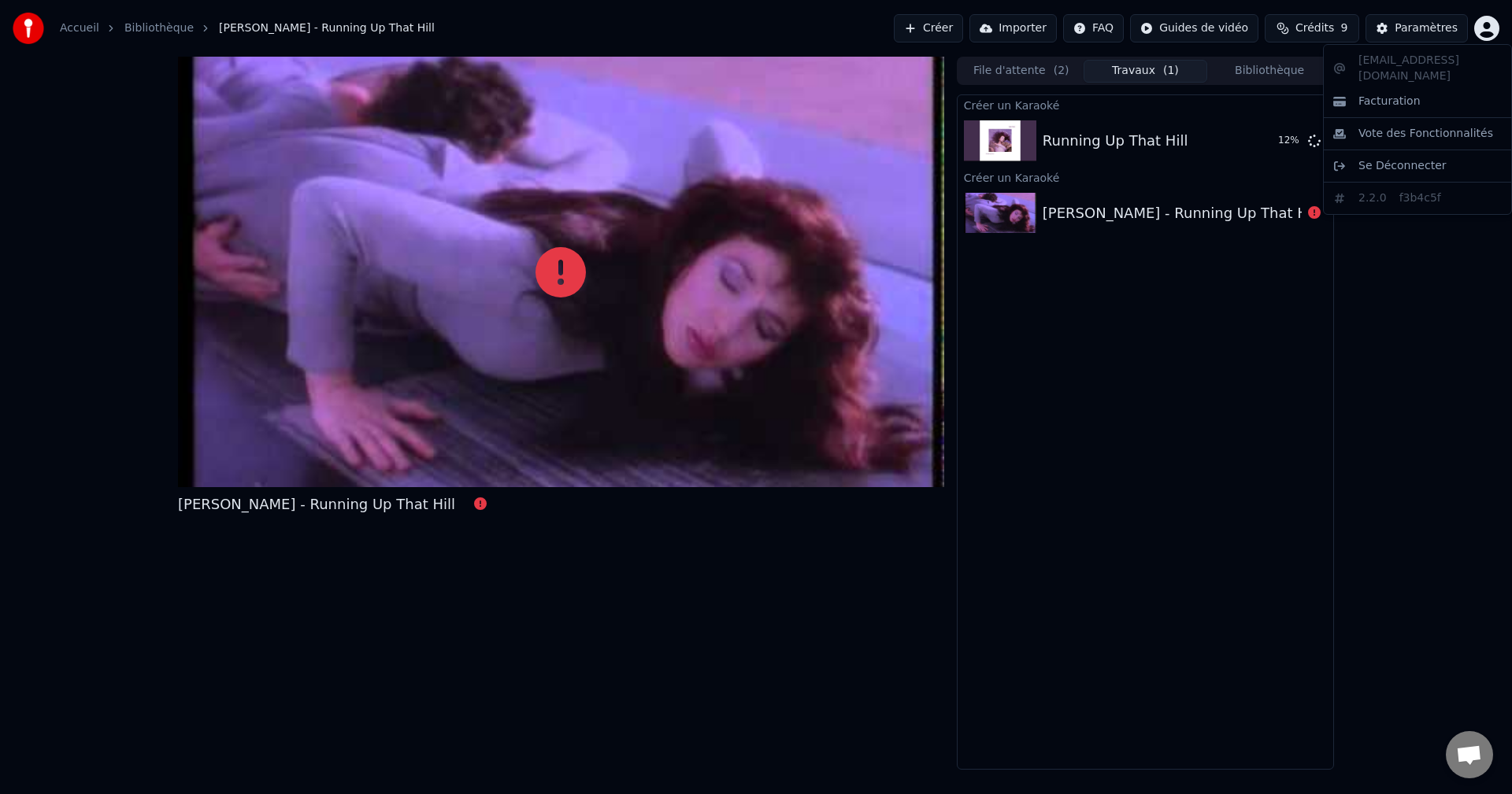
click at [1488, 34] on html "Accueil Bibliothèque [PERSON_NAME] - Running Up That Hill Créer Importer FAQ Gu…" at bounding box center [756, 397] width 1512 height 794
click at [1374, 94] on span "Facturation" at bounding box center [1390, 101] width 62 height 16
click at [1276, 146] on button "Jouer" at bounding box center [1274, 141] width 55 height 28
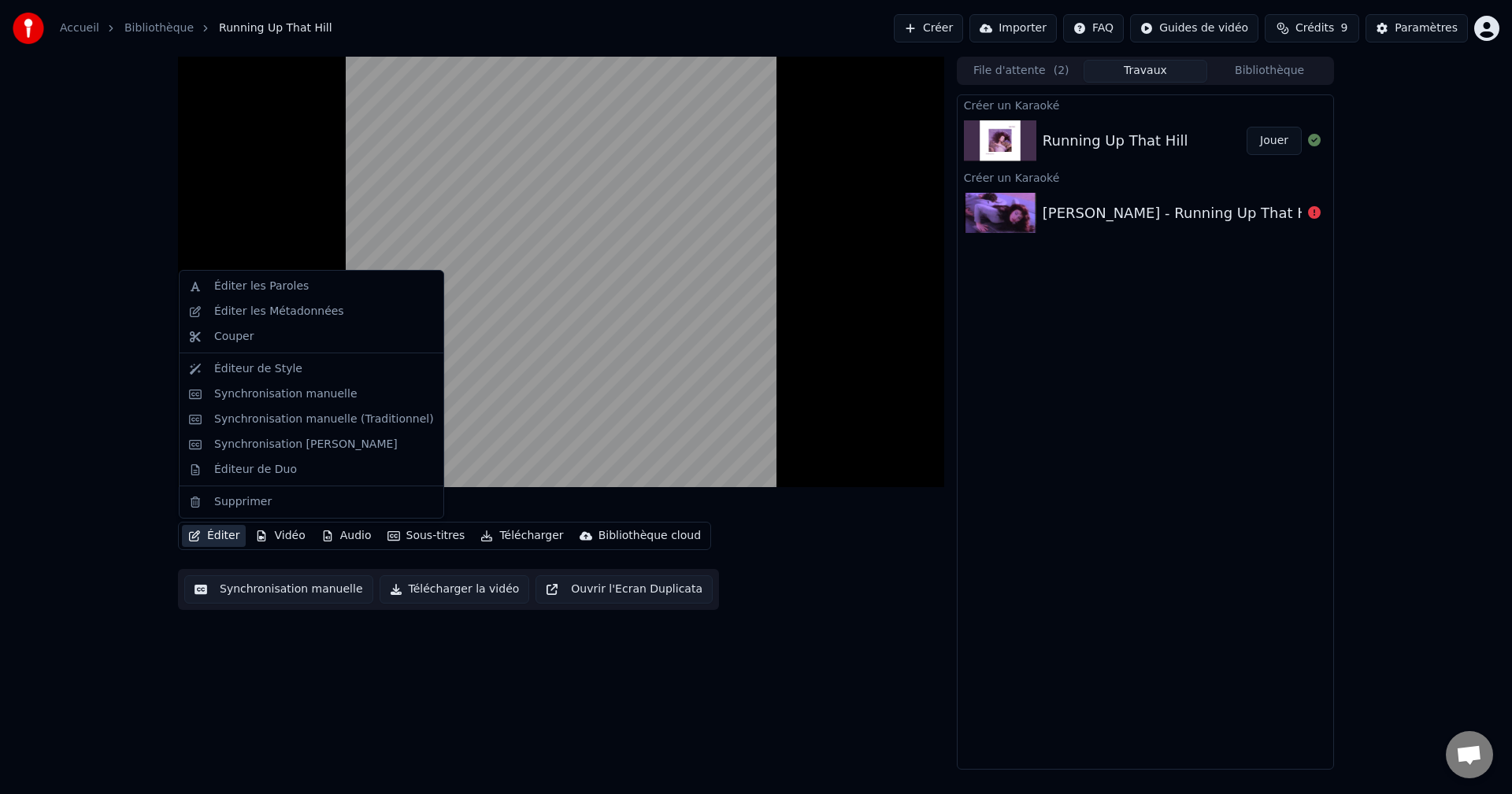
click at [204, 534] on button "Éditer" at bounding box center [213, 536] width 63 height 22
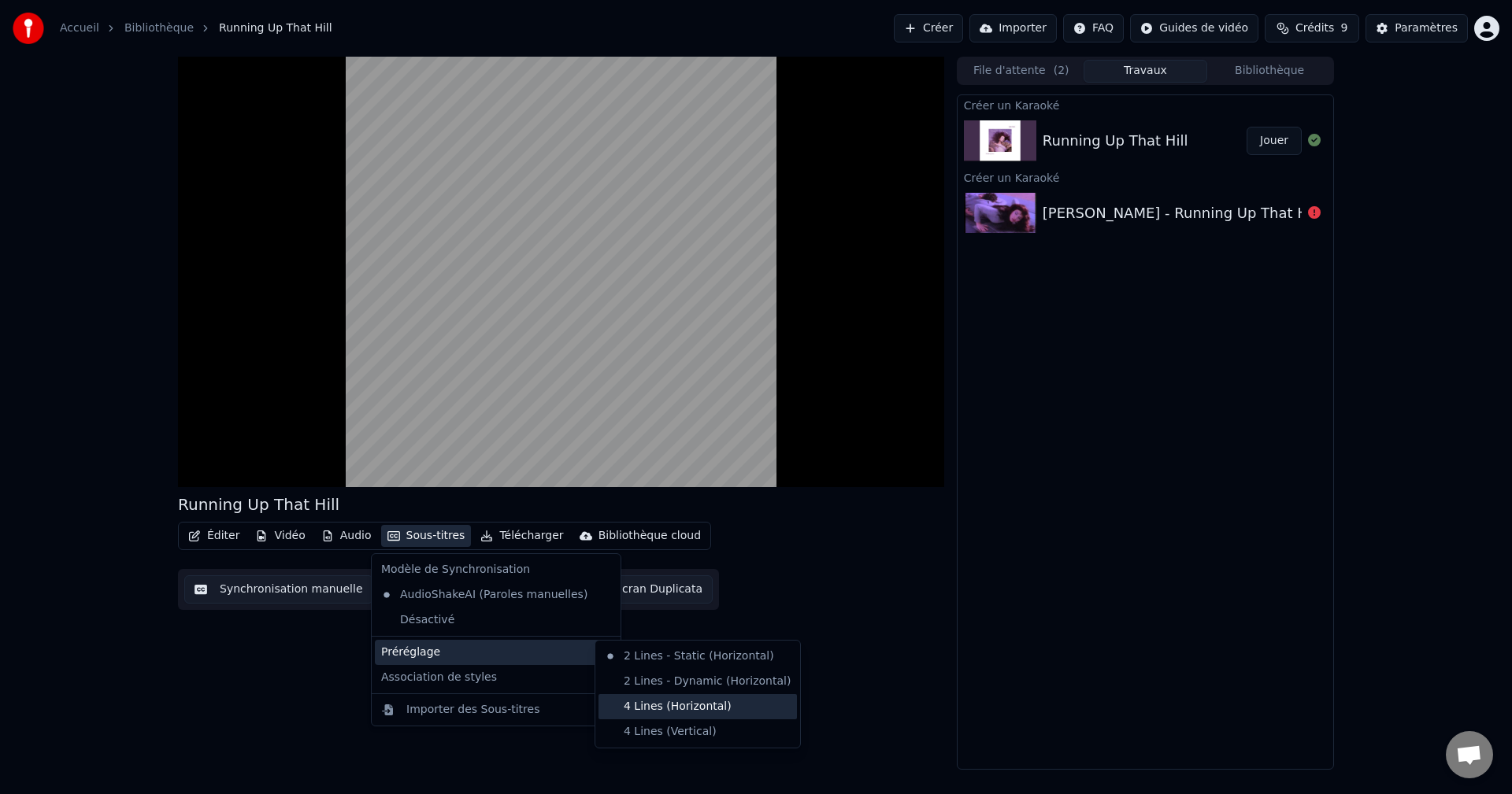
click at [638, 709] on div "4 Lines (Horizontal)" at bounding box center [698, 707] width 199 height 26
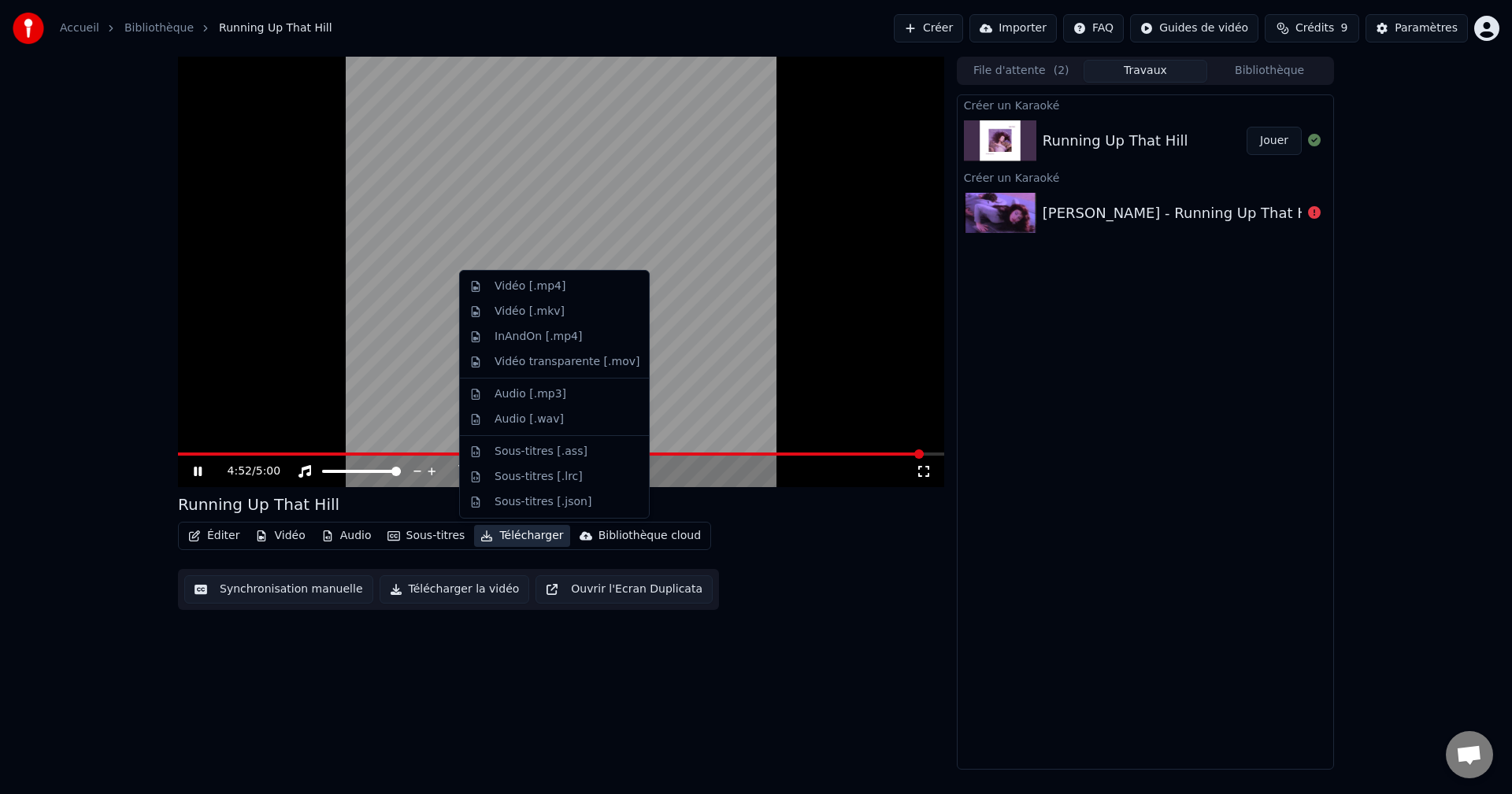
click at [495, 535] on button "Télécharger" at bounding box center [522, 536] width 96 height 22
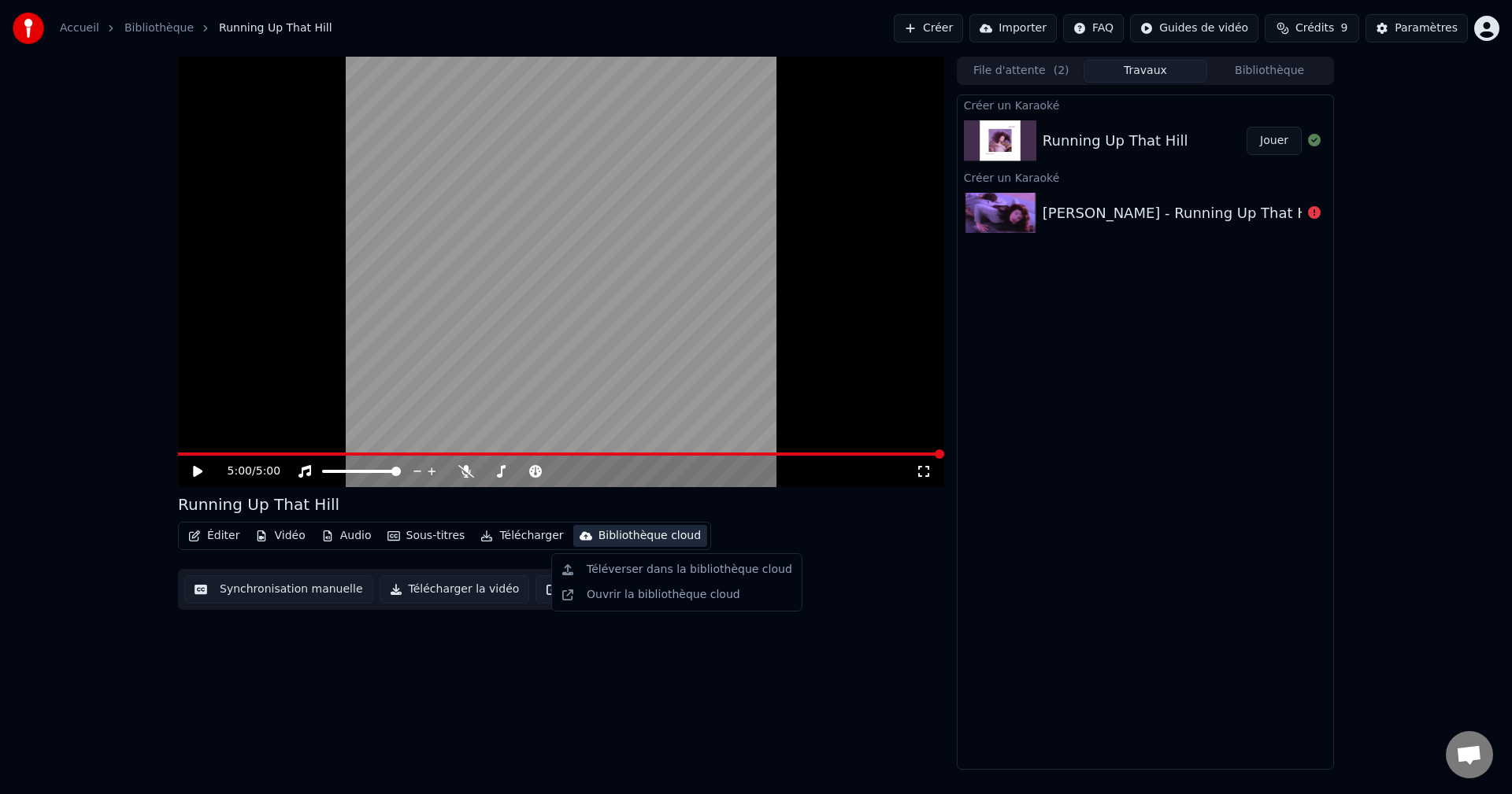
click at [873, 549] on div "Éditer Vidéo Audio Sous-titres Télécharger Bibliothèque cloud Synchronisation m…" at bounding box center [561, 566] width 767 height 88
click at [187, 471] on div "5:00 / 5:00" at bounding box center [561, 471] width 754 height 16
click at [195, 472] on icon at bounding box center [198, 472] width 9 height 11
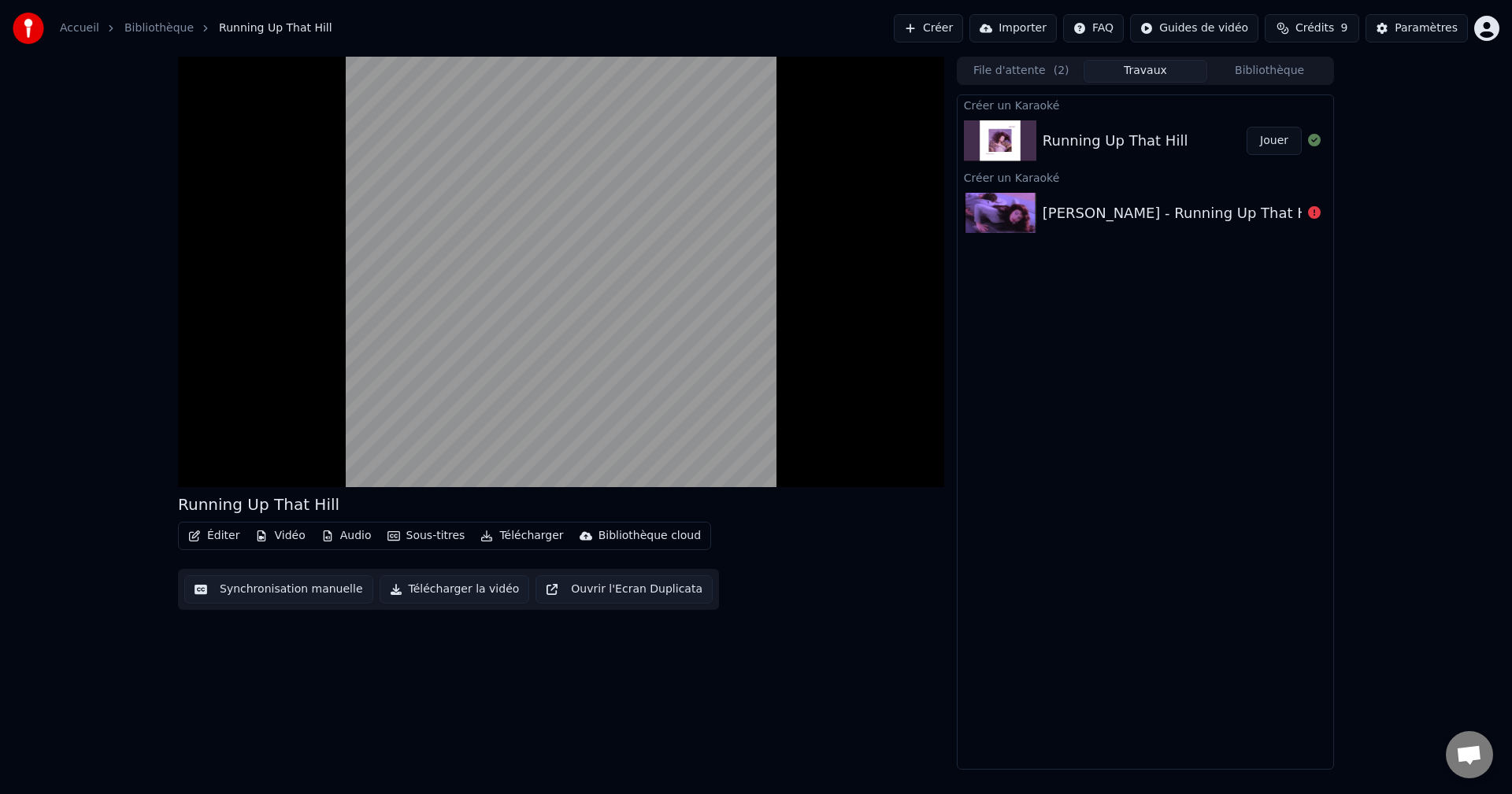
click at [444, 597] on button "Télécharger la vidéo" at bounding box center [454, 590] width 151 height 28
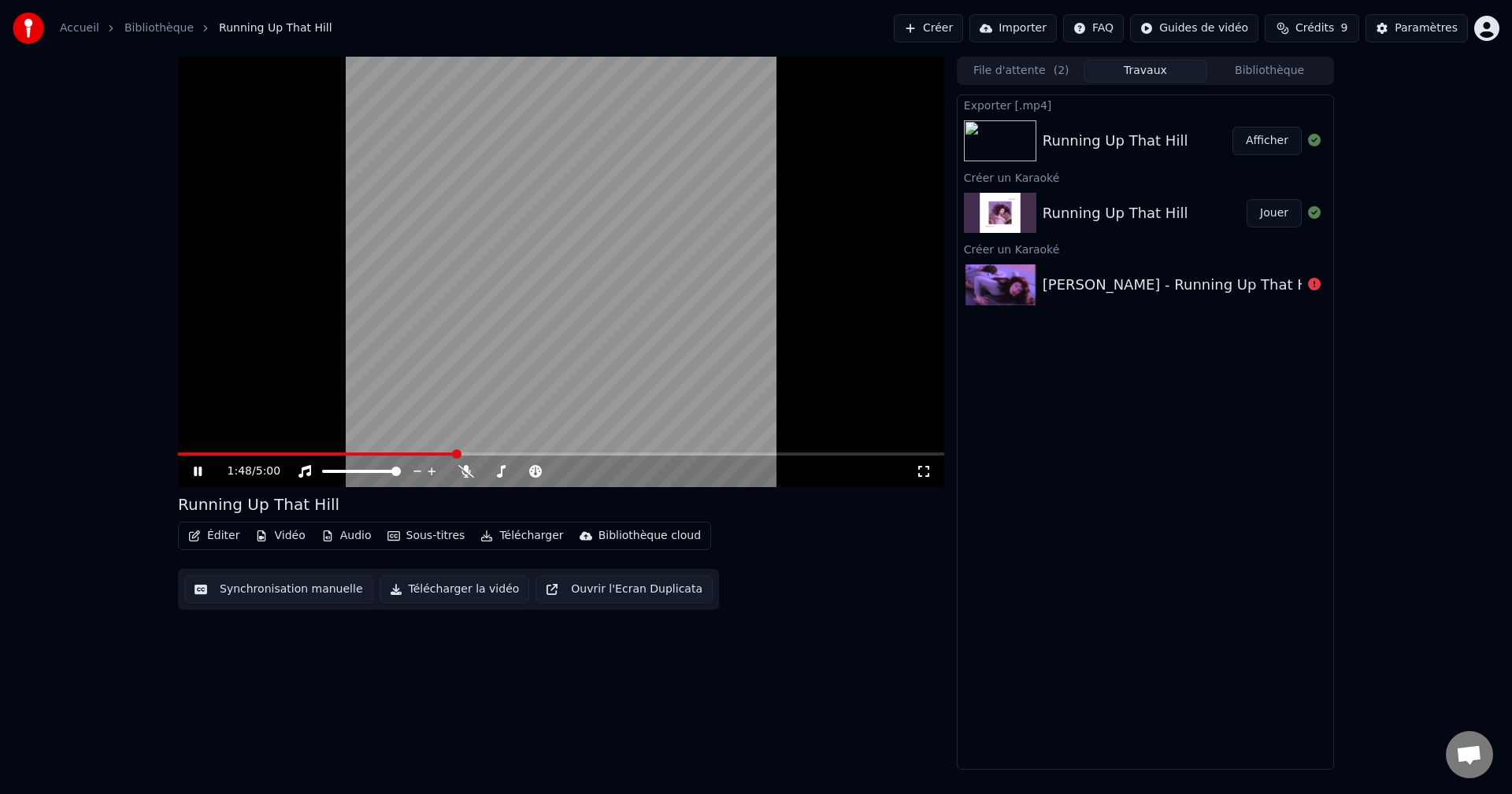
click at [1262, 145] on button "Afficher" at bounding box center [1267, 141] width 69 height 28
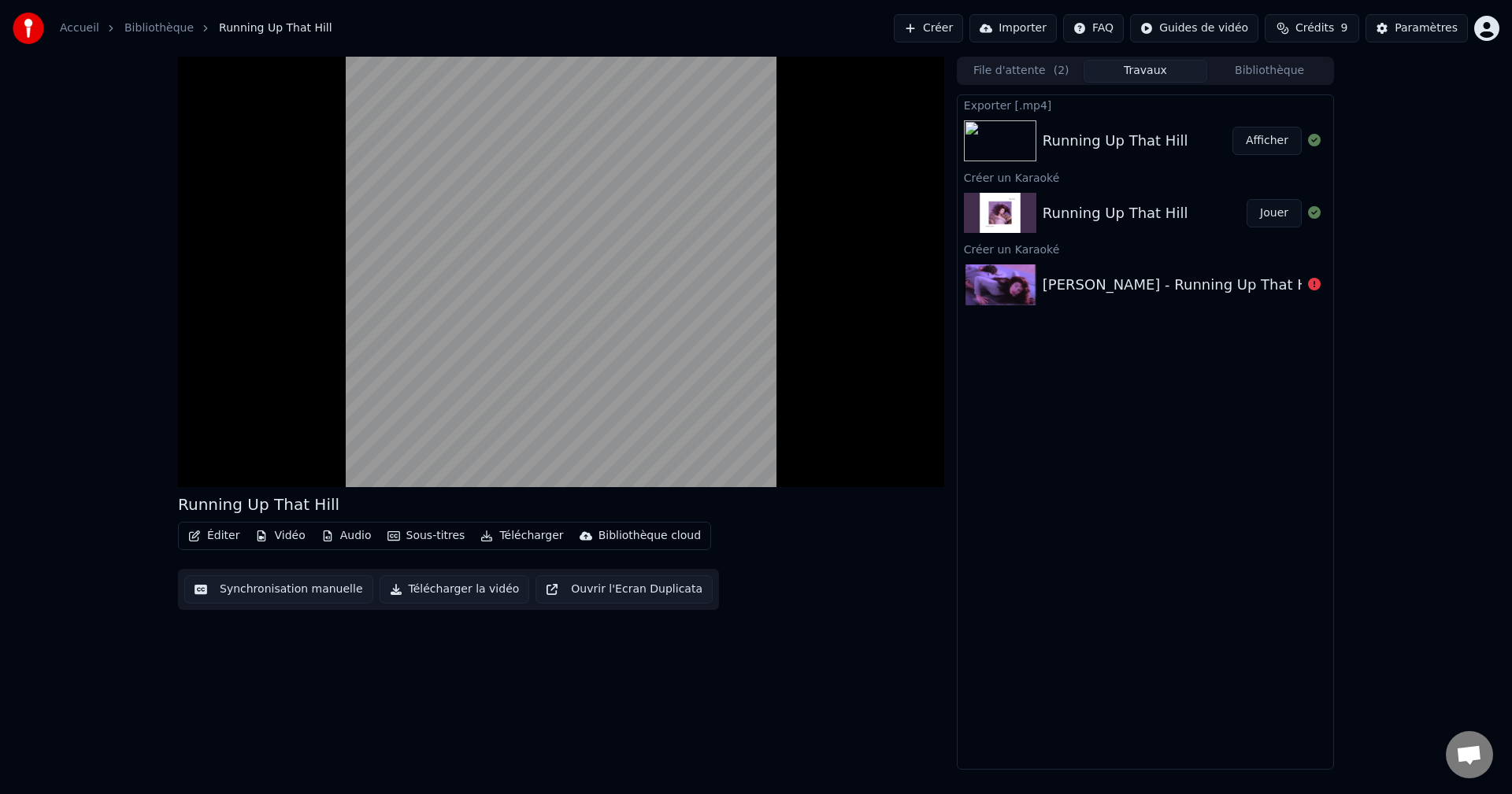
click at [1499, 374] on div "Running Up That Hill Éditer Vidéo Audio Sous-titres Télécharger Bibliothèque cl…" at bounding box center [756, 414] width 1512 height 714
